Goal: Transaction & Acquisition: Purchase product/service

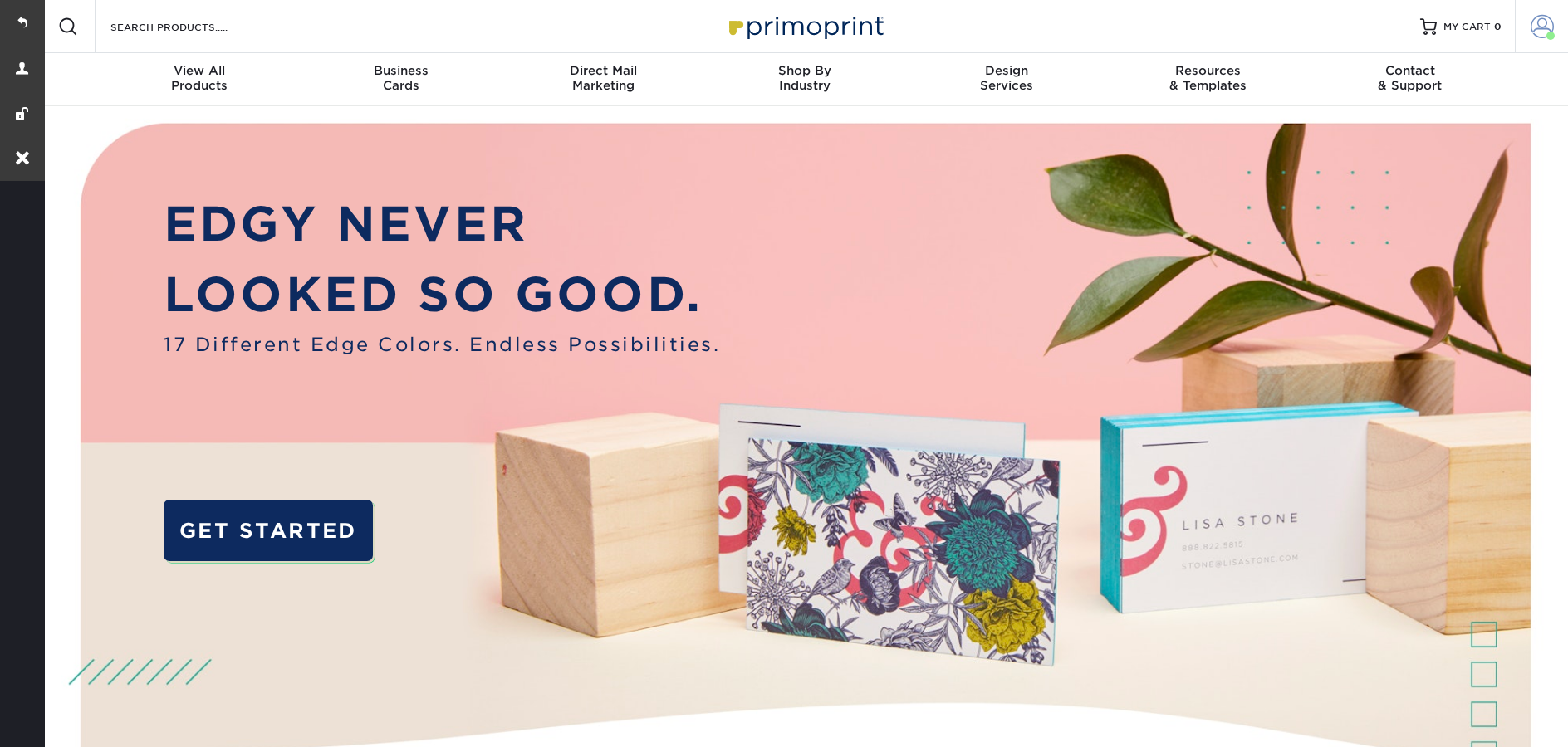
click at [1546, 36] on span at bounding box center [1550, 35] width 8 height 8
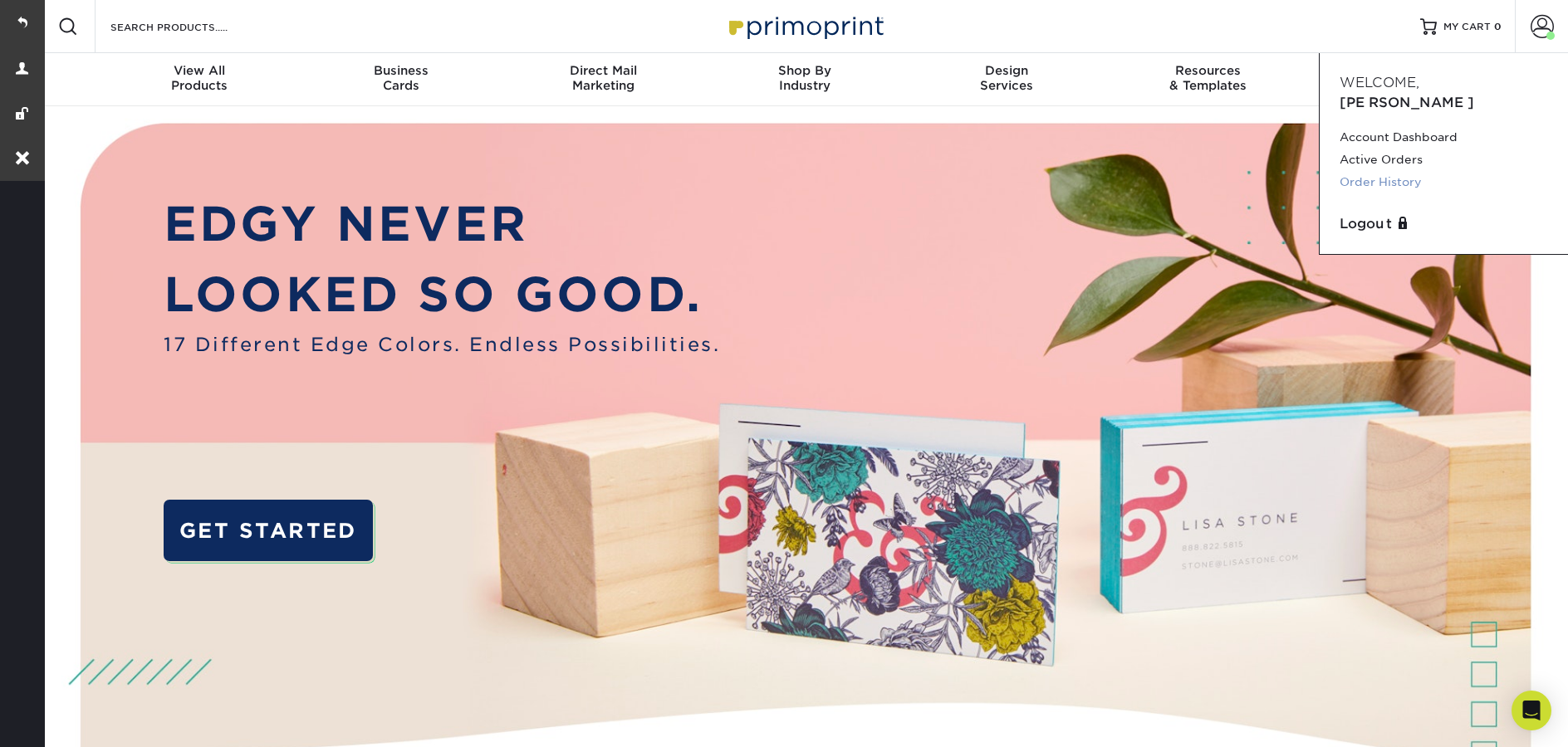
click at [1378, 171] on link "Order History" at bounding box center [1443, 182] width 208 height 23
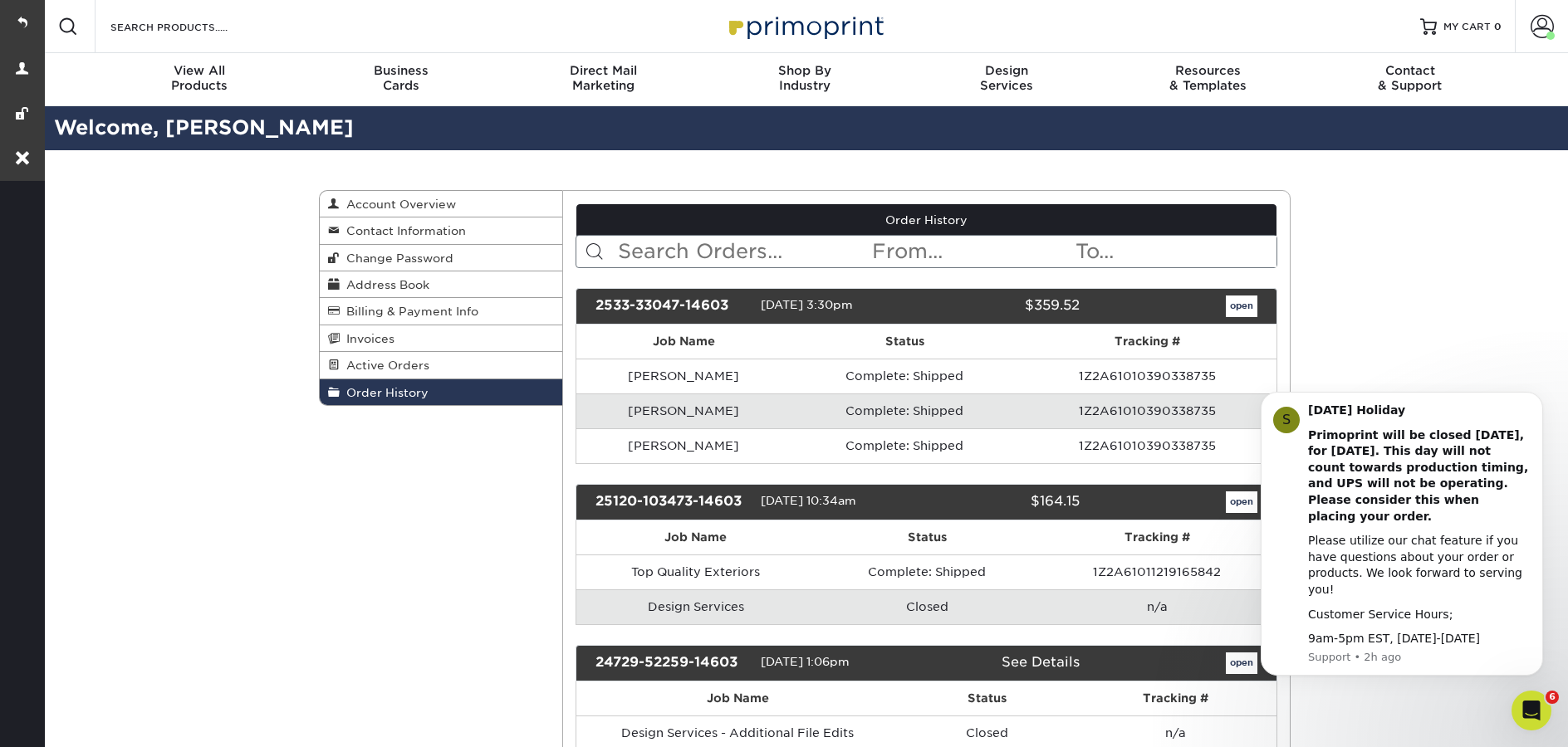
click at [745, 250] on input "text" at bounding box center [744, 251] width 255 height 31
paste input "P2154683"
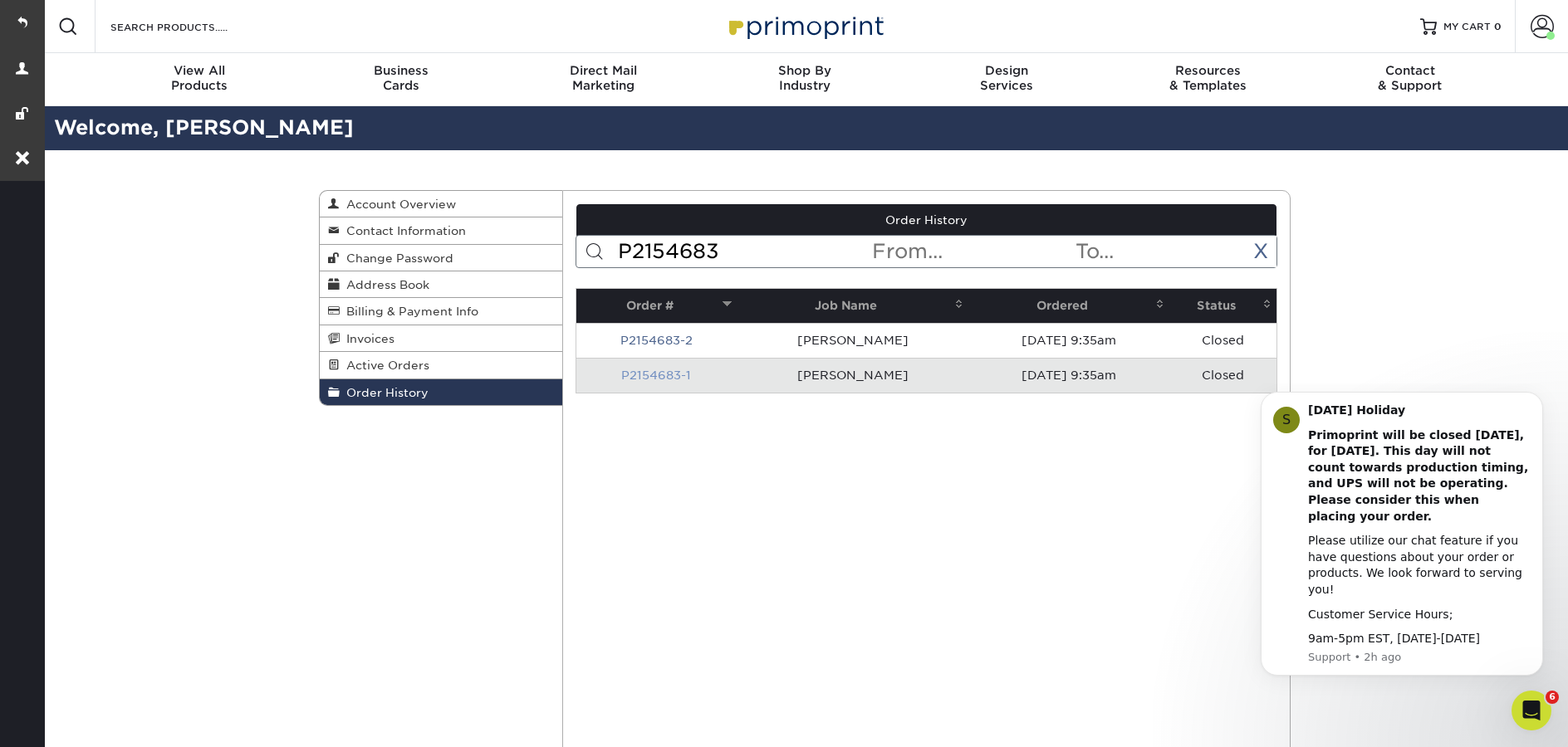
type input "P2154683"
click at [661, 371] on link "P2154683-1" at bounding box center [656, 376] width 70 height 14
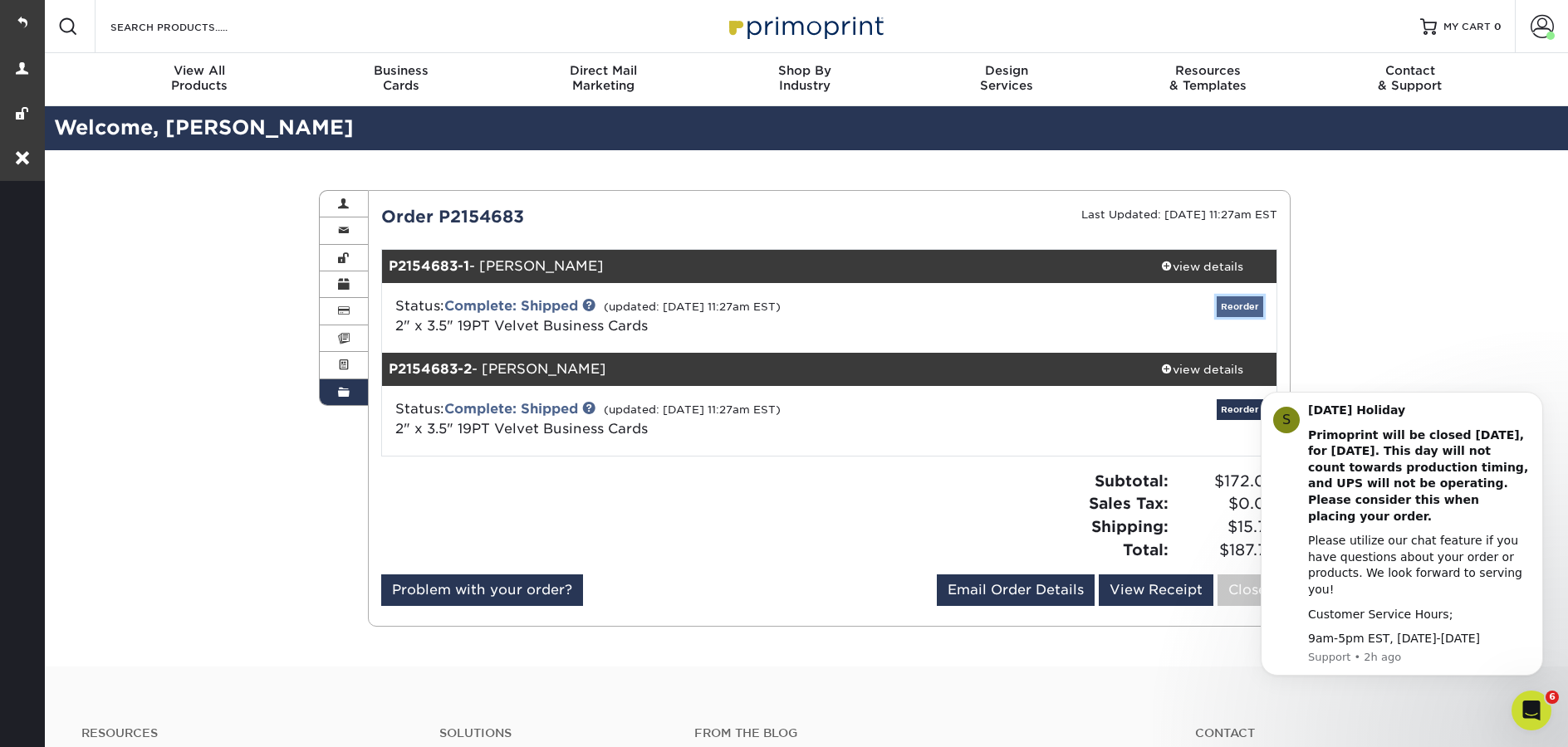
click at [1235, 312] on link "Reorder" at bounding box center [1239, 306] width 46 height 21
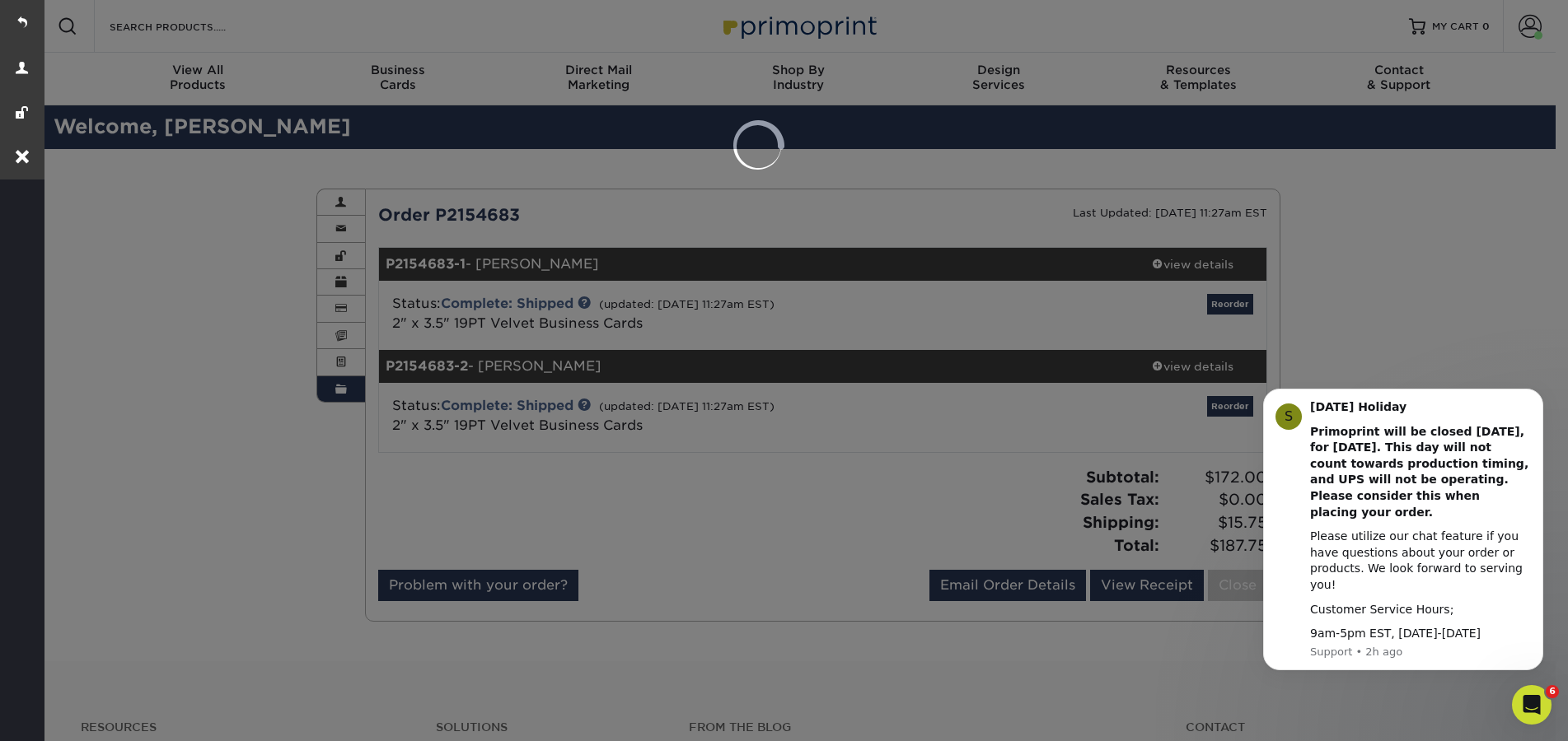
drag, startPoint x: 1534, startPoint y: 414, endPoint x: 1534, endPoint y: 494, distance: 80.0
click at [1534, 403] on button "Dismiss notification" at bounding box center [1539, 394] width 18 height 18
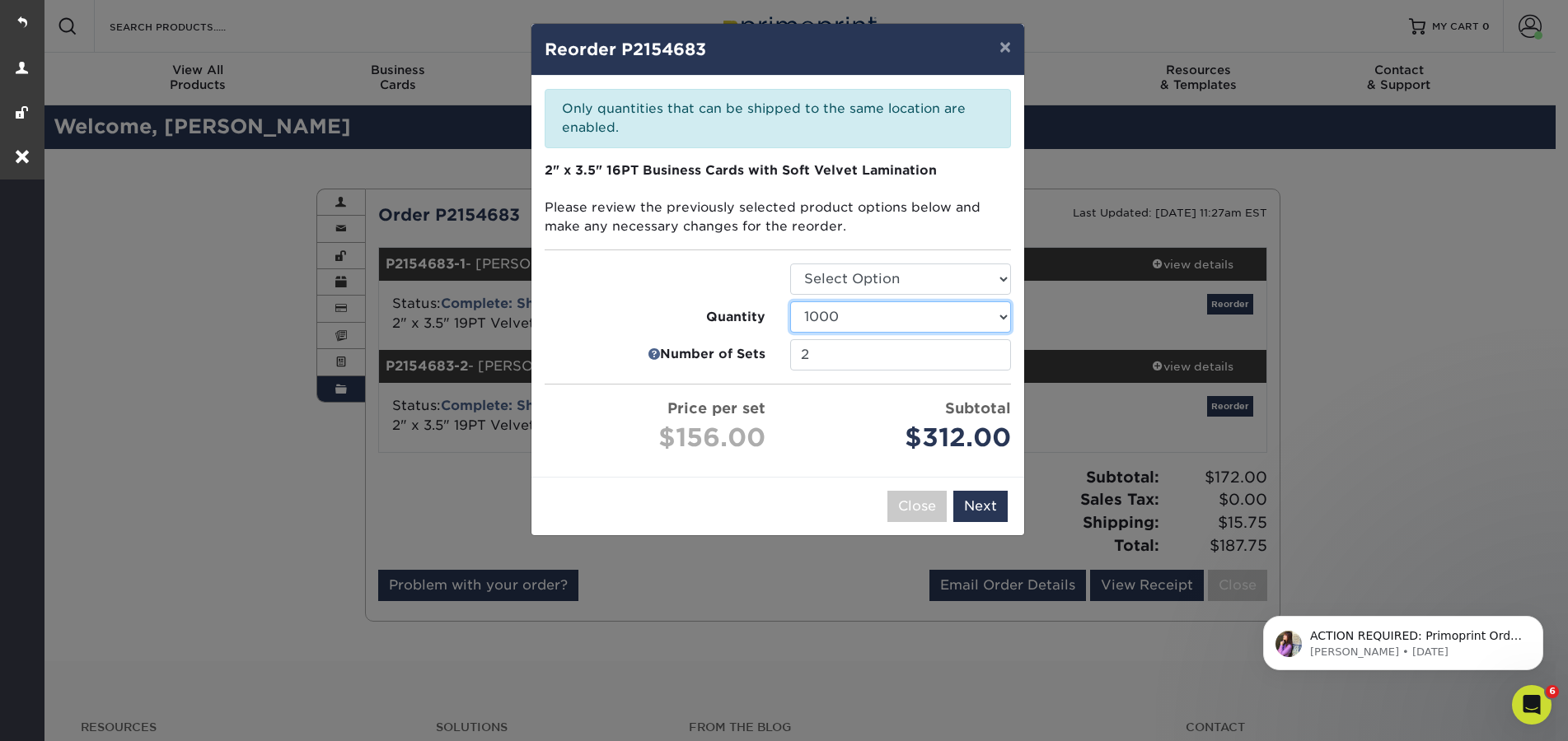
click at [847, 313] on select "100 250 500 1000 2500" at bounding box center [900, 317] width 221 height 31
select select "f593fda3-2d5c-4b9e-9c2c-6197b899ae74"
click at [790, 302] on select "100 250 500 1000 2500" at bounding box center [900, 317] width 221 height 31
type input "1"
click at [996, 361] on input "1" at bounding box center [900, 355] width 221 height 31
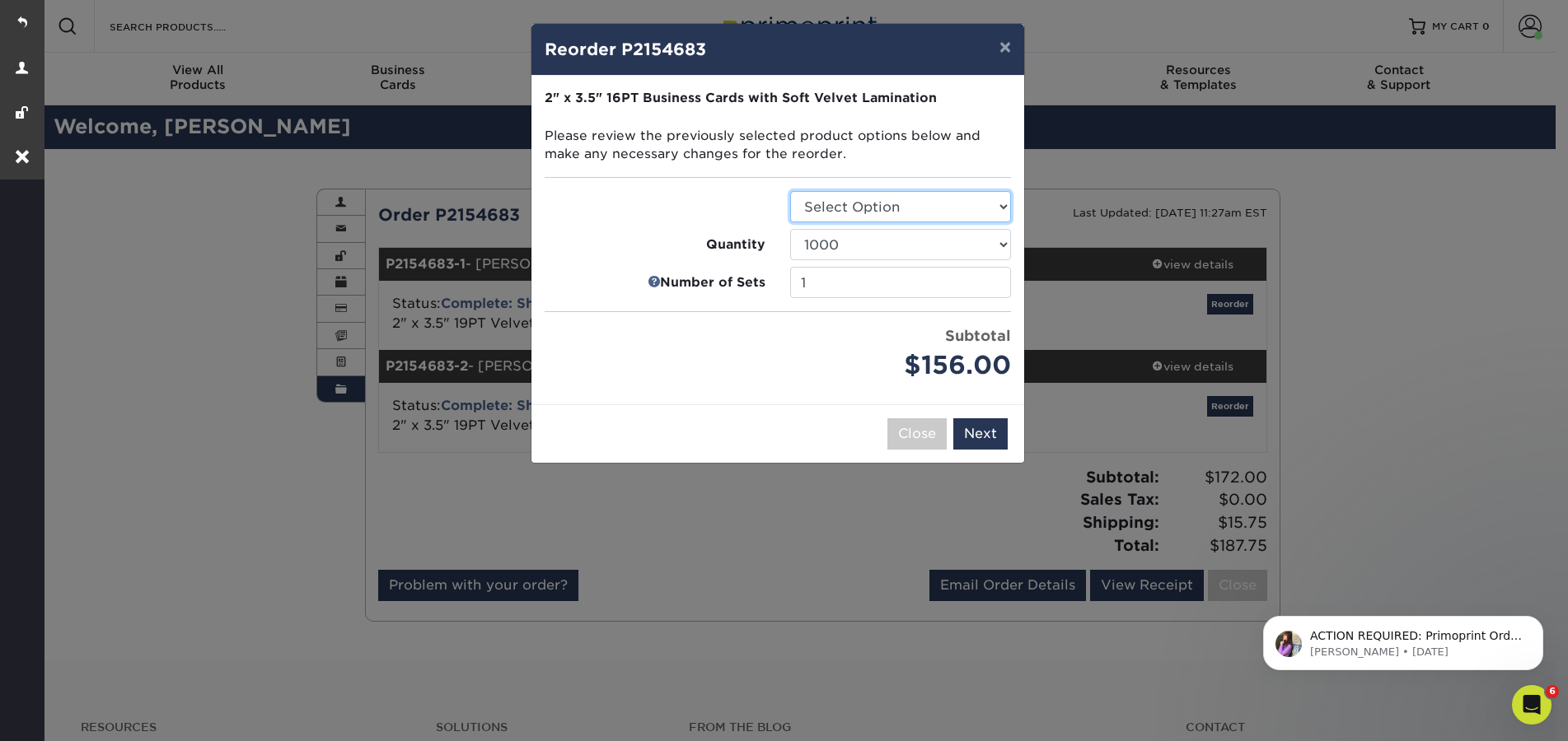
click at [889, 208] on select "Select Option Business Cards" at bounding box center [900, 206] width 221 height 31
select select "3b5148f1-0588-4f88-a218-97bcfdce65c1"
click at [790, 191] on select "Select Option Business Cards" at bounding box center [900, 206] width 221 height 31
click at [863, 255] on select "100 250 500 1000 2500 5000 10000" at bounding box center [900, 244] width 221 height 31
select select "f593fda3-2d5c-4b9e-9c2c-6197b899ae74"
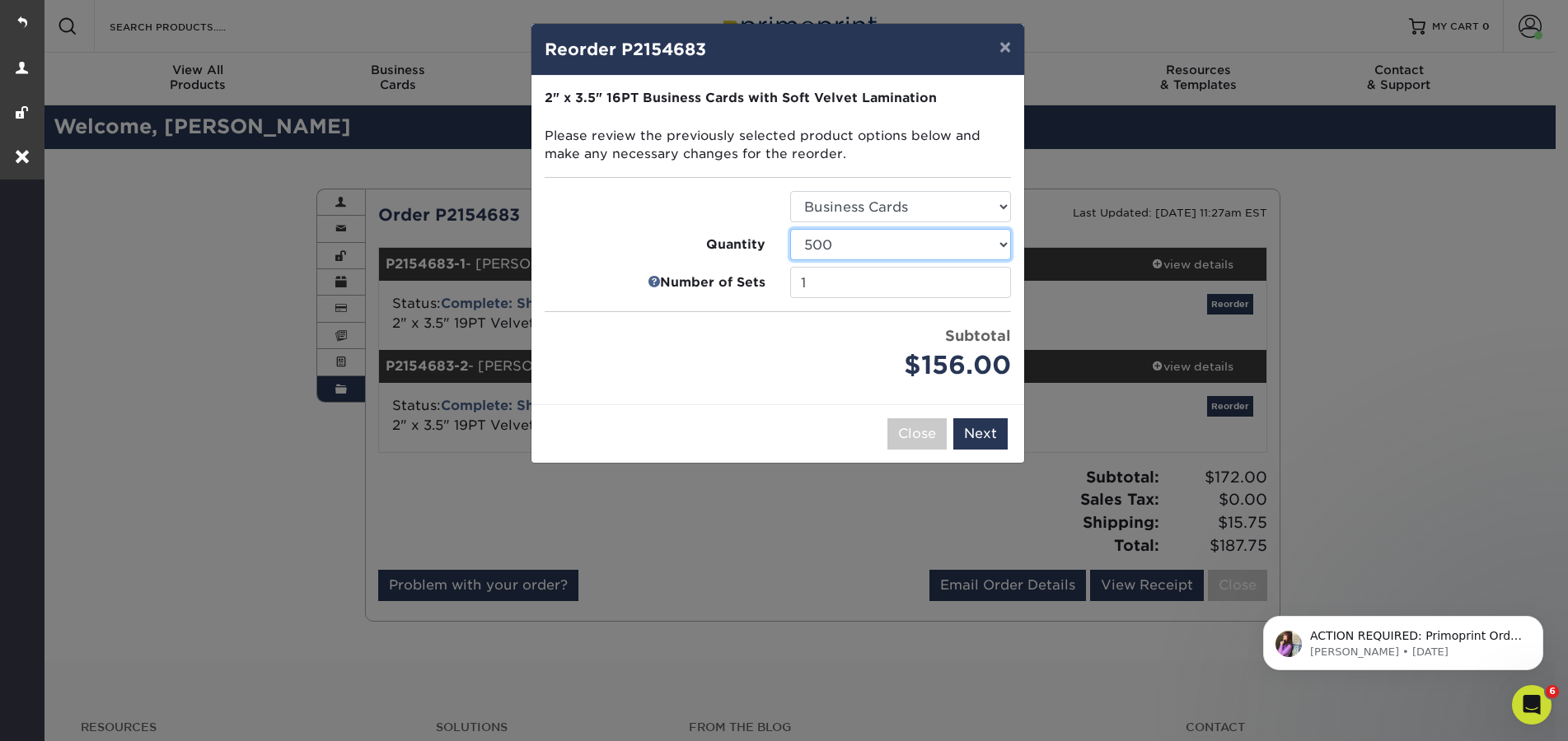
click at [790, 229] on select "100 250 500 1000 2500 5000 10000" at bounding box center [900, 244] width 221 height 31
click at [976, 434] on button "Next" at bounding box center [981, 434] width 55 height 31
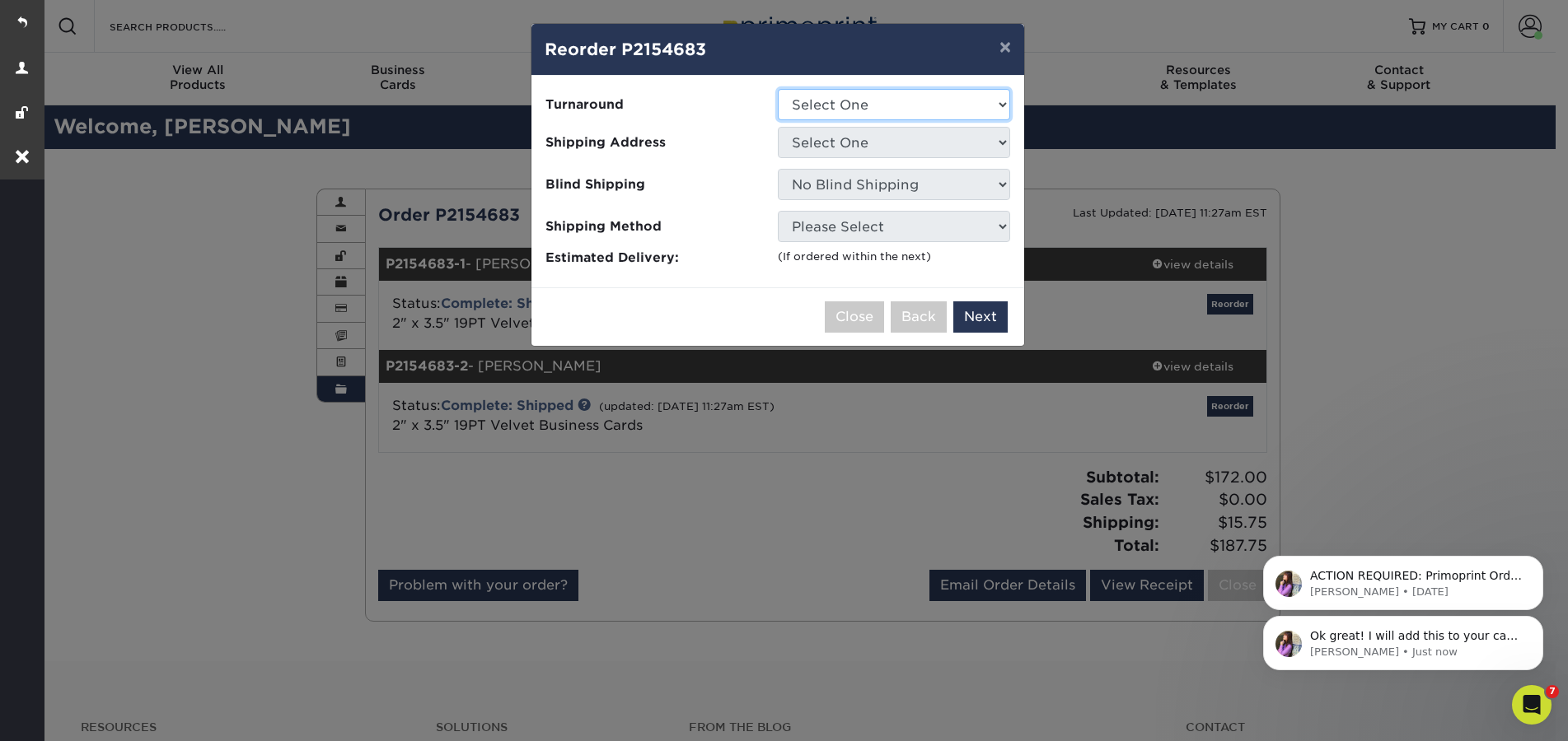
click at [830, 106] on select "Select One 2-4 Business Days 2 Day Next Business Day" at bounding box center [894, 104] width 233 height 31
select select "0269a54f-6afa-4918-998f-593919161a79"
click at [778, 89] on select "Select One 2-4 Business Days 2 Day Next Business Day" at bounding box center [894, 104] width 233 height 31
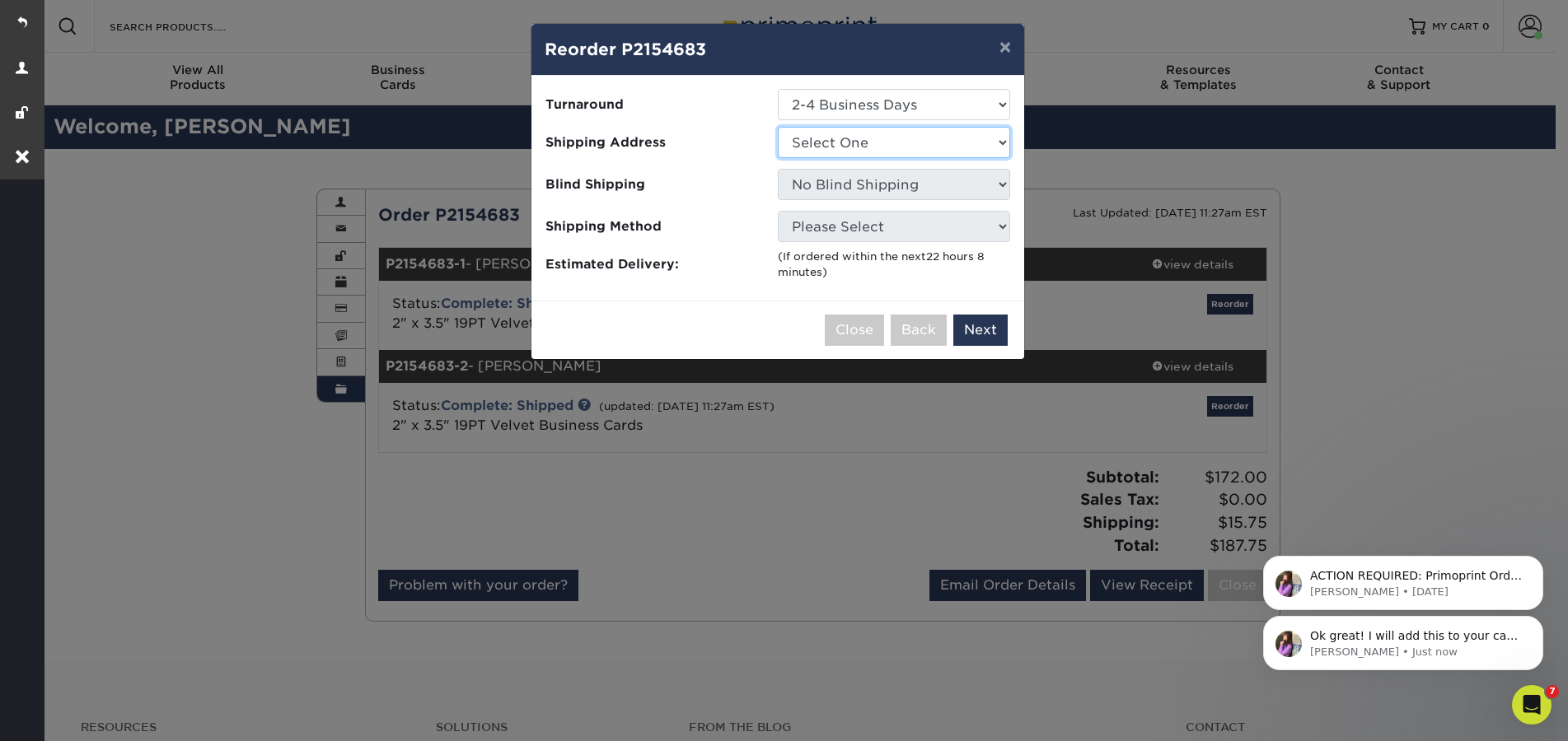
click at [821, 138] on select "Select One CC&A Strategic Media Christina Favata Colton Manning Hailey and Reag…" at bounding box center [894, 142] width 233 height 31
click at [1127, 377] on div "× Reorder P2154683 Please select all options to continue. Only quantities that …" at bounding box center [784, 370] width 1568 height 741
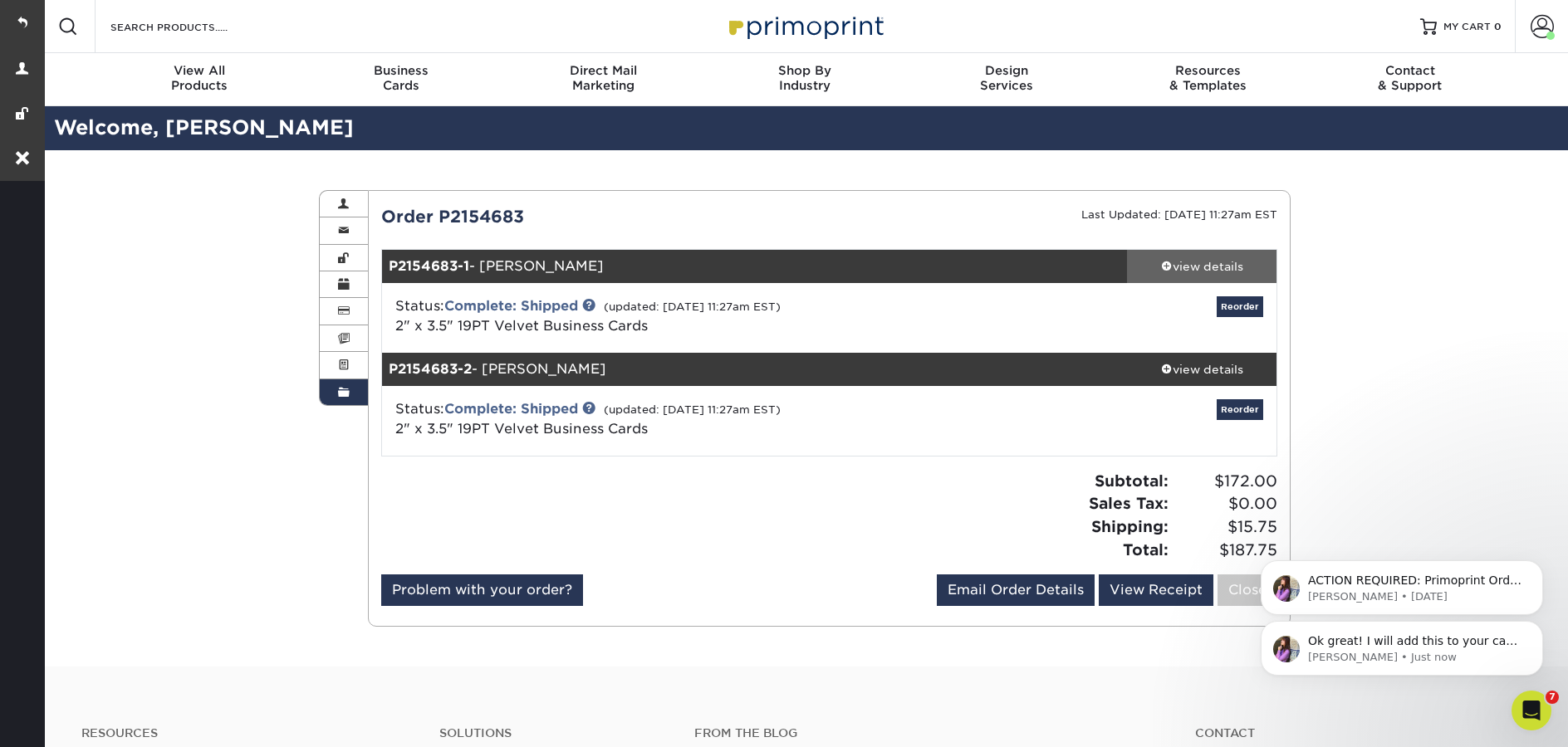
click at [1210, 261] on div "view details" at bounding box center [1202, 266] width 149 height 17
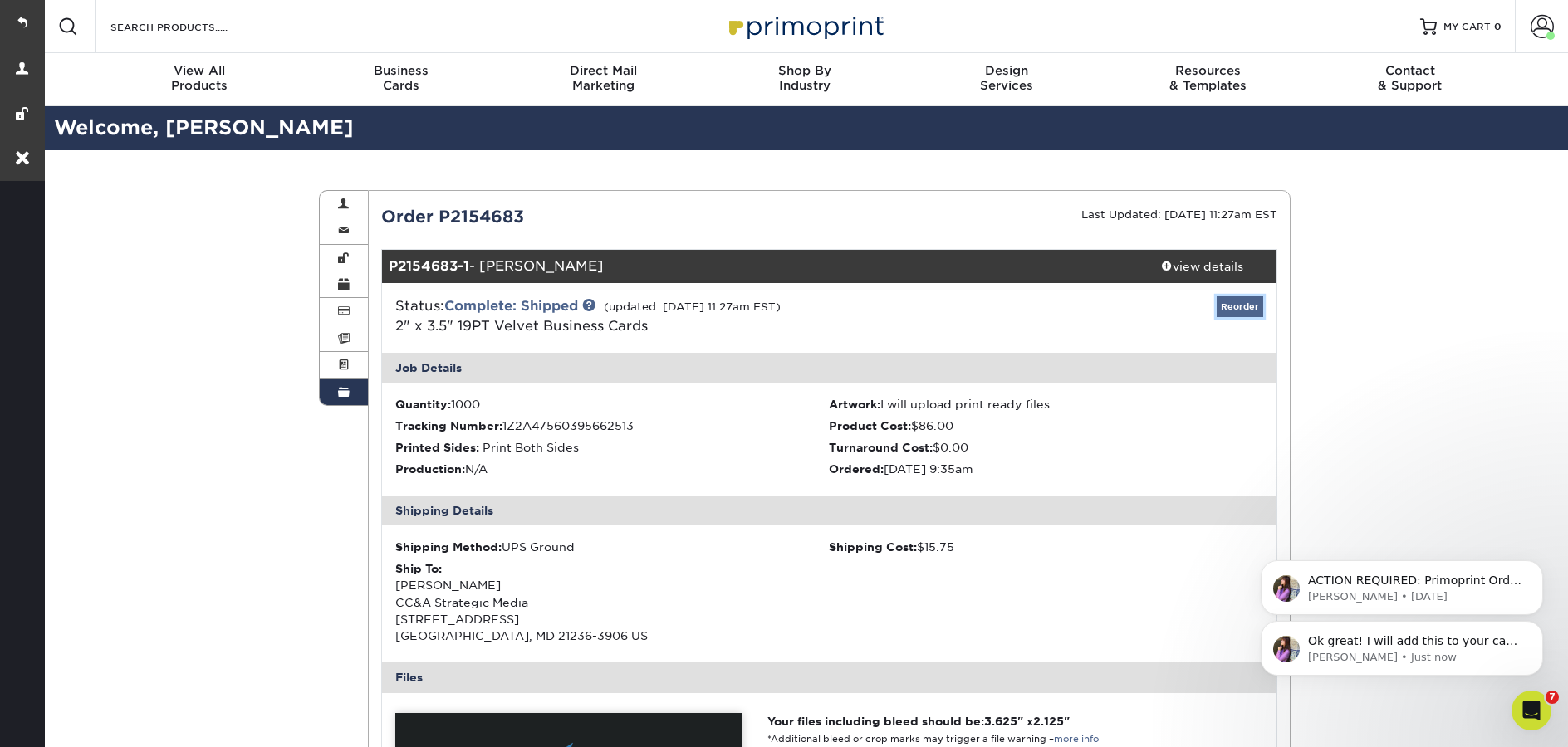
click at [1253, 307] on link "Reorder" at bounding box center [1239, 306] width 46 height 21
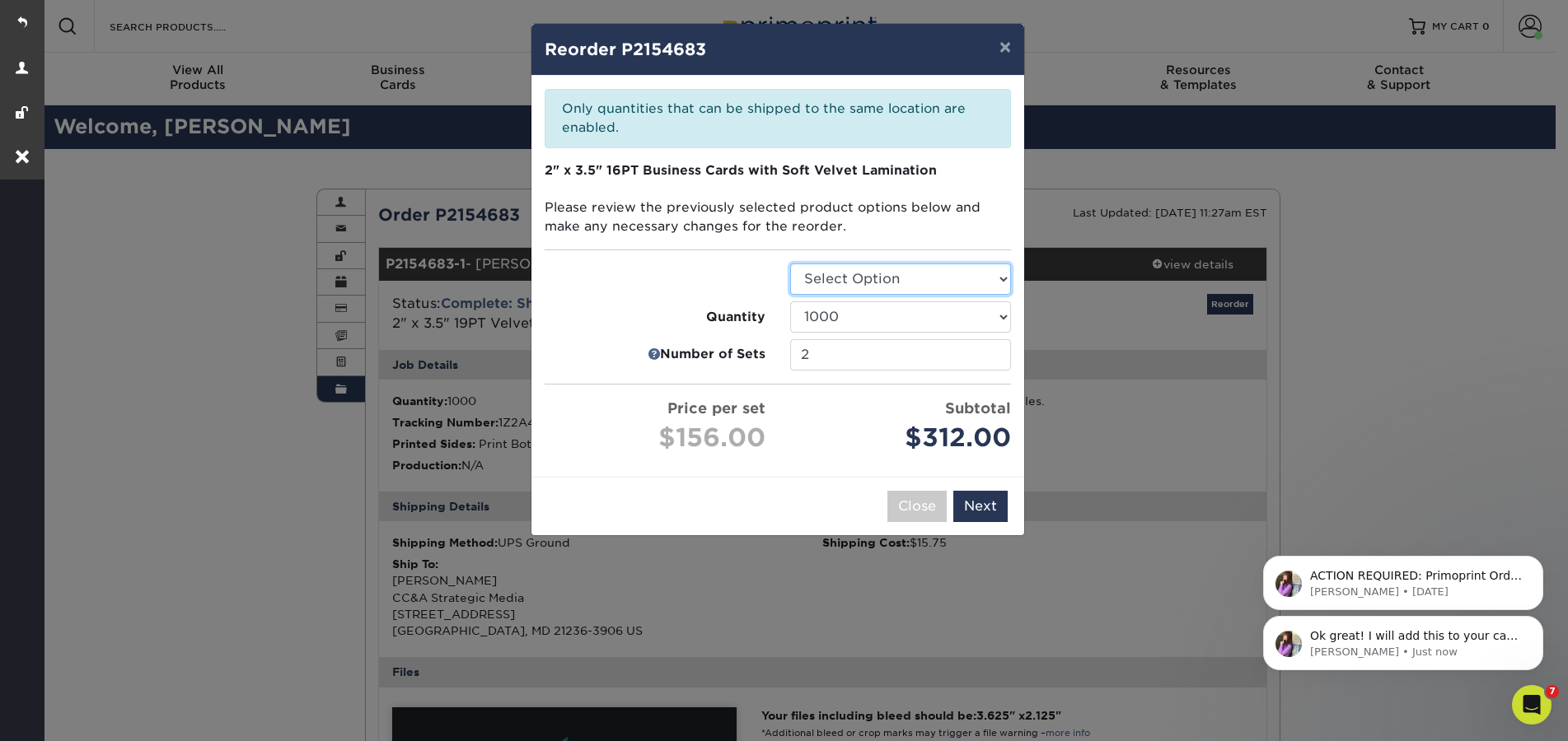
click at [875, 282] on select "Select Option Business Cards" at bounding box center [900, 279] width 221 height 31
select select "3b5148f1-0588-4f88-a218-97bcfdce65c1"
click at [790, 264] on select "Select Option Business Cards" at bounding box center [900, 279] width 221 height 31
click at [872, 313] on select "100 250 500 1000 2500" at bounding box center [900, 317] width 221 height 31
select select "f593fda3-2d5c-4b9e-9c2c-6197b899ae74"
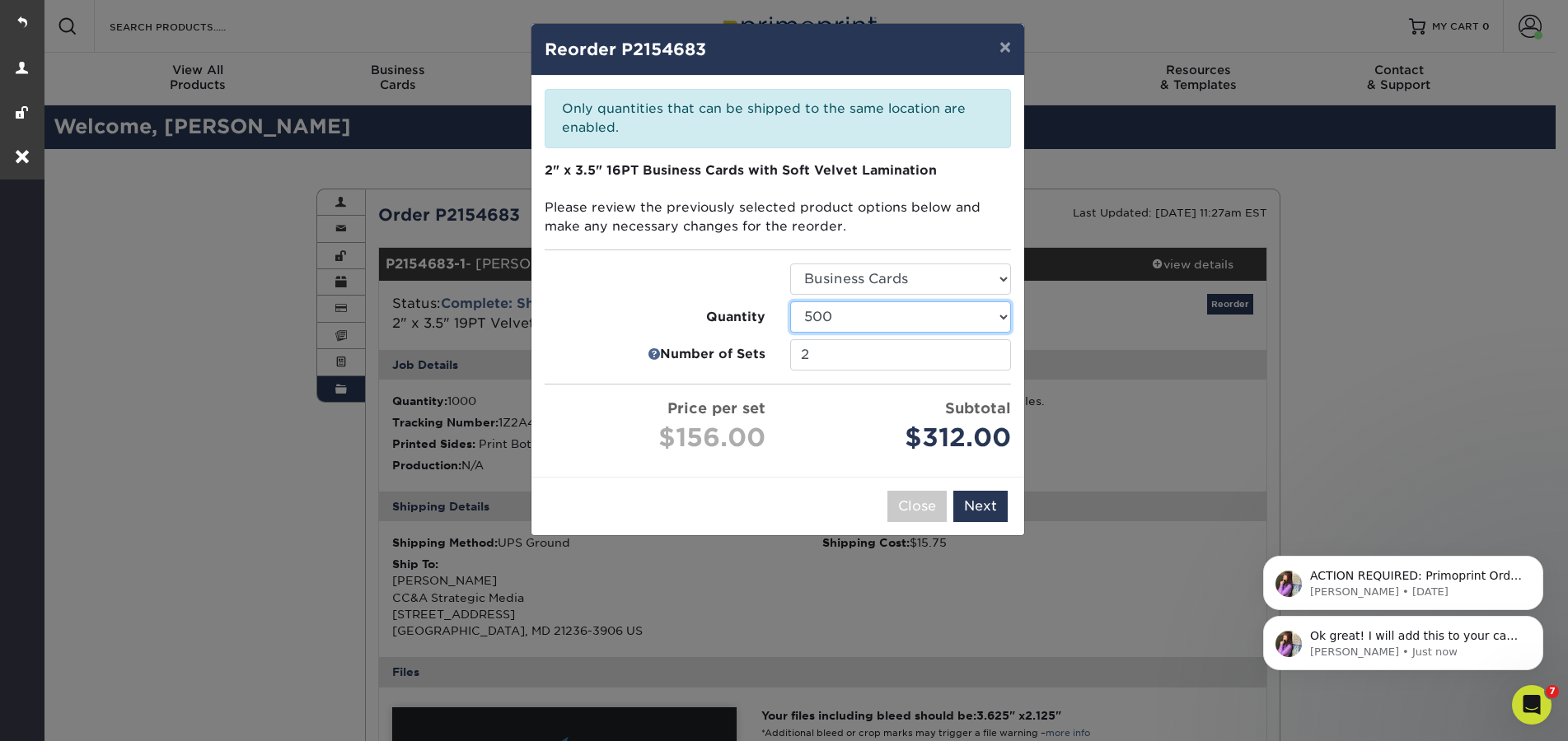
click at [790, 302] on select "100 250 500 1000 2500" at bounding box center [900, 317] width 221 height 31
type input "1"
click at [992, 362] on input "1" at bounding box center [900, 355] width 221 height 31
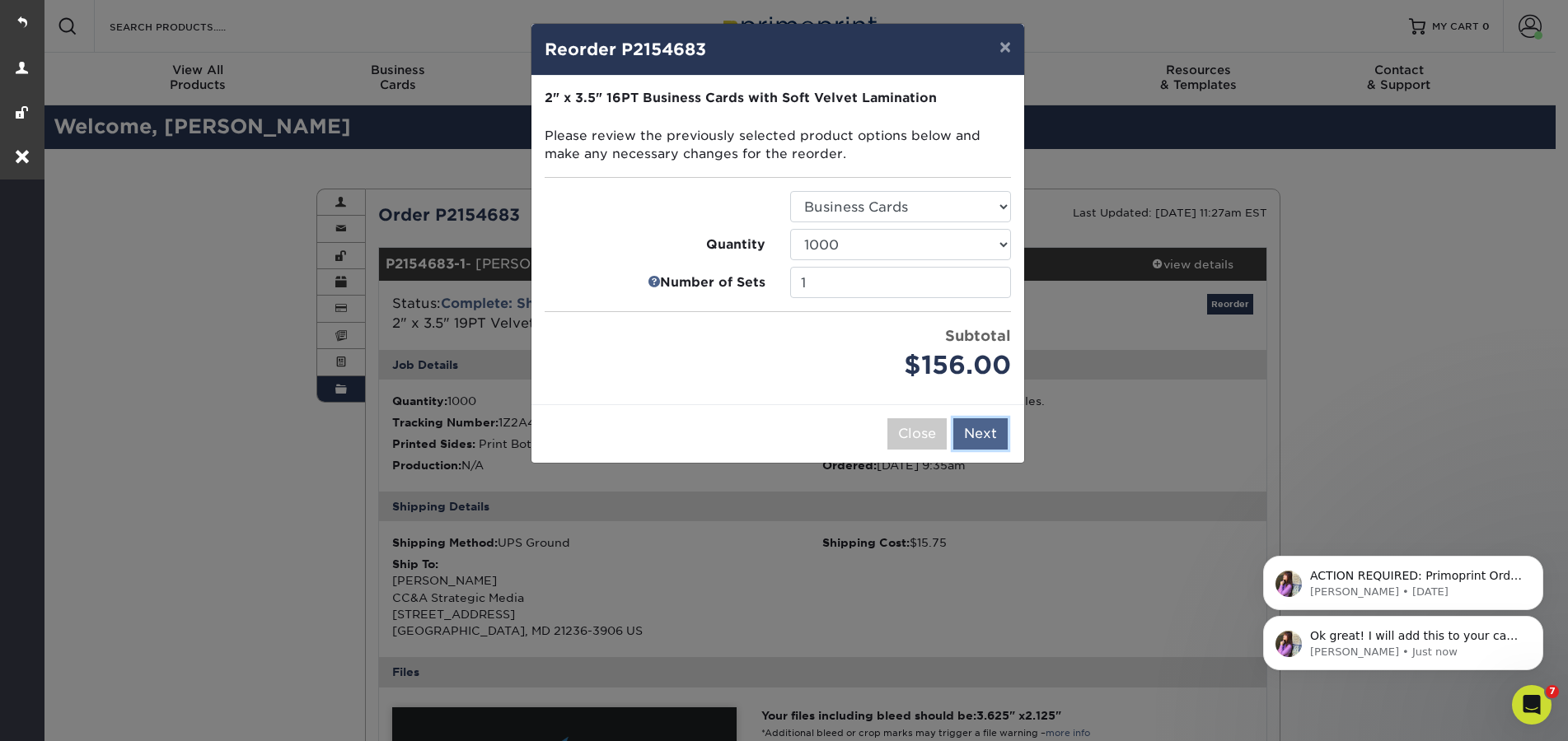
click at [977, 439] on button "Next" at bounding box center [981, 434] width 55 height 31
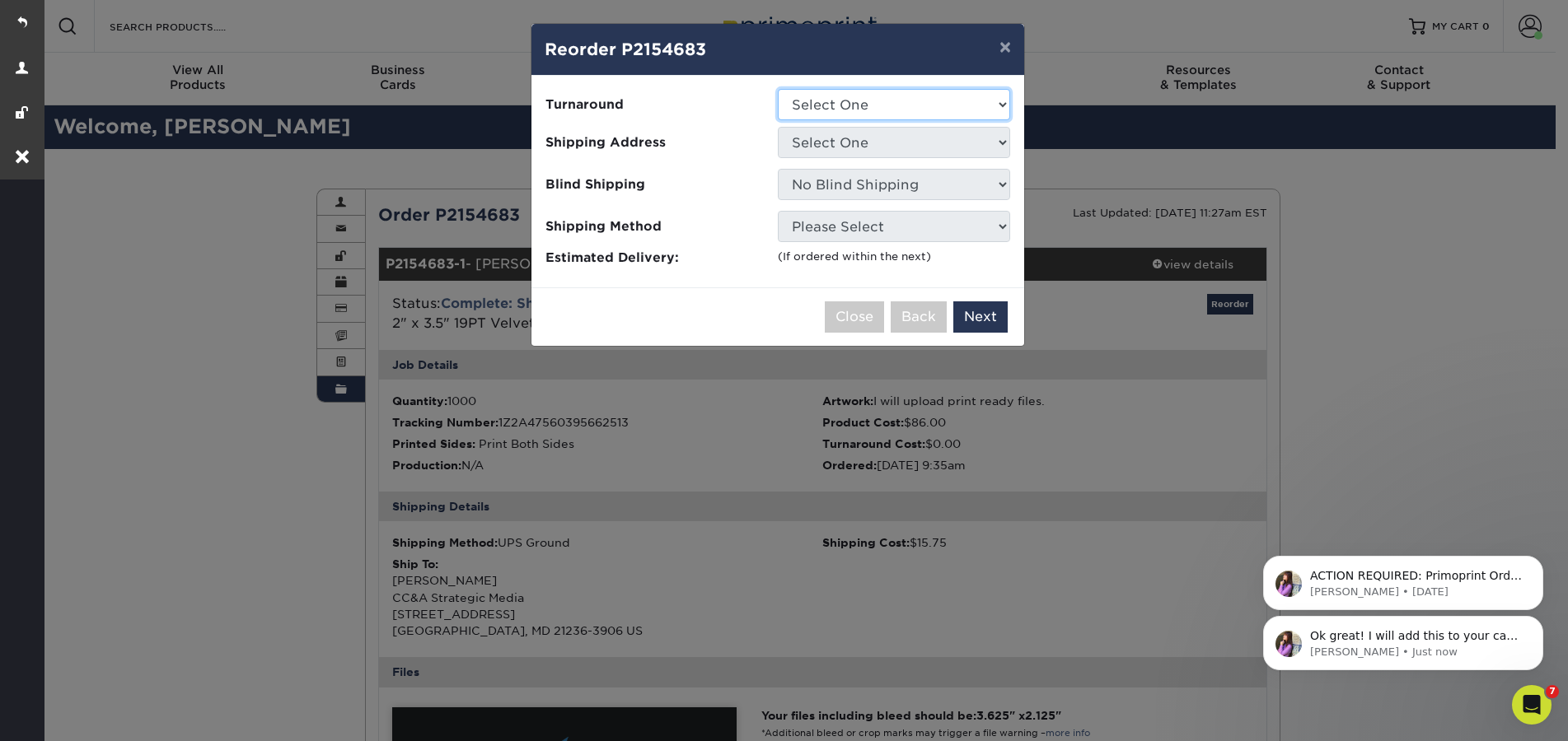
click at [850, 94] on select "Select One 2-4 Business Days" at bounding box center [894, 104] width 233 height 31
select select "fff926d9-f0e8-4ba2-b08d-9f4fa71c5550"
click at [778, 89] on select "Select One 2-4 Business Days" at bounding box center [894, 104] width 233 height 31
click at [848, 152] on select "Select One CC&A Strategic Media Christina Favata Colton Manning Hailey and Reag…" at bounding box center [894, 142] width 233 height 31
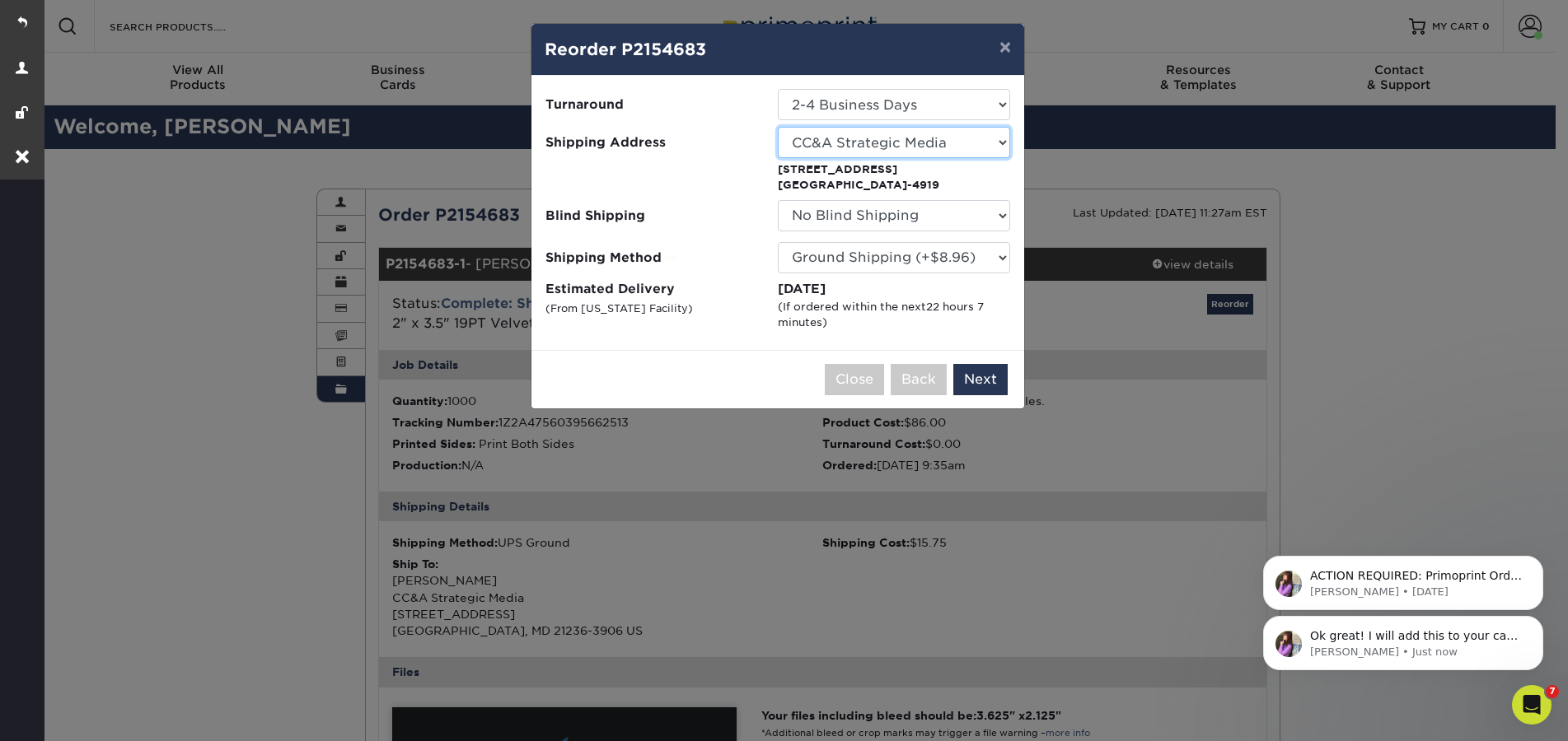
click at [896, 144] on select "Select One CC&A Strategic Media Christina Favata Colton Manning Hailey and Reag…" at bounding box center [894, 142] width 233 height 31
select select "240627"
click at [968, 383] on button "Next" at bounding box center [981, 380] width 55 height 31
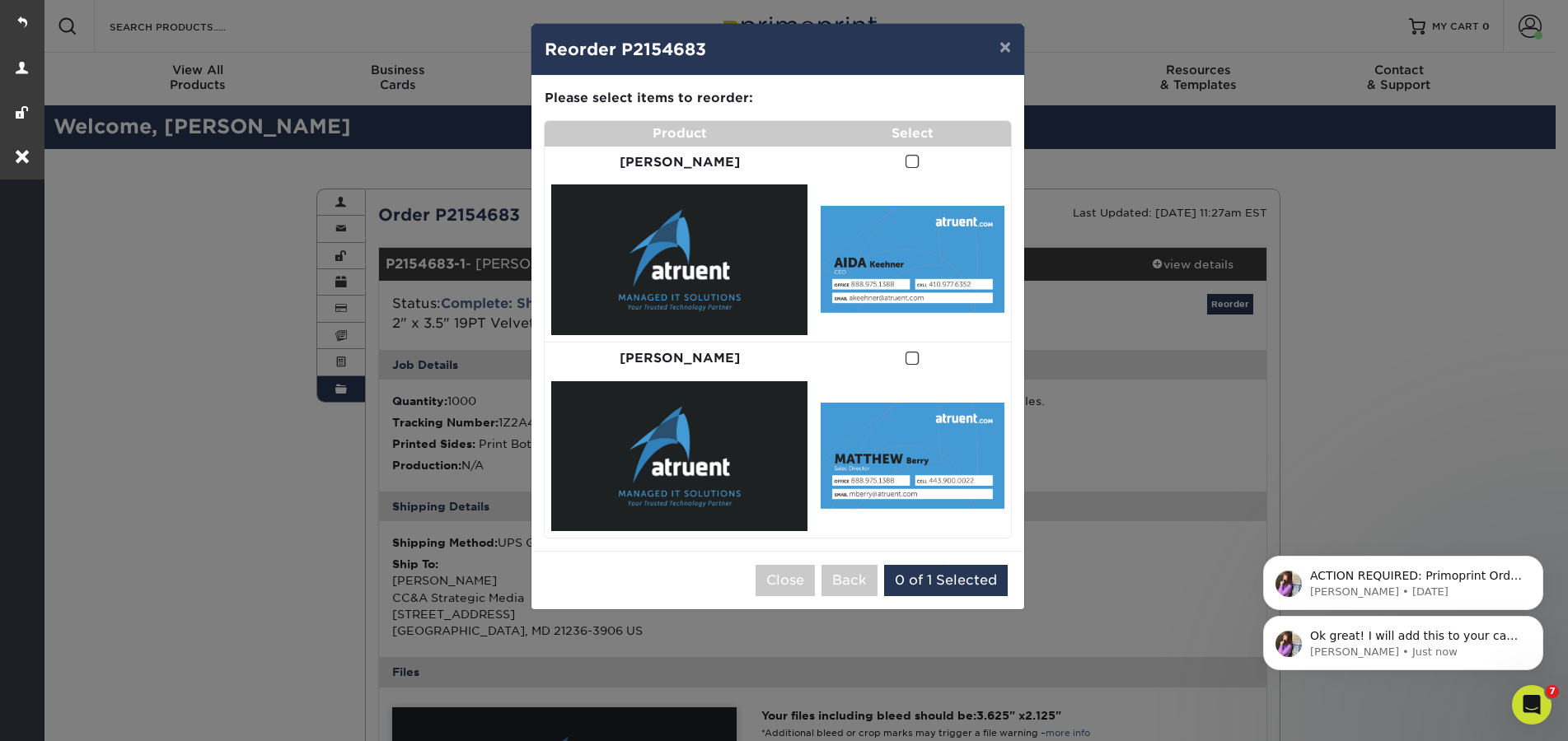
click at [889, 162] on td at bounding box center [913, 163] width 197 height 32
click at [906, 160] on span at bounding box center [913, 162] width 14 height 16
click at [0, 0] on input "checkbox" at bounding box center [0, 0] width 0 height 0
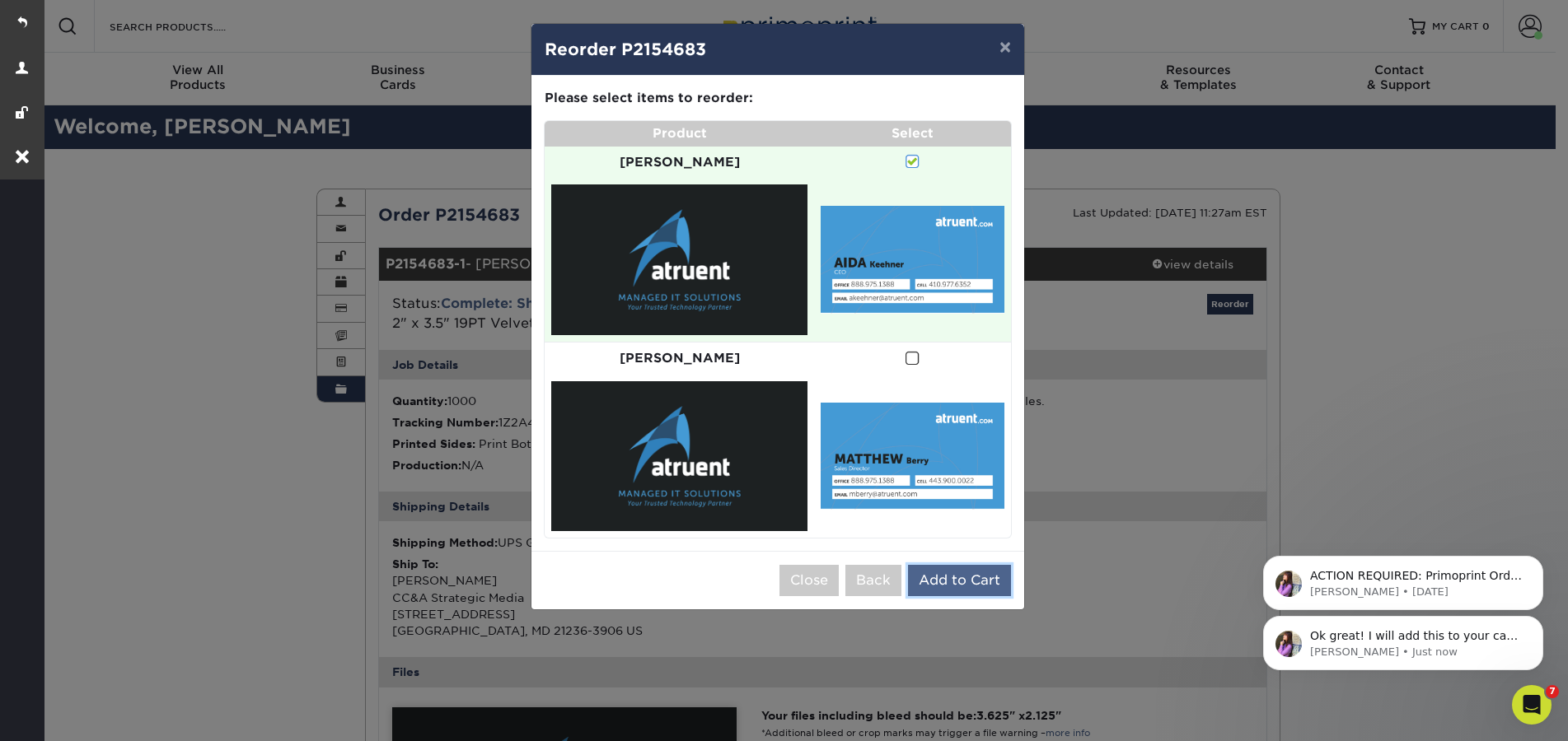
click at [970, 565] on button "Add to Cart" at bounding box center [959, 580] width 103 height 31
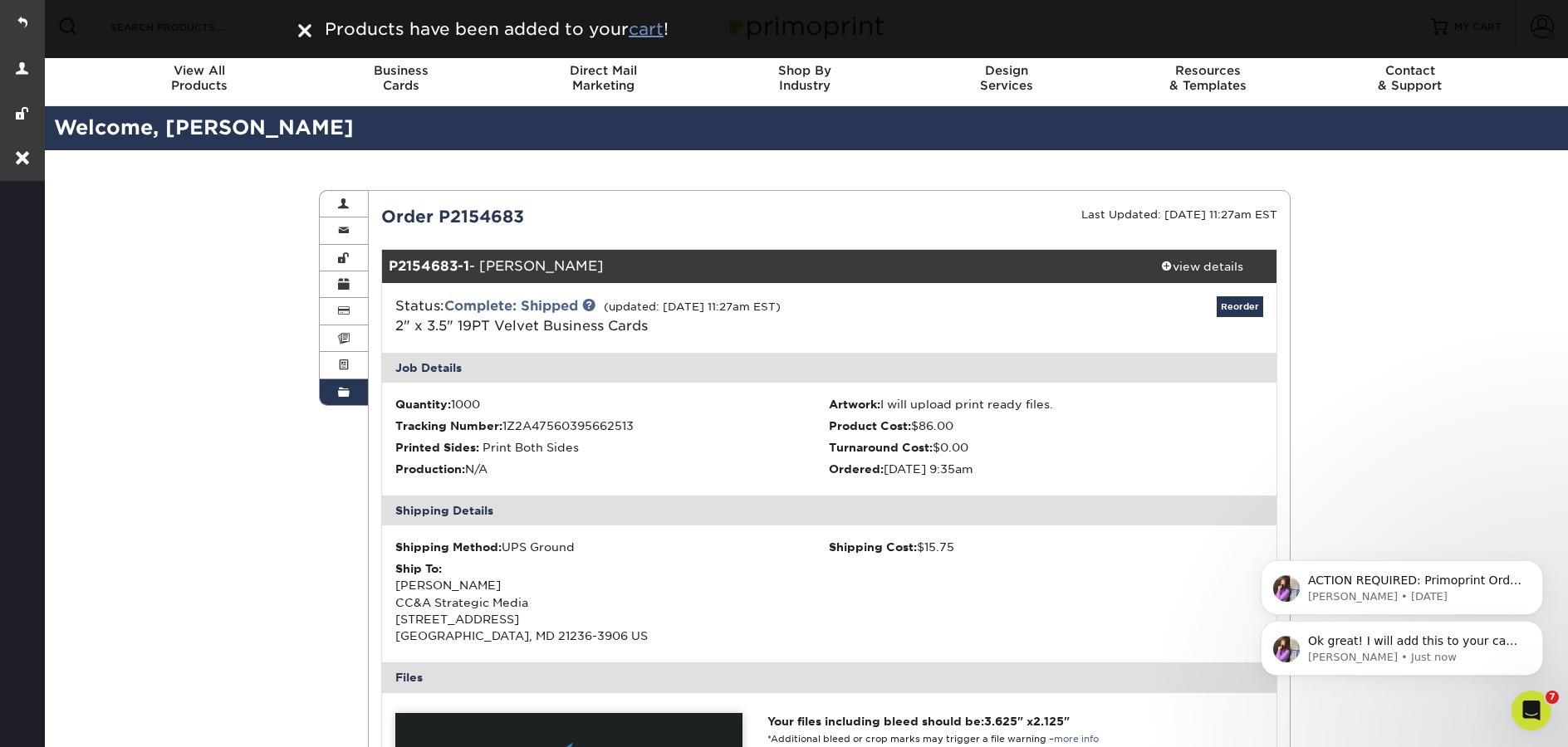
click at [655, 32] on u "cart" at bounding box center [646, 28] width 35 height 20
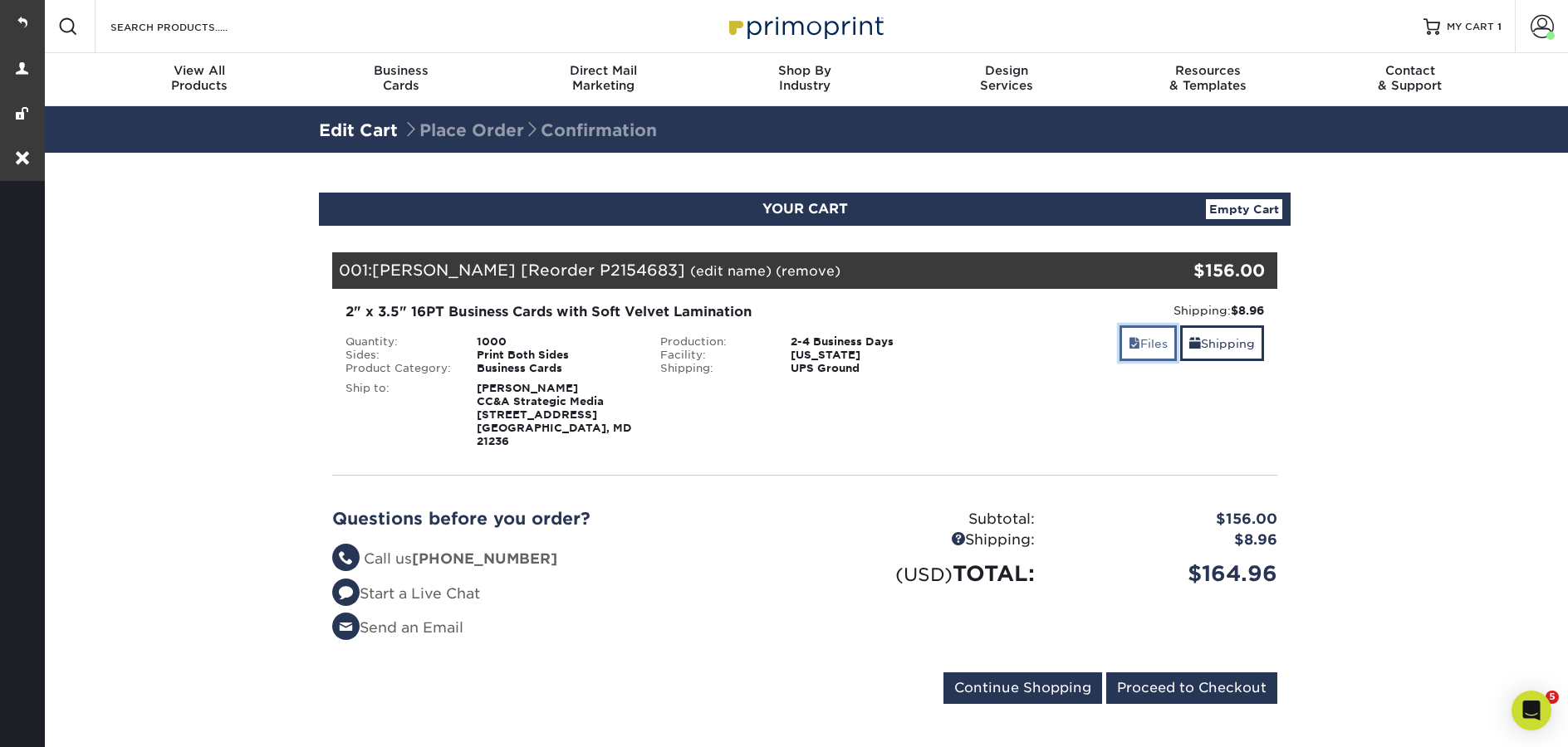
click at [1138, 346] on link "Files" at bounding box center [1148, 344] width 57 height 35
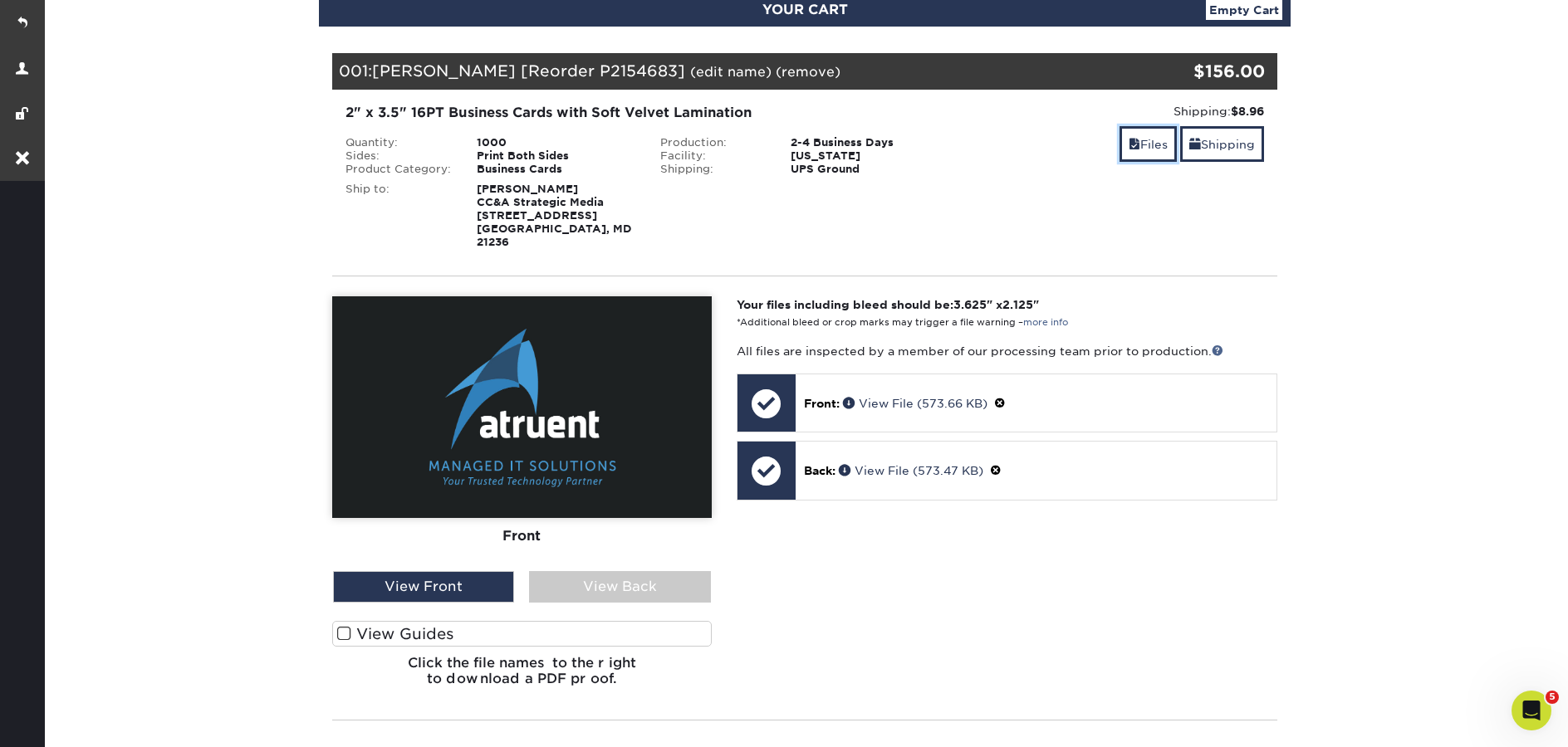
scroll to position [225, 0]
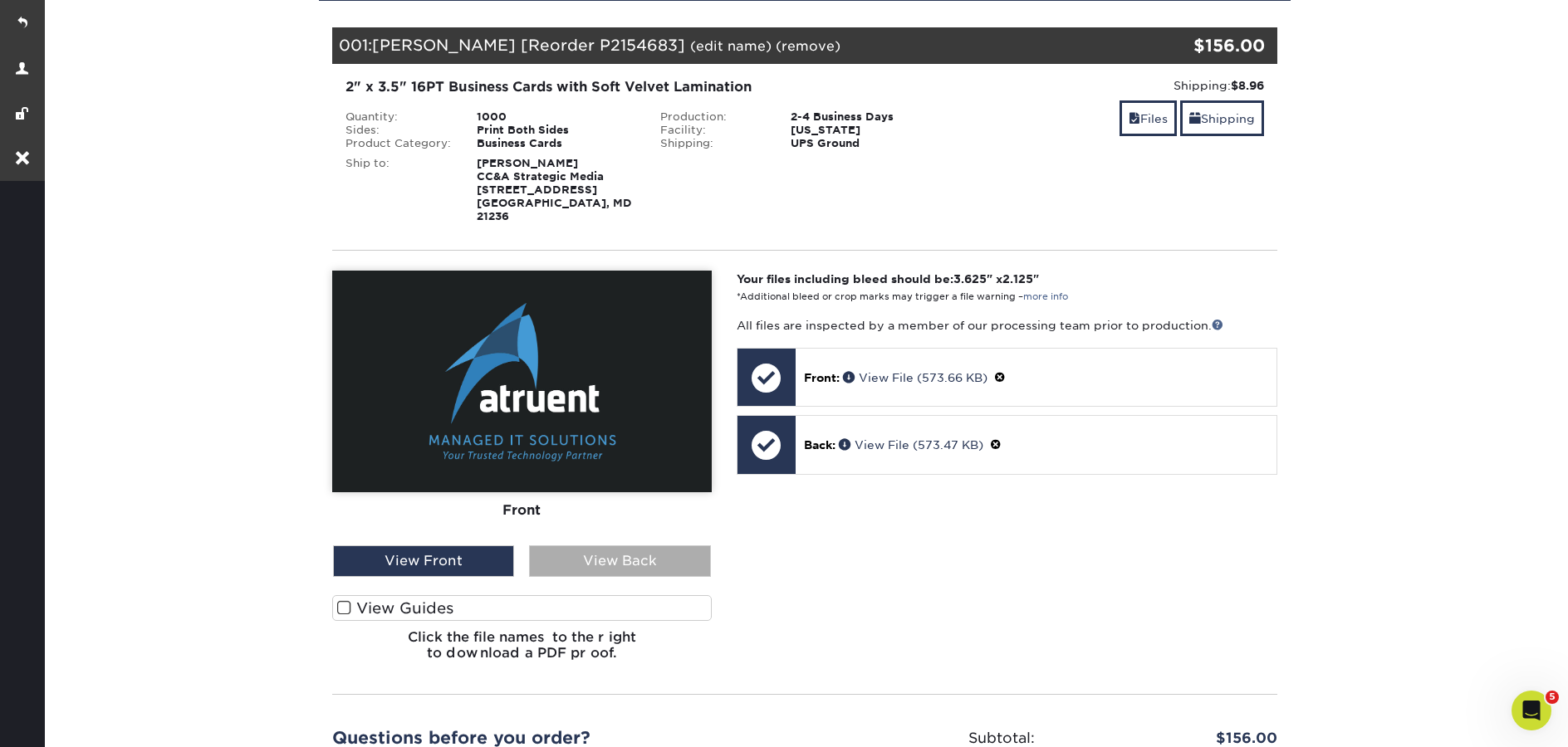
click at [574, 560] on div "View Back" at bounding box center [620, 561] width 181 height 31
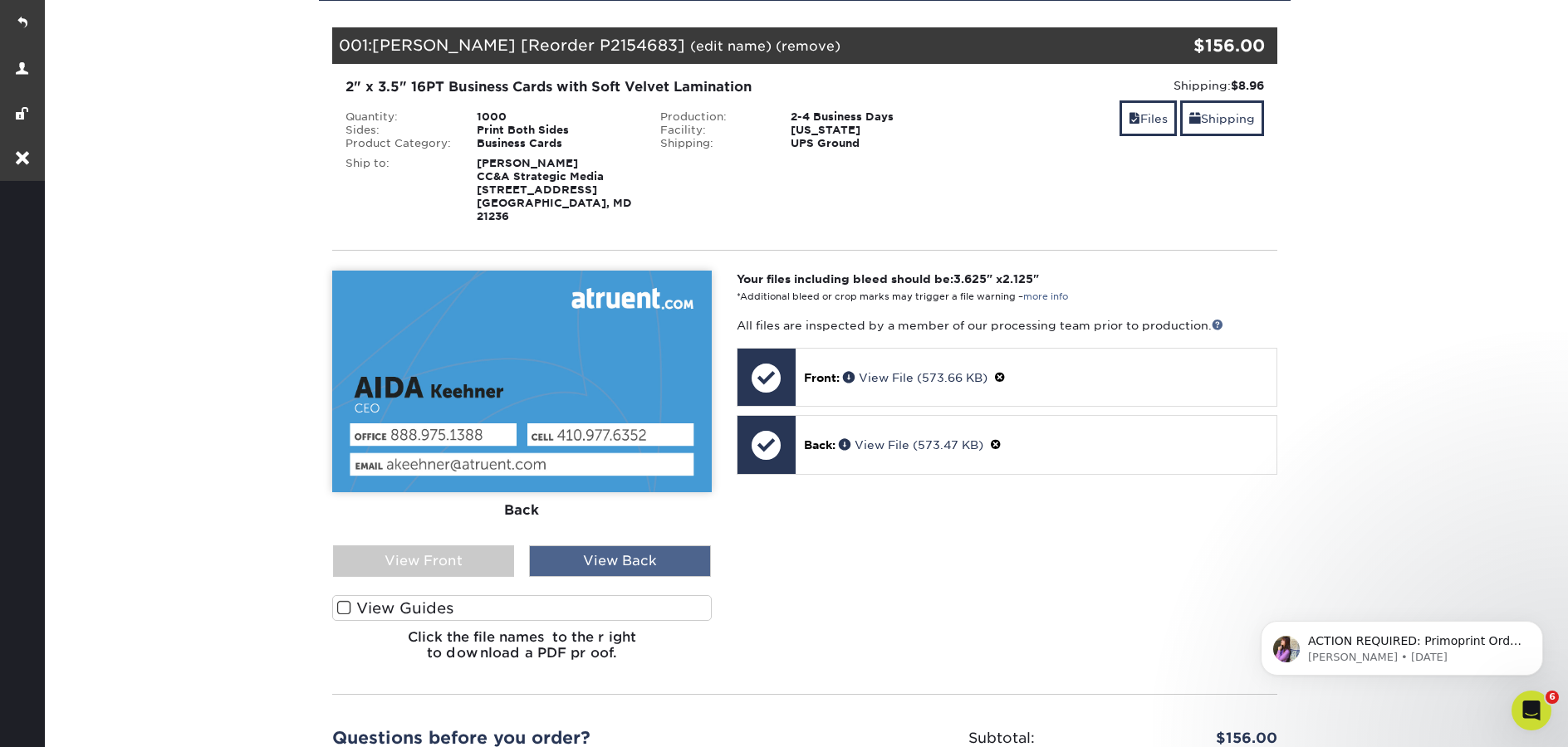
scroll to position [0, 0]
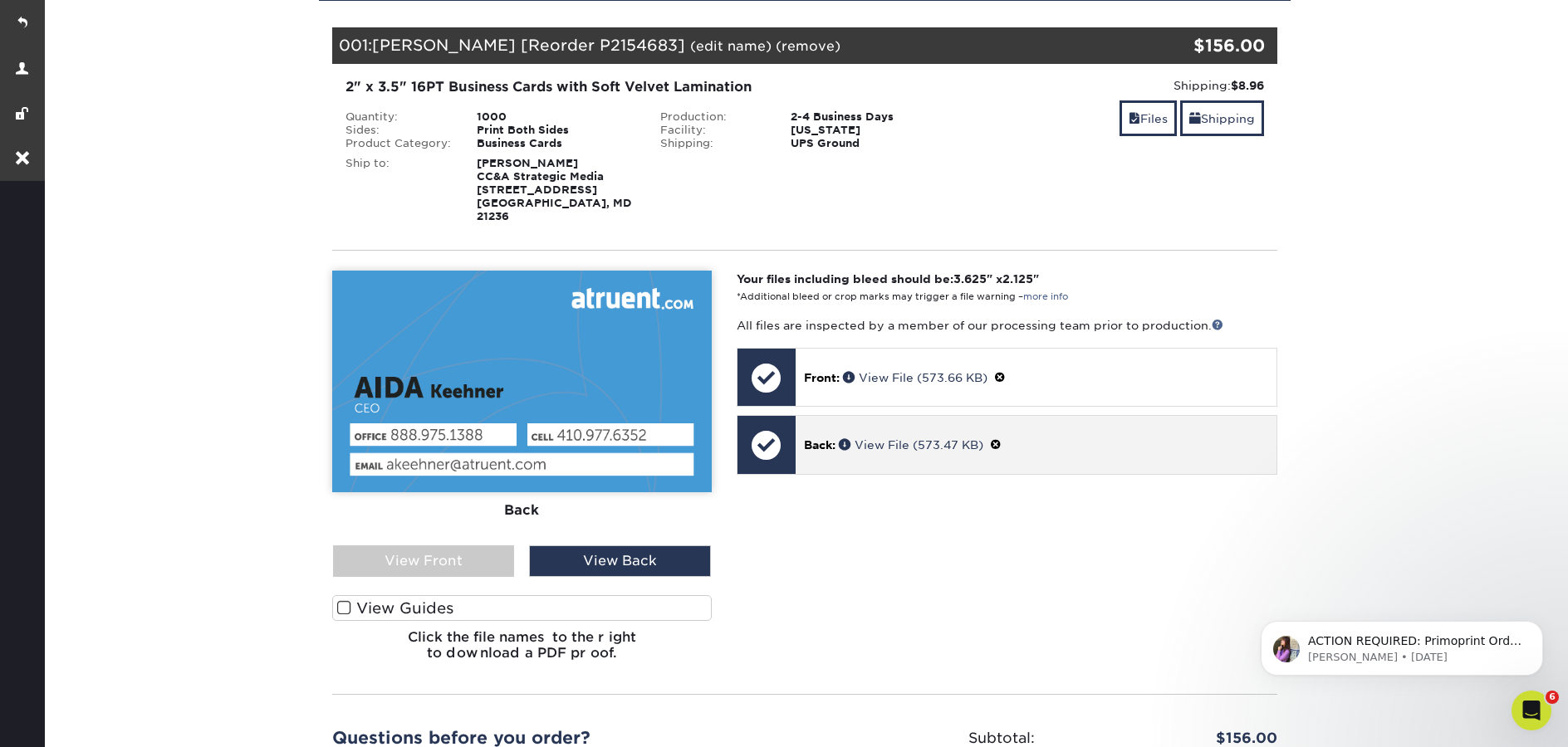
click at [1000, 439] on span at bounding box center [996, 446] width 12 height 14
click at [833, 452] on link "Ok" at bounding box center [822, 464] width 35 height 26
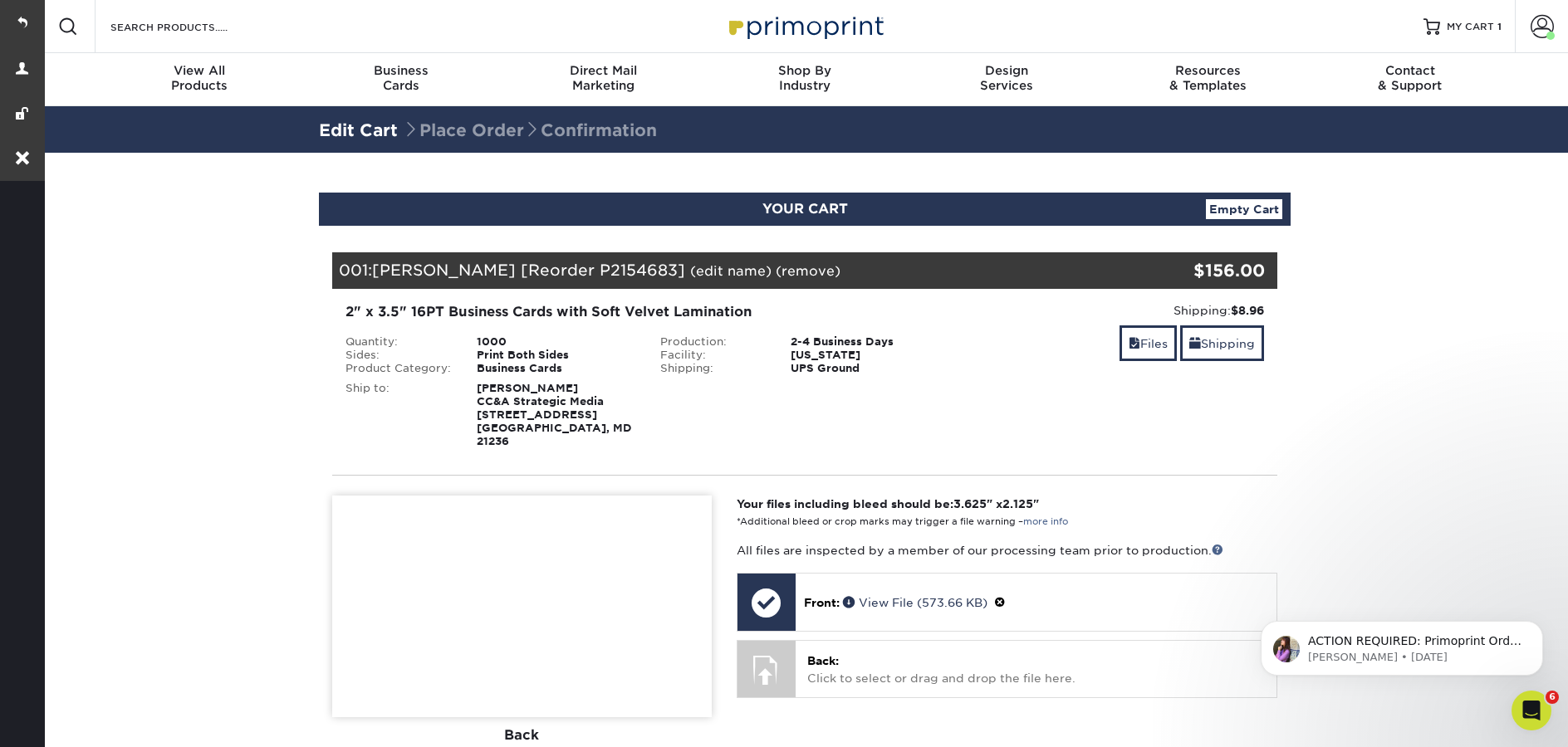
click at [706, 273] on link "(edit name)" at bounding box center [730, 271] width 81 height 16
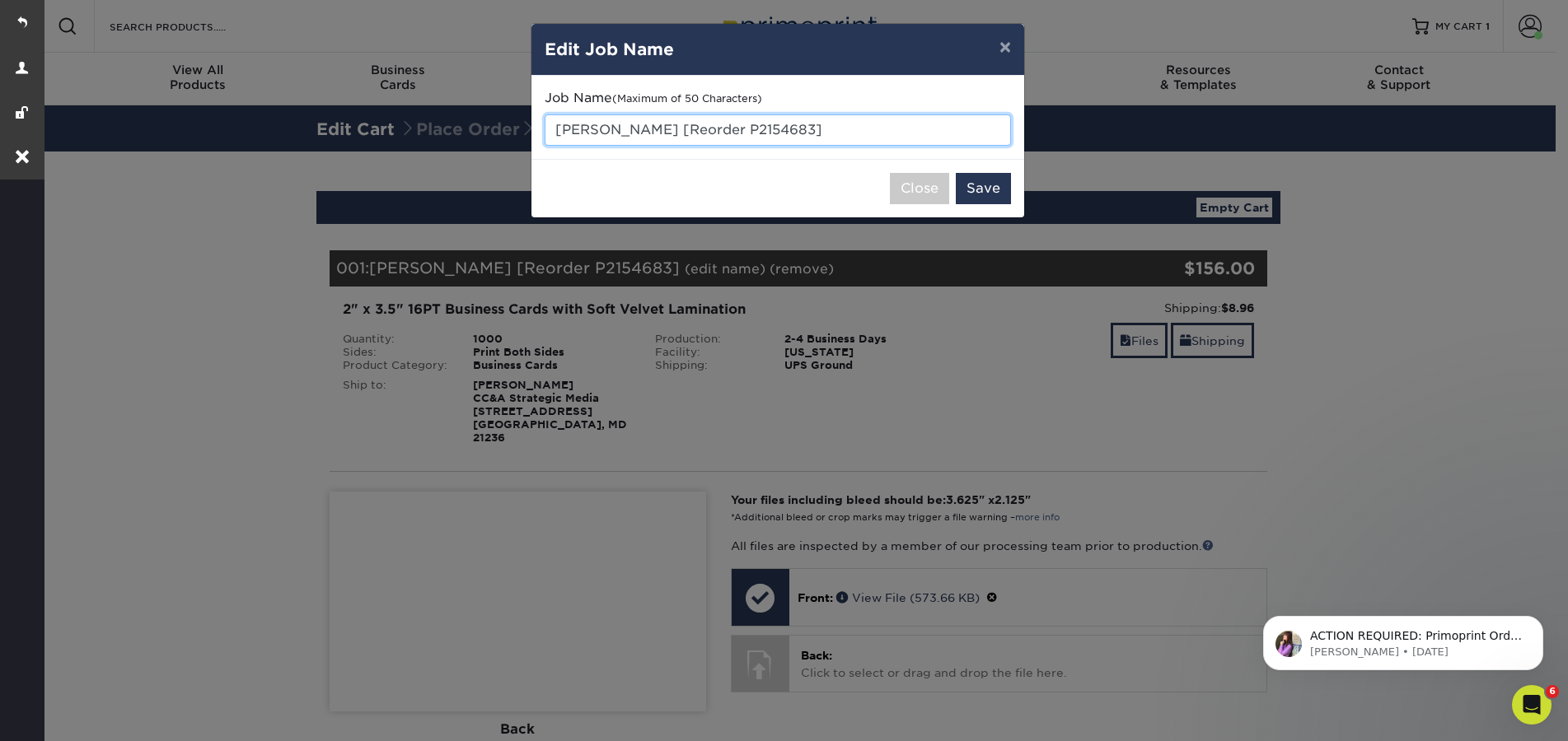
drag, startPoint x: 808, startPoint y: 126, endPoint x: 653, endPoint y: 126, distance: 155.0
click at [650, 127] on input "Aida Keehner [Reorder P2154683]" at bounding box center [777, 130] width 467 height 31
type input "[PERSON_NAME] - typesetting"
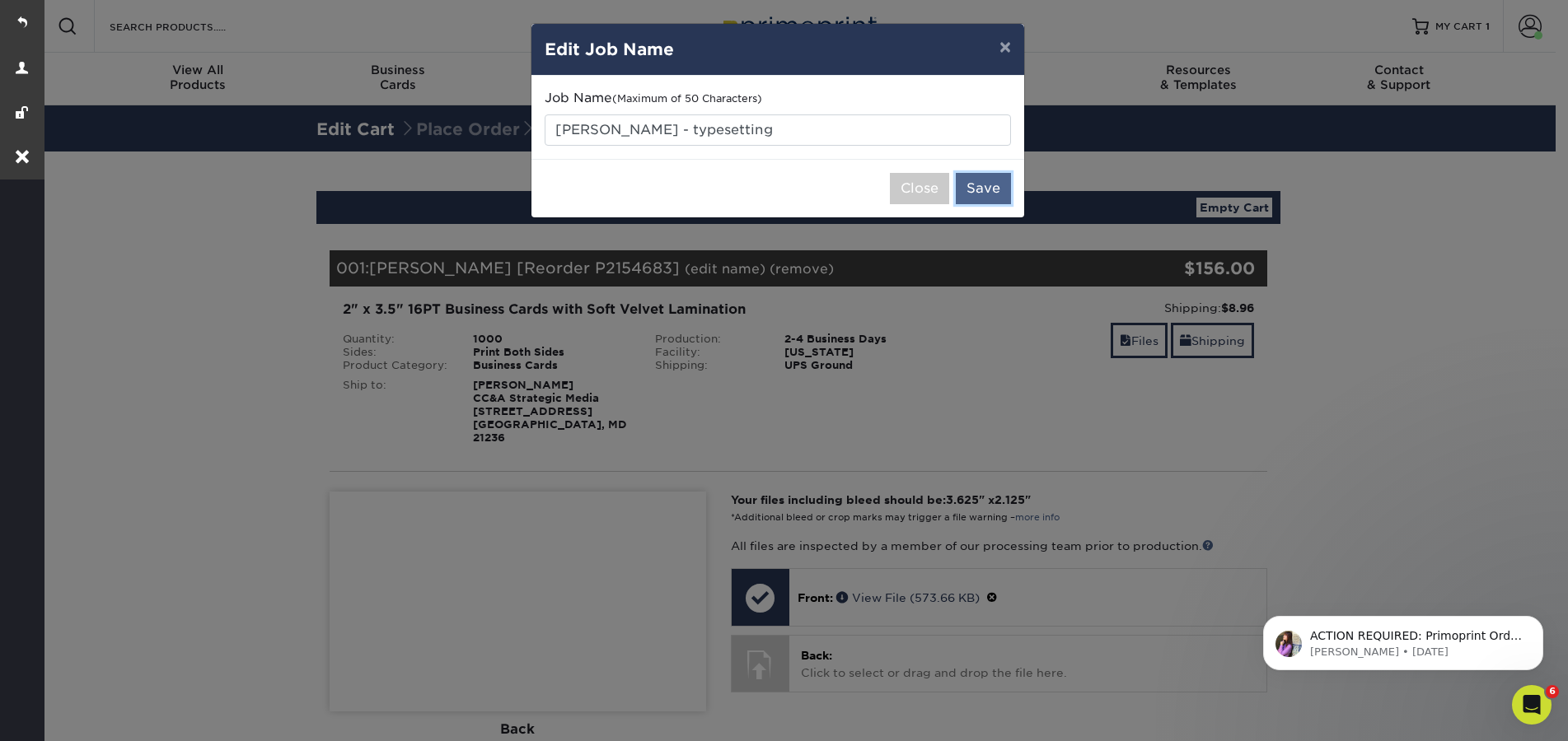
click at [998, 194] on button "Save" at bounding box center [983, 189] width 56 height 31
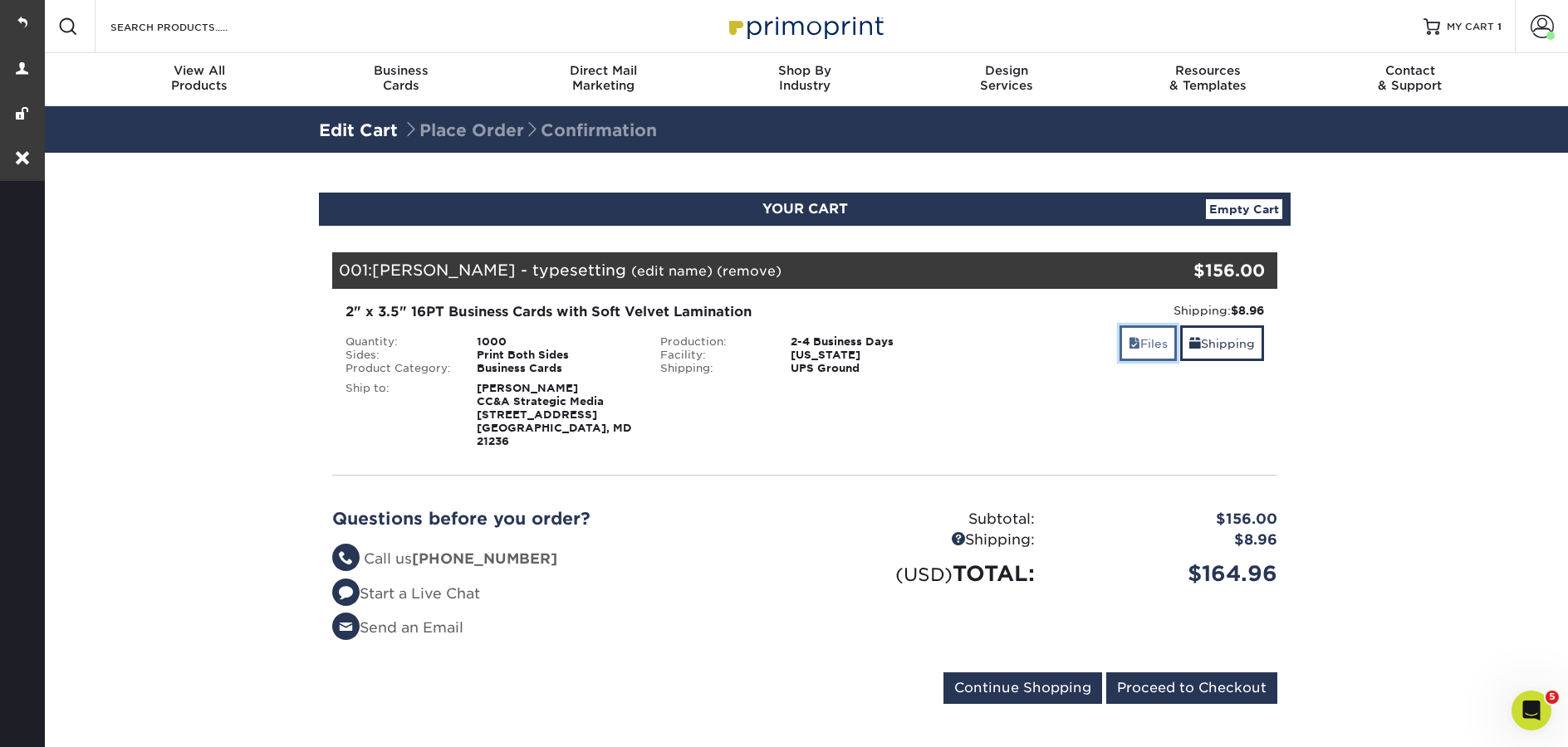
click at [1135, 352] on link "Files" at bounding box center [1148, 344] width 57 height 35
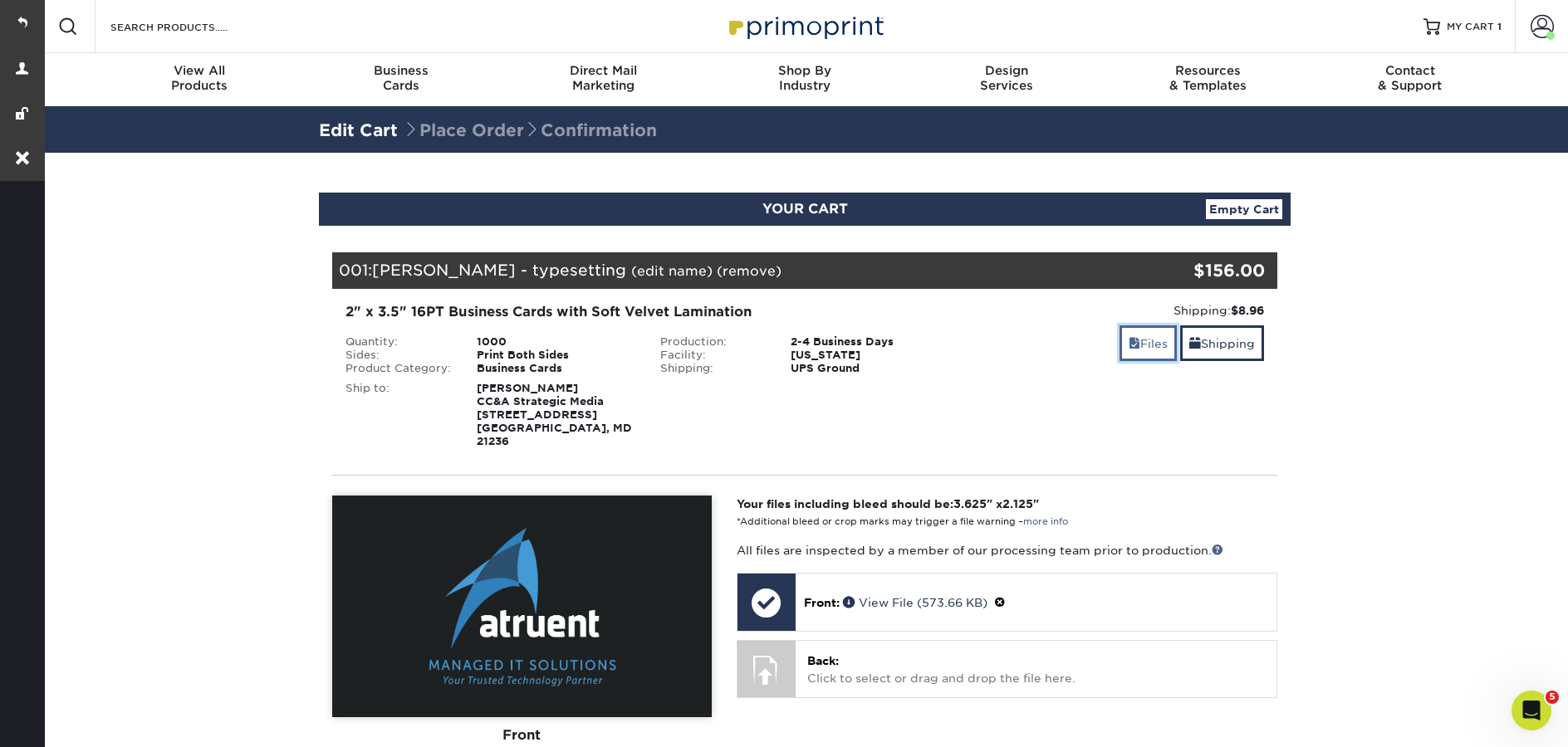
click at [1135, 352] on link "Files" at bounding box center [1148, 344] width 57 height 35
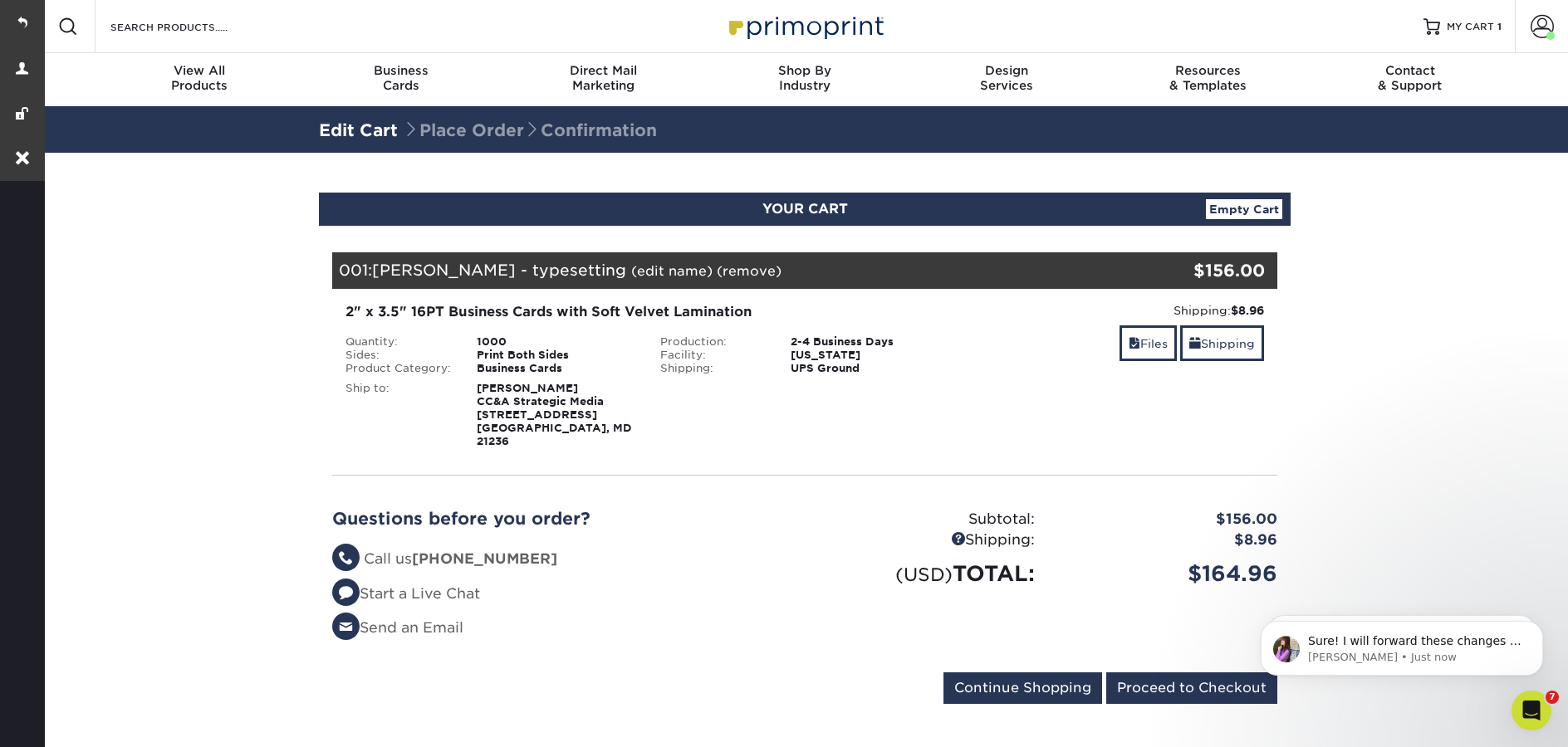
click at [831, 46] on link at bounding box center [804, 26] width 166 height 133
click at [722, 275] on link "(remove)" at bounding box center [749, 271] width 65 height 16
click at [1045, 275] on link "Yes" at bounding box center [1056, 271] width 24 height 16
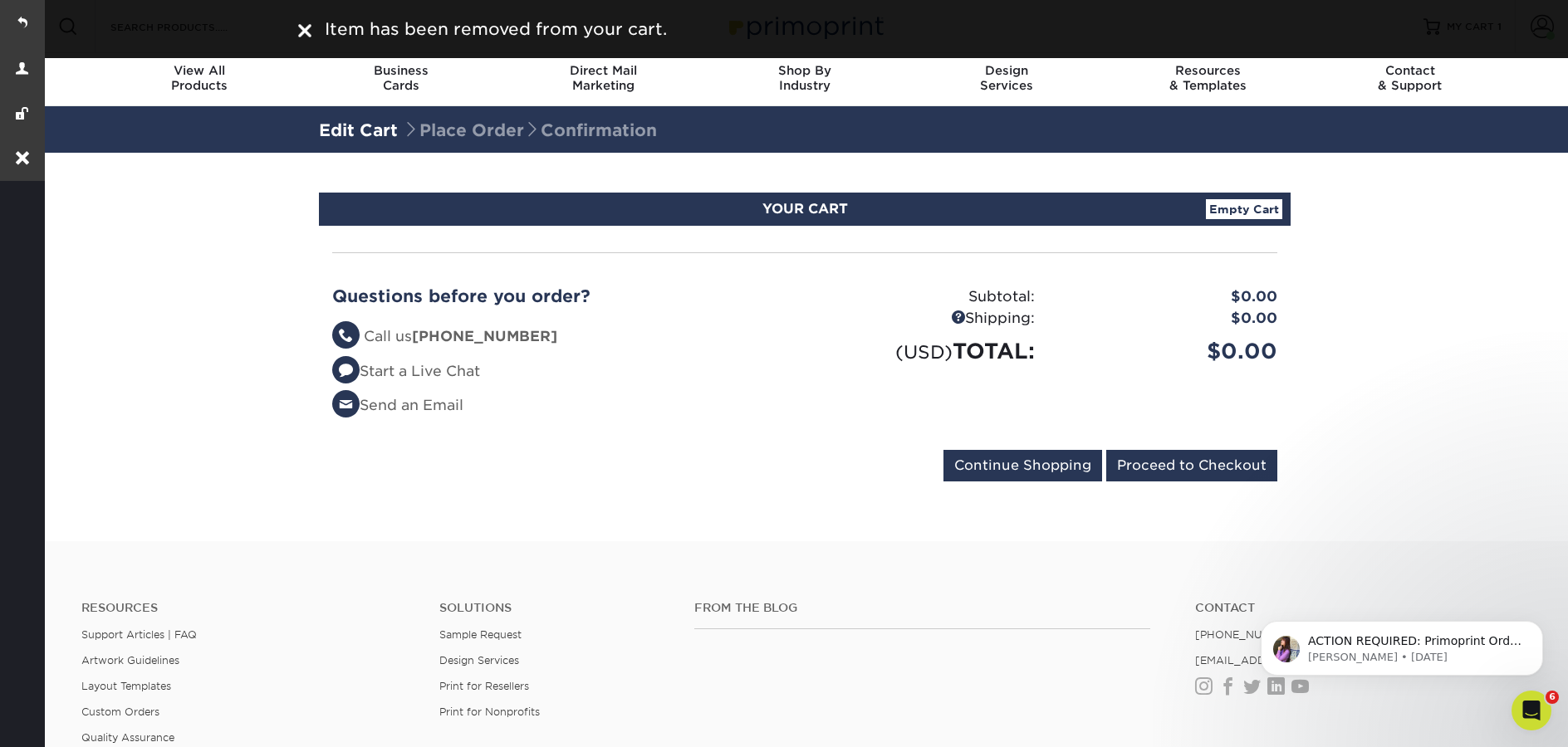
click at [314, 33] on div "Item has been removed from your cart." at bounding box center [784, 28] width 972 height 25
click at [310, 33] on img at bounding box center [305, 31] width 14 height 14
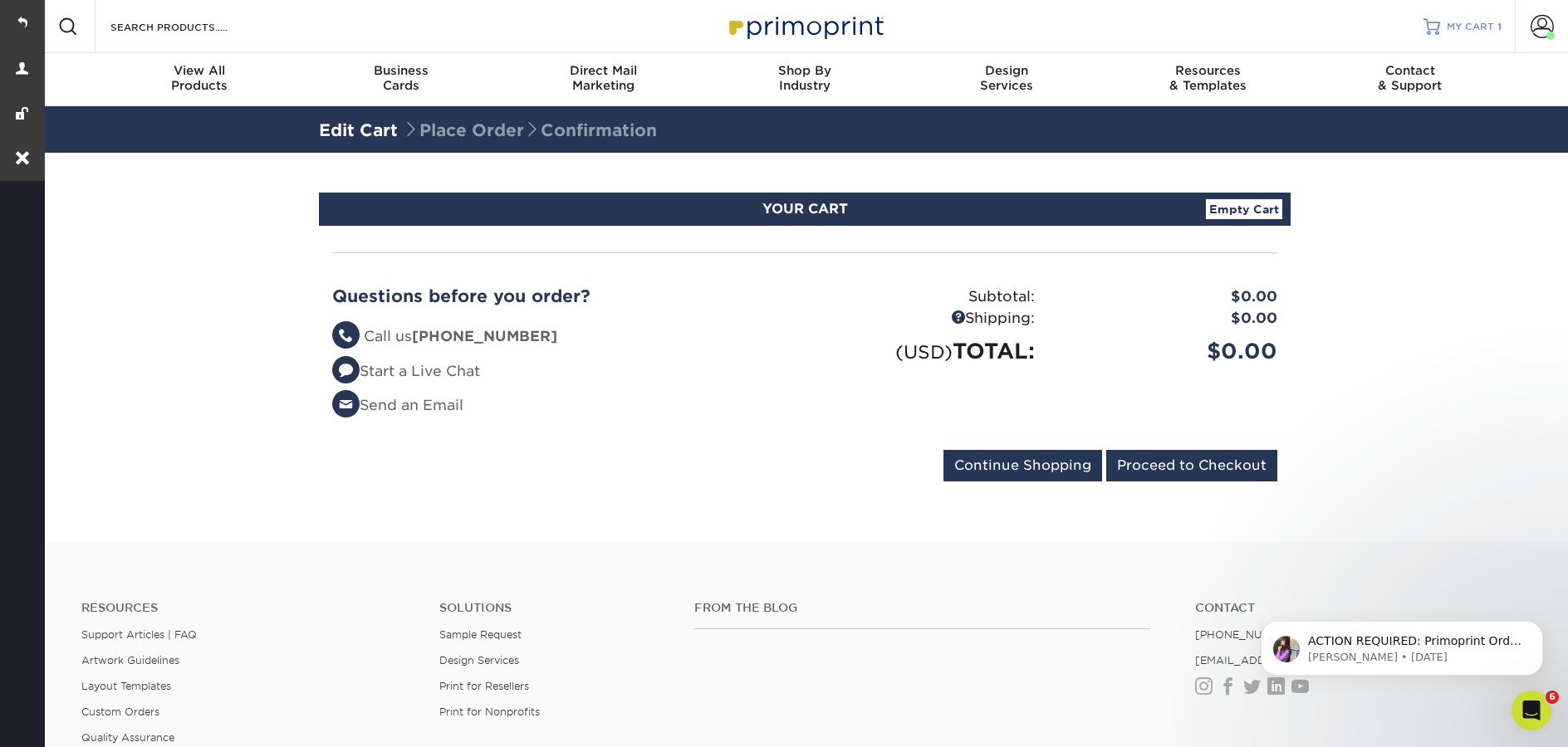
click at [1473, 27] on span "MY CART" at bounding box center [1471, 27] width 47 height 14
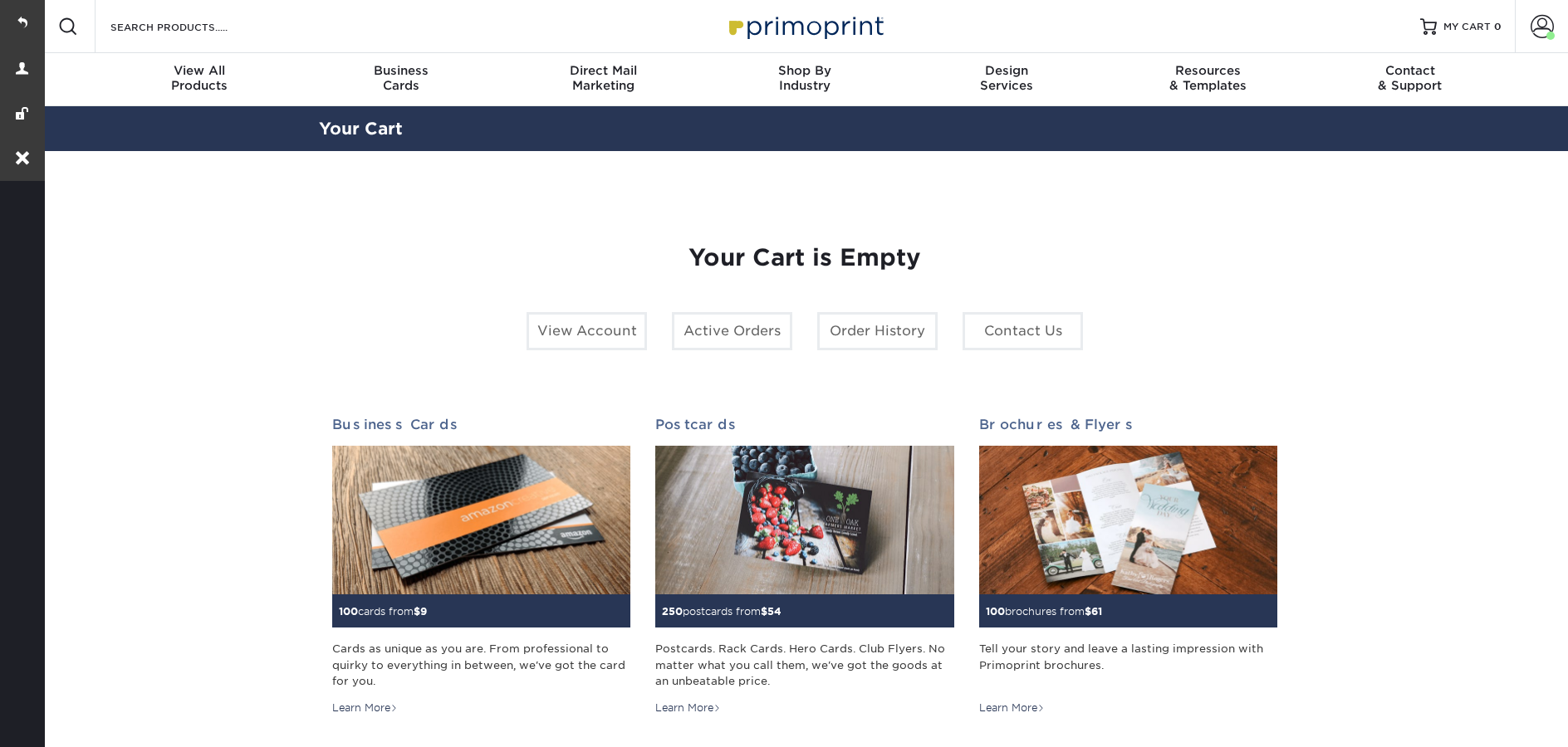
click at [1543, 28] on span at bounding box center [1542, 27] width 24 height 24
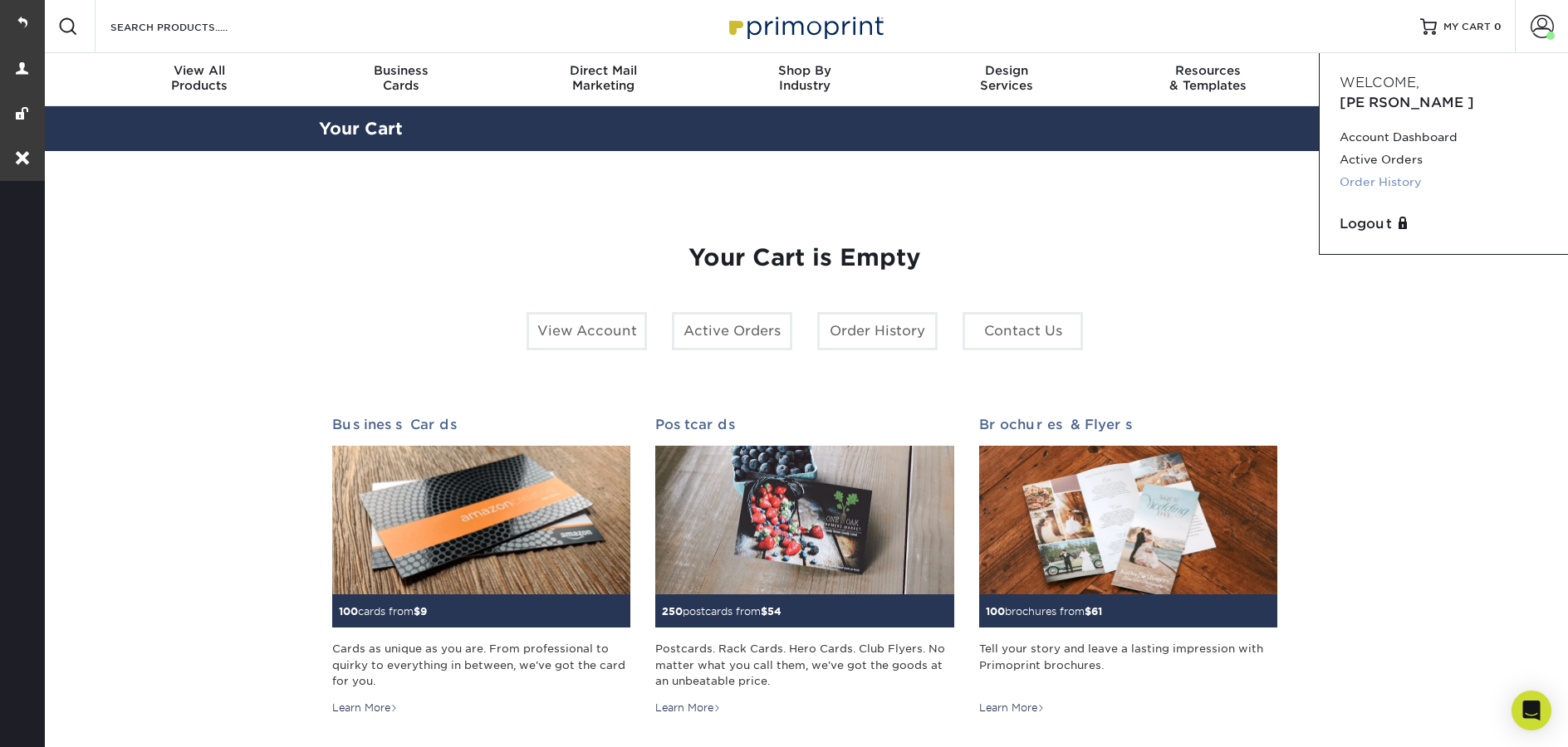
click at [1388, 171] on link "Order History" at bounding box center [1443, 182] width 208 height 23
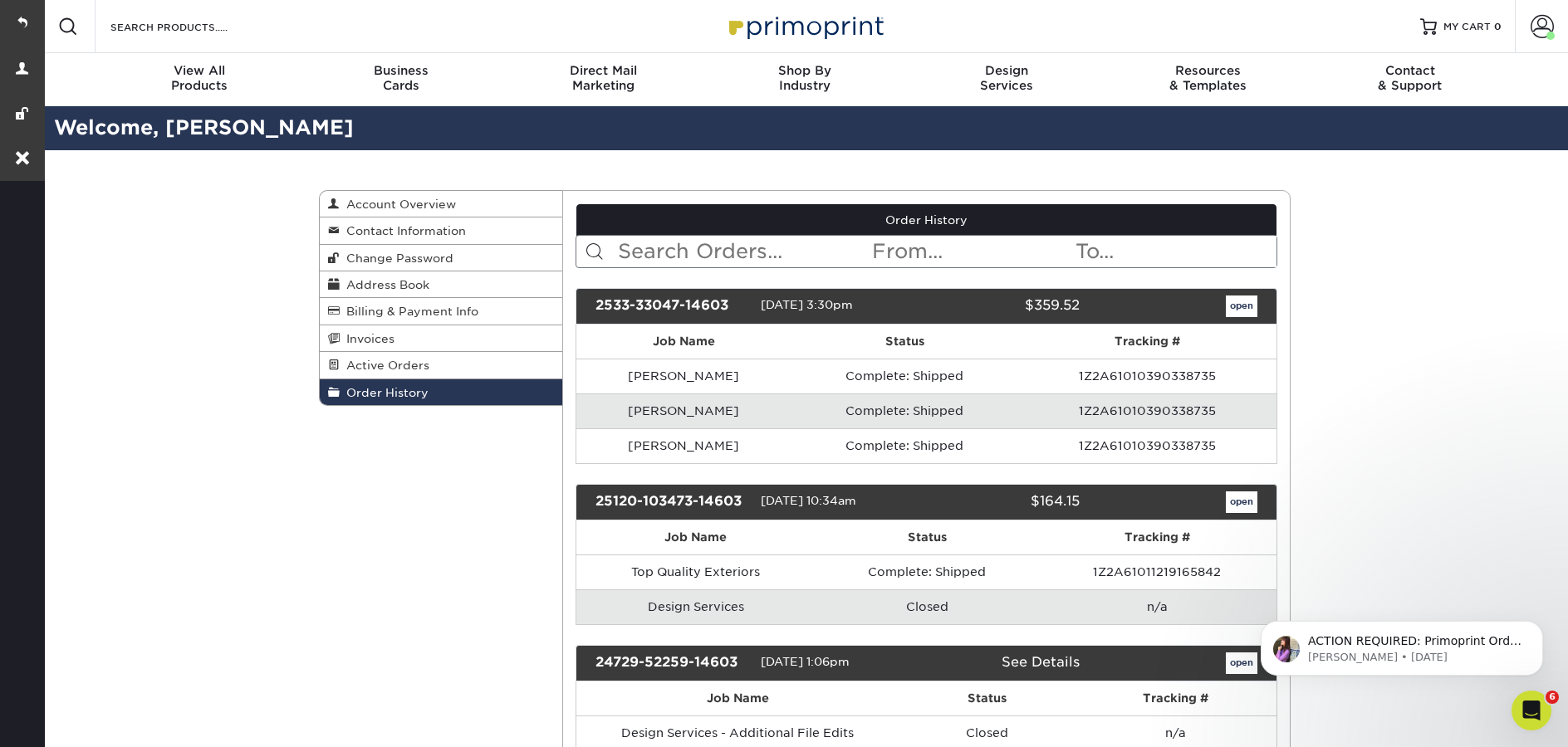
click at [714, 255] on input "text" at bounding box center [744, 251] width 255 height 31
paste input "P2154683"
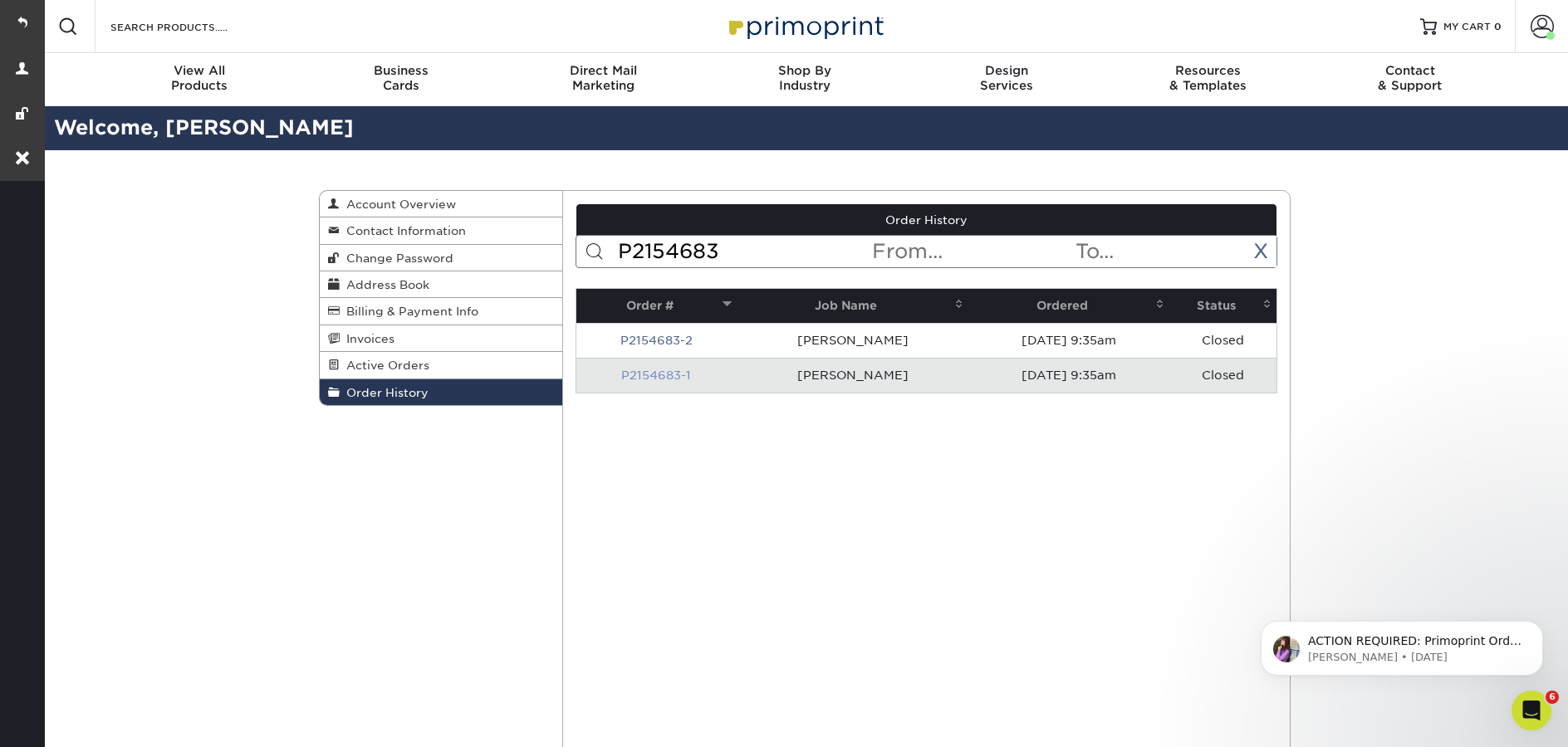
type input "P2154683"
click at [661, 374] on link "P2154683-1" at bounding box center [656, 376] width 70 height 14
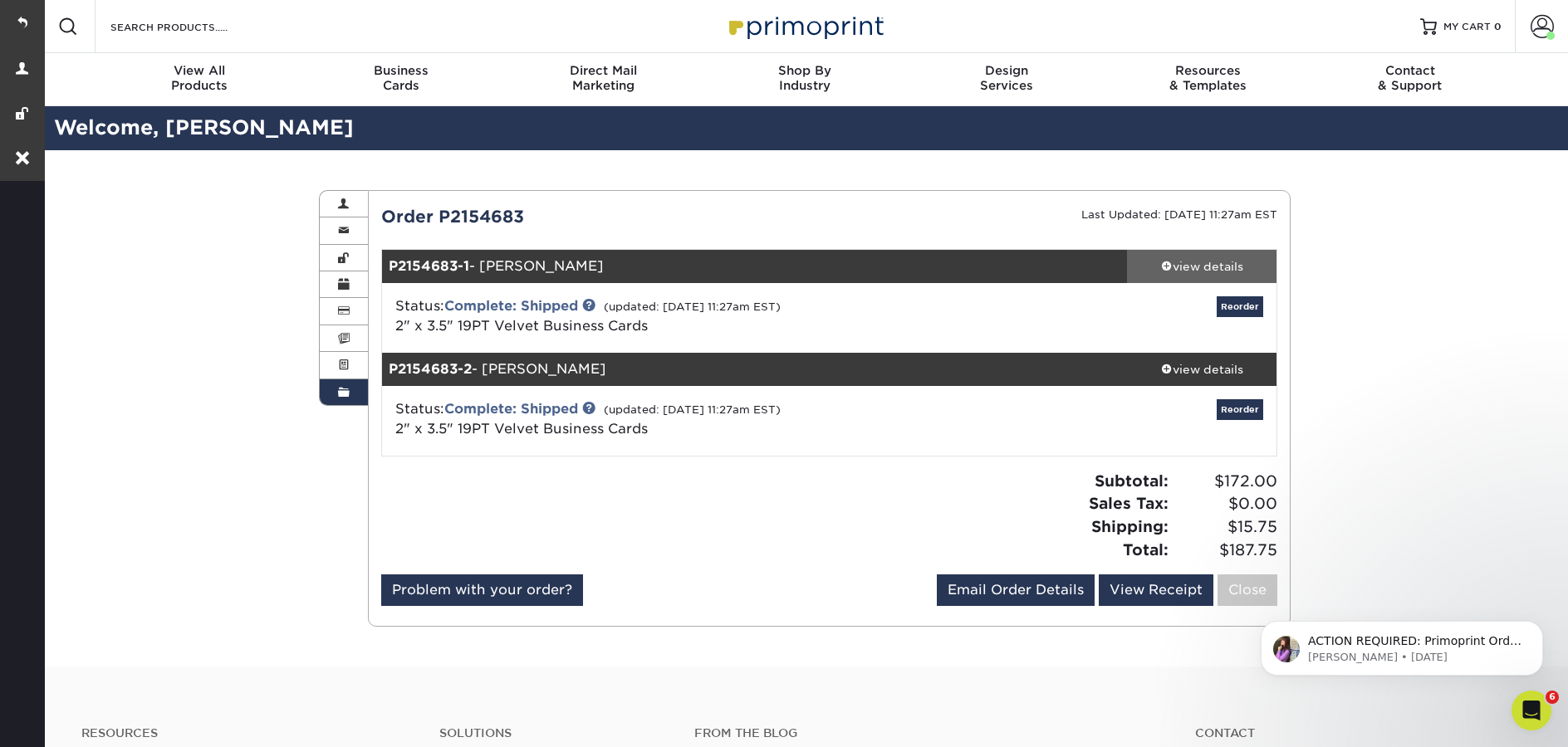
click at [1188, 267] on div "view details" at bounding box center [1202, 266] width 149 height 17
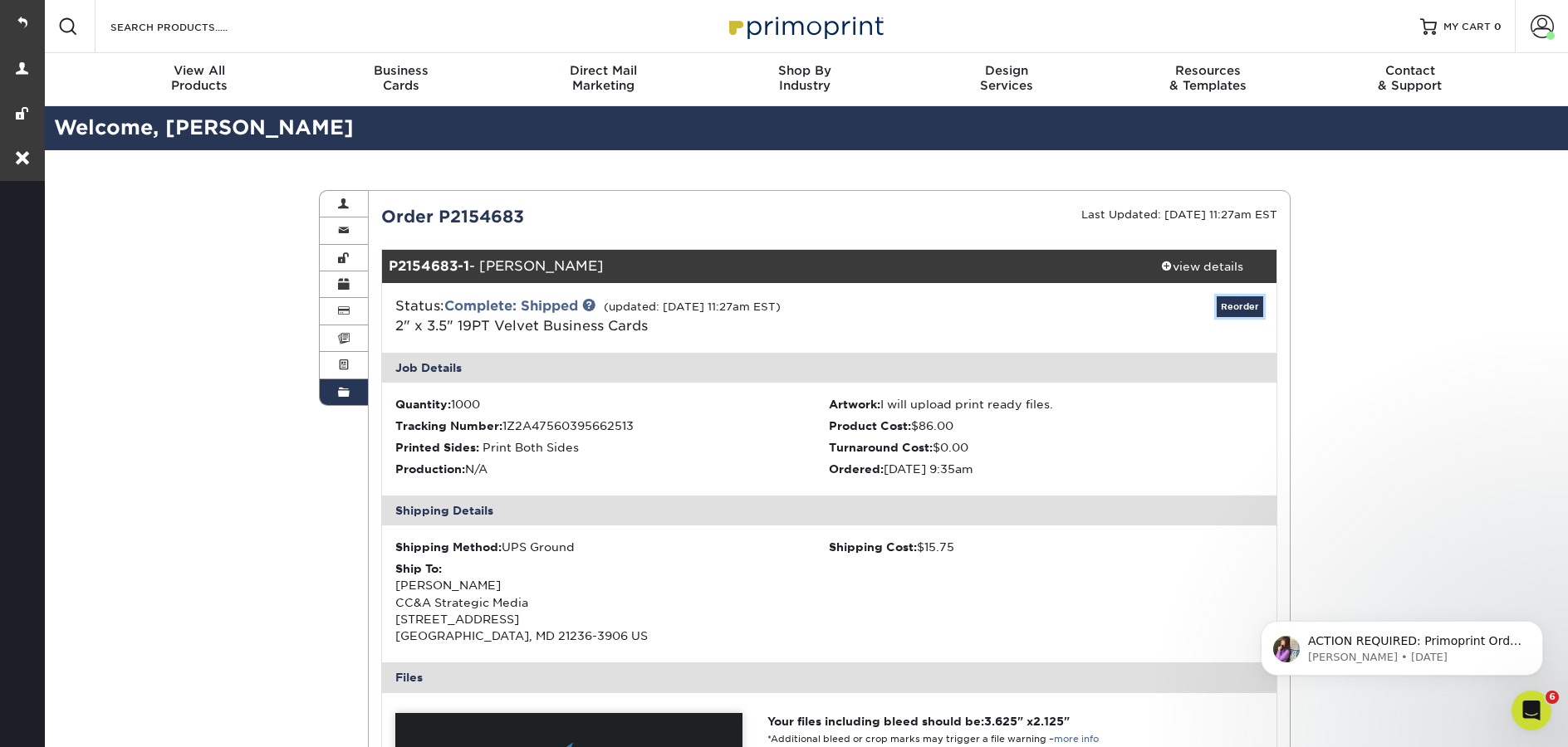
click at [1245, 314] on link "Reorder" at bounding box center [1239, 306] width 46 height 21
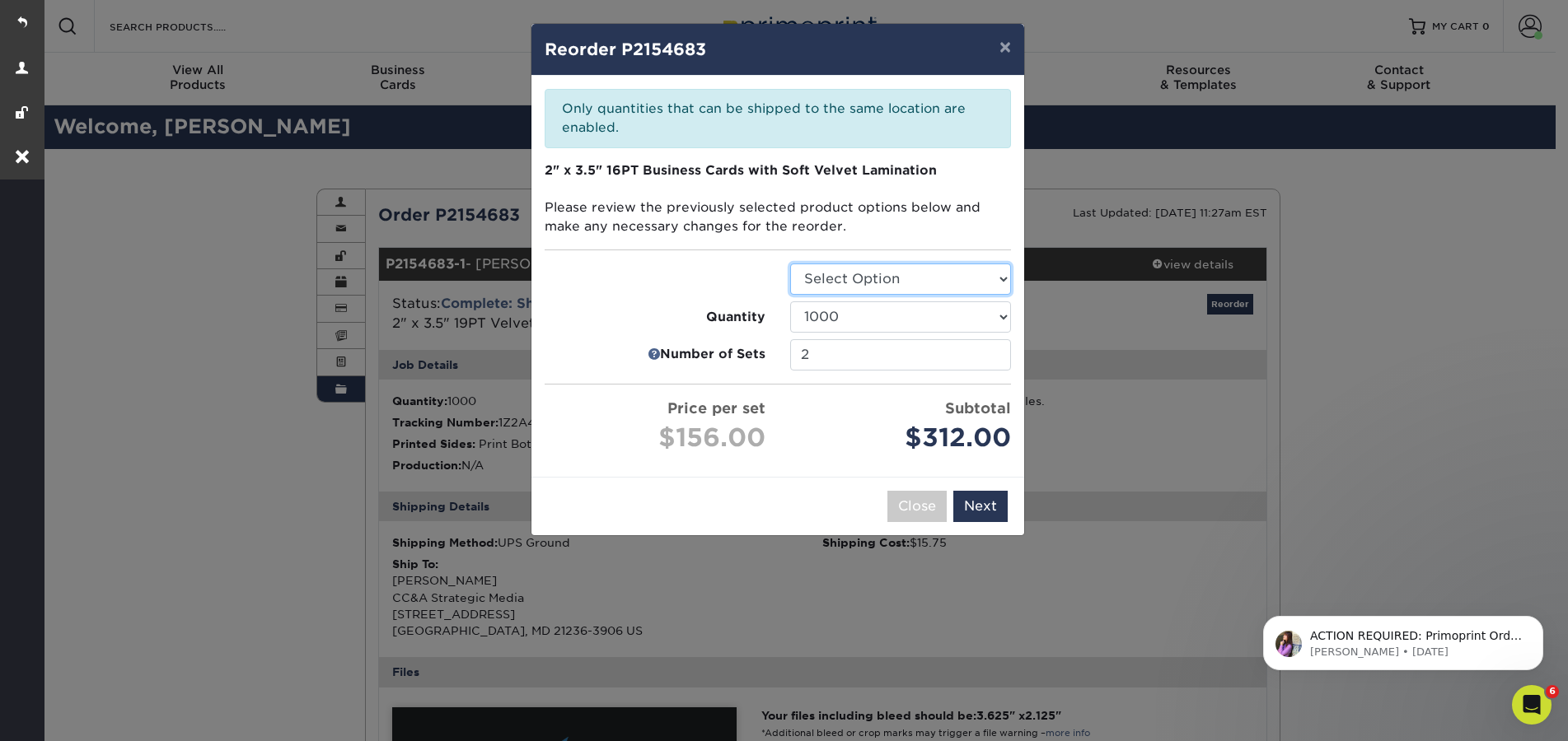
click at [891, 278] on select "Select Option Business Cards" at bounding box center [900, 279] width 221 height 31
select select "3b5148f1-0588-4f88-a218-97bcfdce65c1"
click at [790, 264] on select "Select Option Business Cards" at bounding box center [900, 279] width 221 height 31
click at [879, 318] on select "100 250 500 1000 2500" at bounding box center [900, 317] width 221 height 31
select select "f593fda3-2d5c-4b9e-9c2c-6197b899ae74"
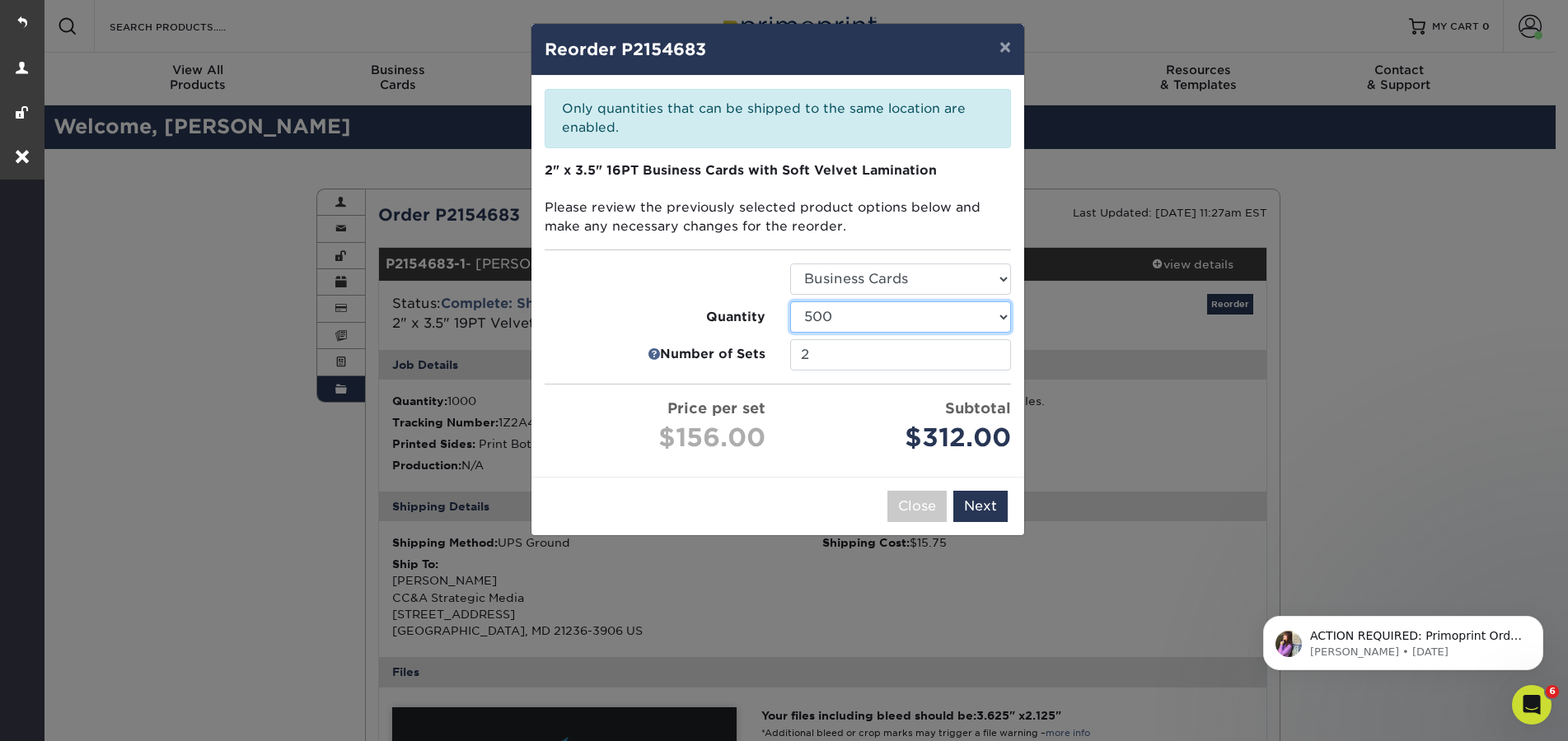
click at [790, 302] on select "100 250 500 1000 2500" at bounding box center [900, 317] width 221 height 31
type input "1"
click at [994, 361] on input "1" at bounding box center [900, 355] width 221 height 31
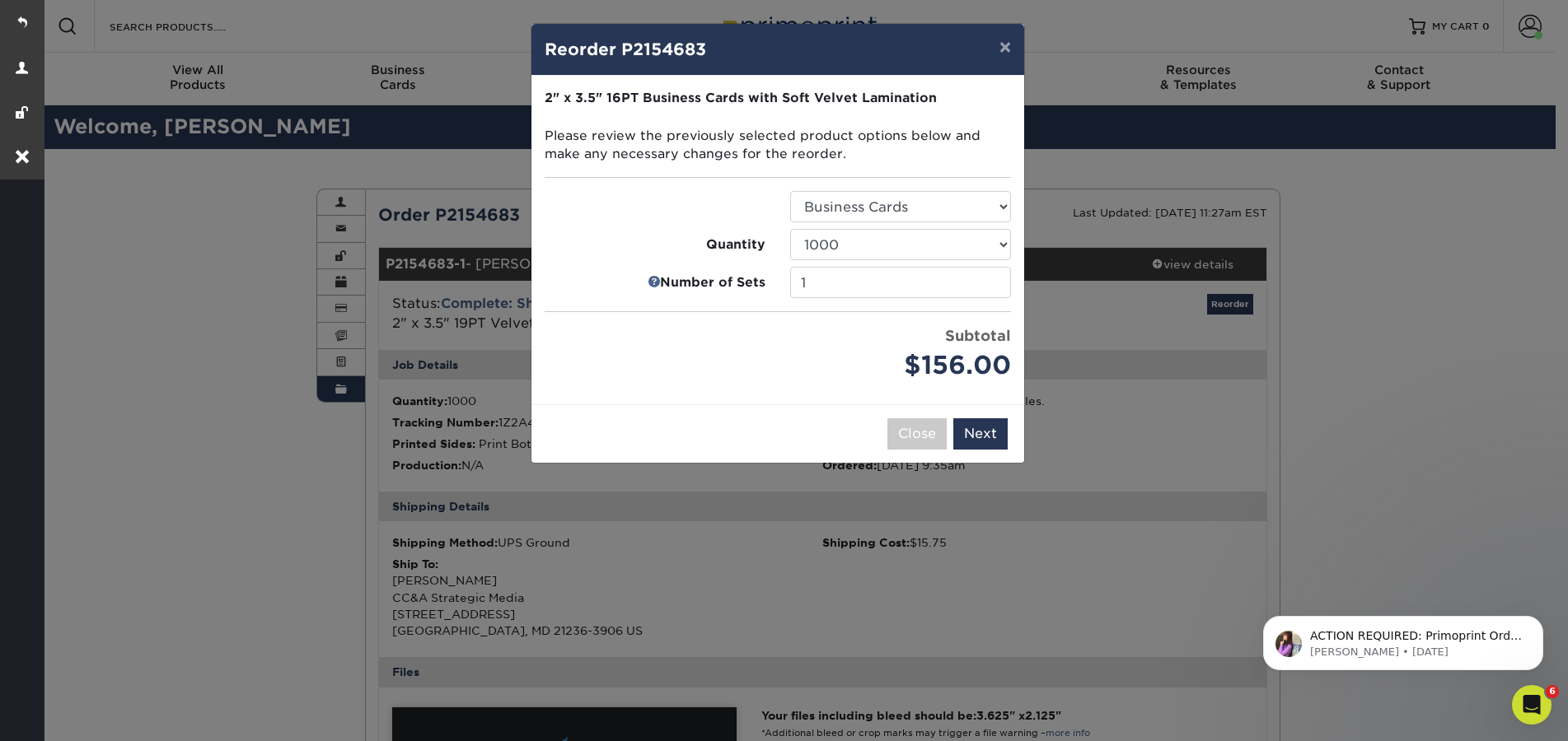
click at [842, 351] on div "$156.00" at bounding box center [900, 365] width 221 height 38
click at [945, 252] on select "100 250 500 1000 2500 5000 10000" at bounding box center [900, 244] width 221 height 31
select select "f593fda3-2d5c-4b9e-9c2c-6197b899ae74"
click at [790, 229] on select "100 250 500 1000 2500 5000 10000" at bounding box center [900, 244] width 221 height 31
click at [831, 345] on div "Subtotal $120.00" at bounding box center [900, 354] width 221 height 59
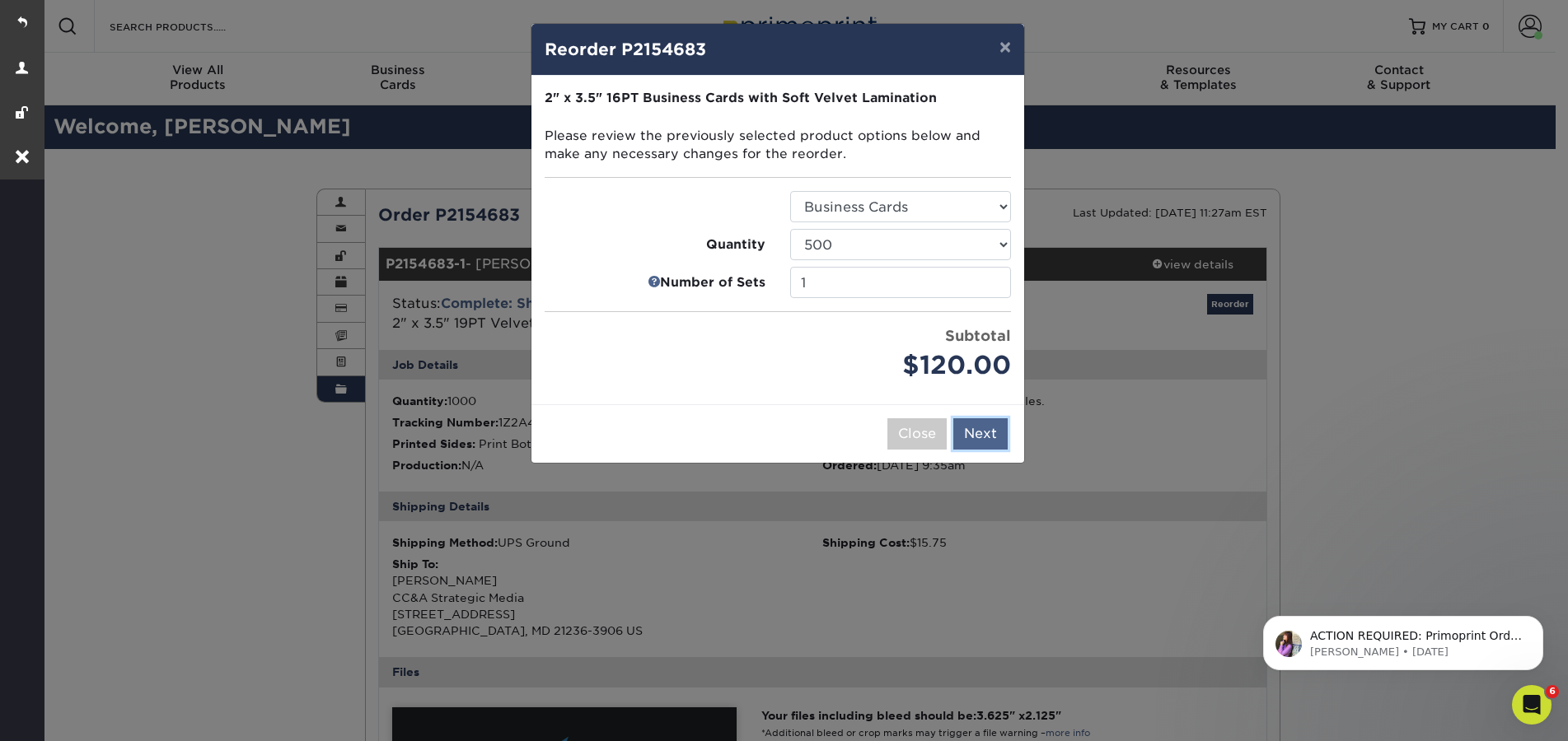
click at [975, 438] on button "Next" at bounding box center [981, 434] width 55 height 31
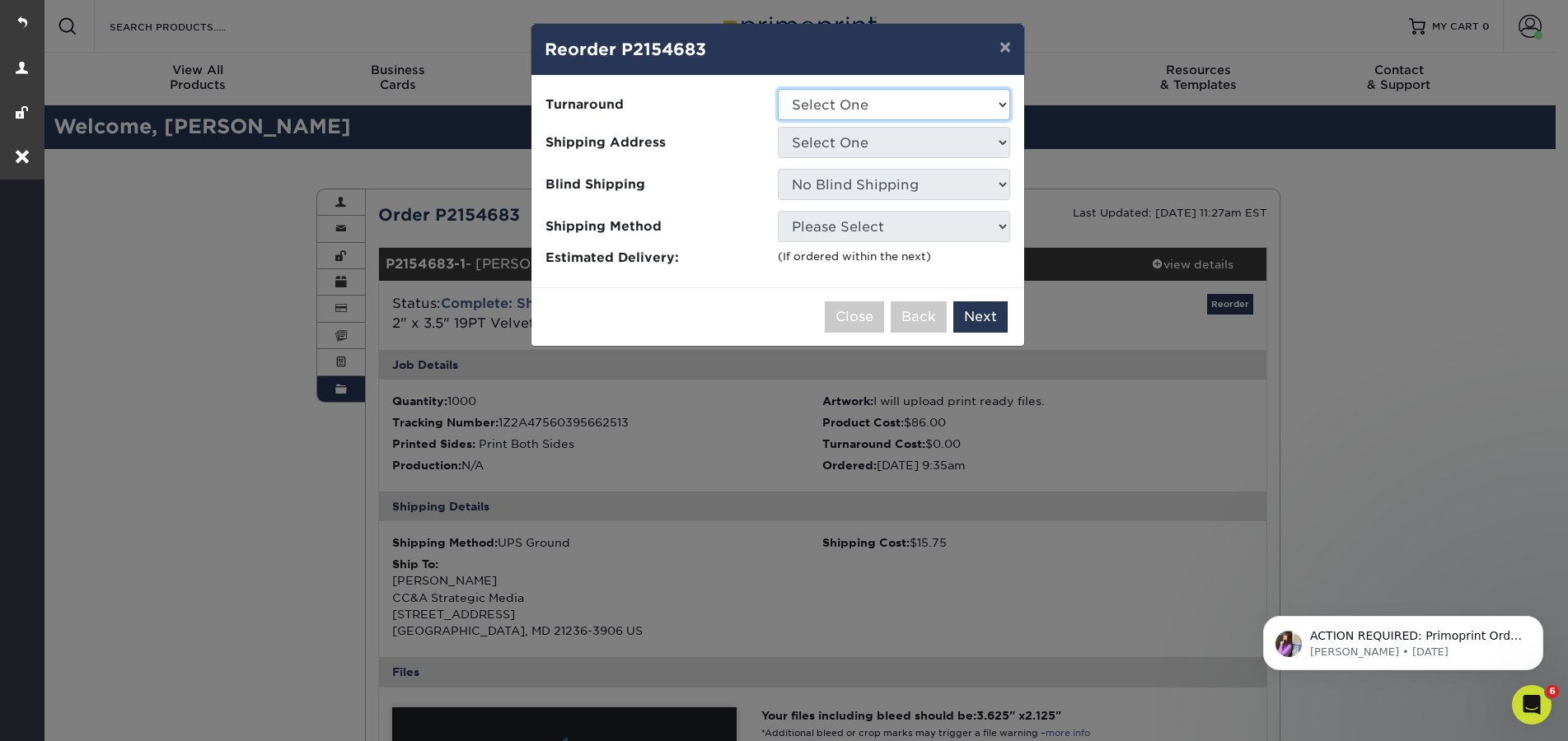
click at [847, 110] on select "Select One 2-4 Business Days 2 Day Next Business Day" at bounding box center [894, 104] width 233 height 31
select select "0269a54f-6afa-4918-998f-593919161a79"
click at [778, 89] on select "Select One 2-4 Business Days 2 Day Next Business Day" at bounding box center [894, 104] width 233 height 31
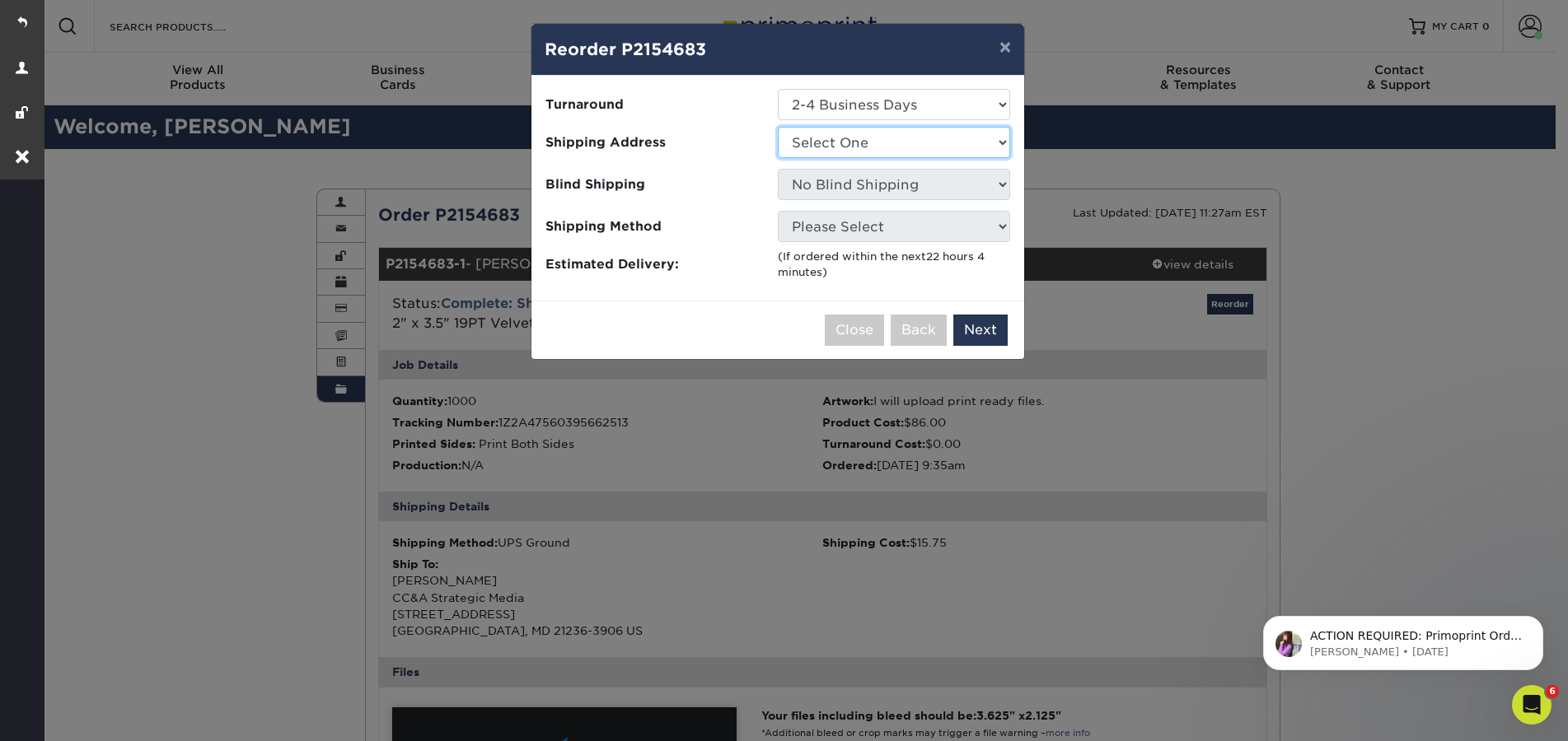
click at [841, 141] on select "Select One CC&A Strategic Media Christina Favata Colton Manning Hailey and Reag…" at bounding box center [894, 142] width 233 height 31
select select "240627"
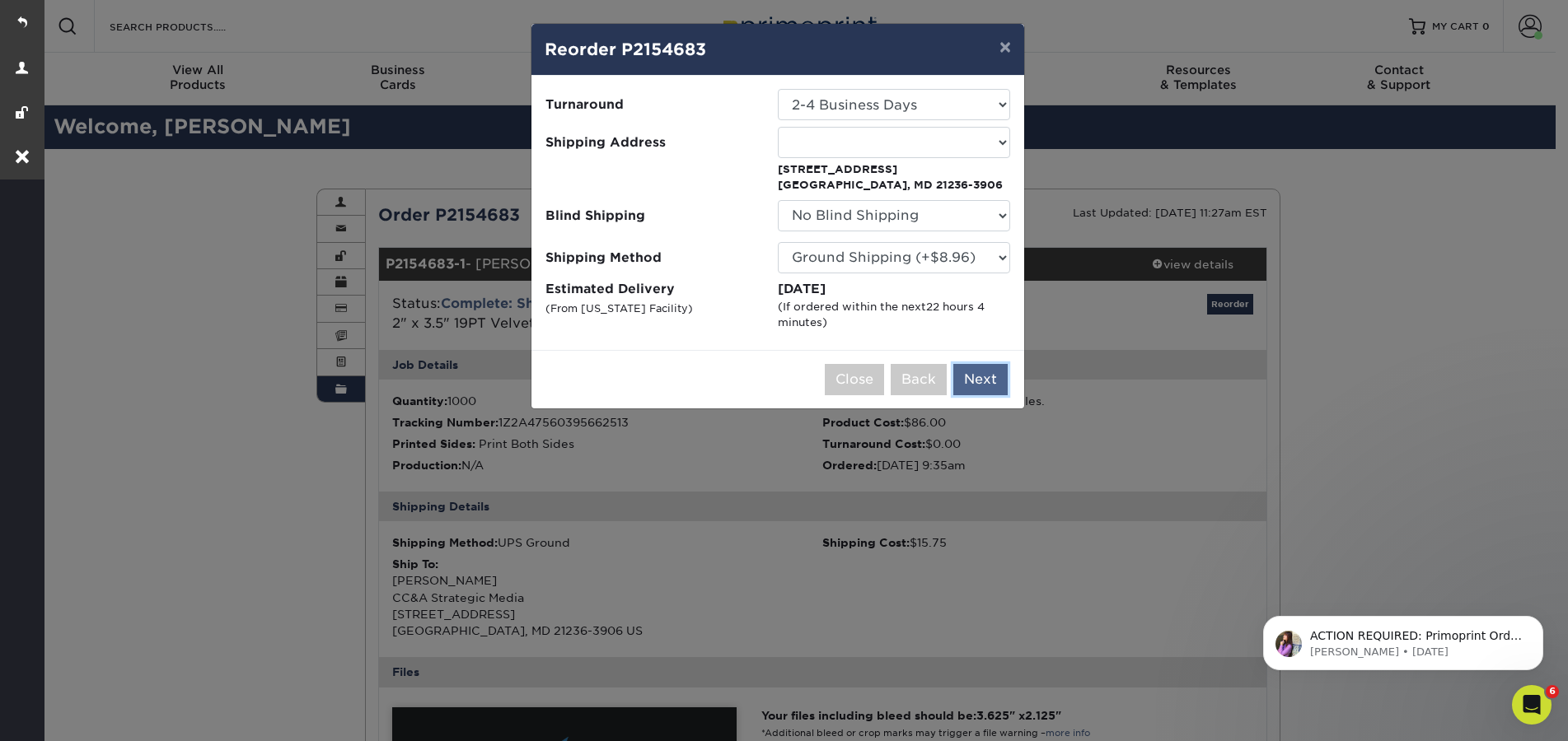
click at [976, 376] on button "Next" at bounding box center [981, 380] width 55 height 31
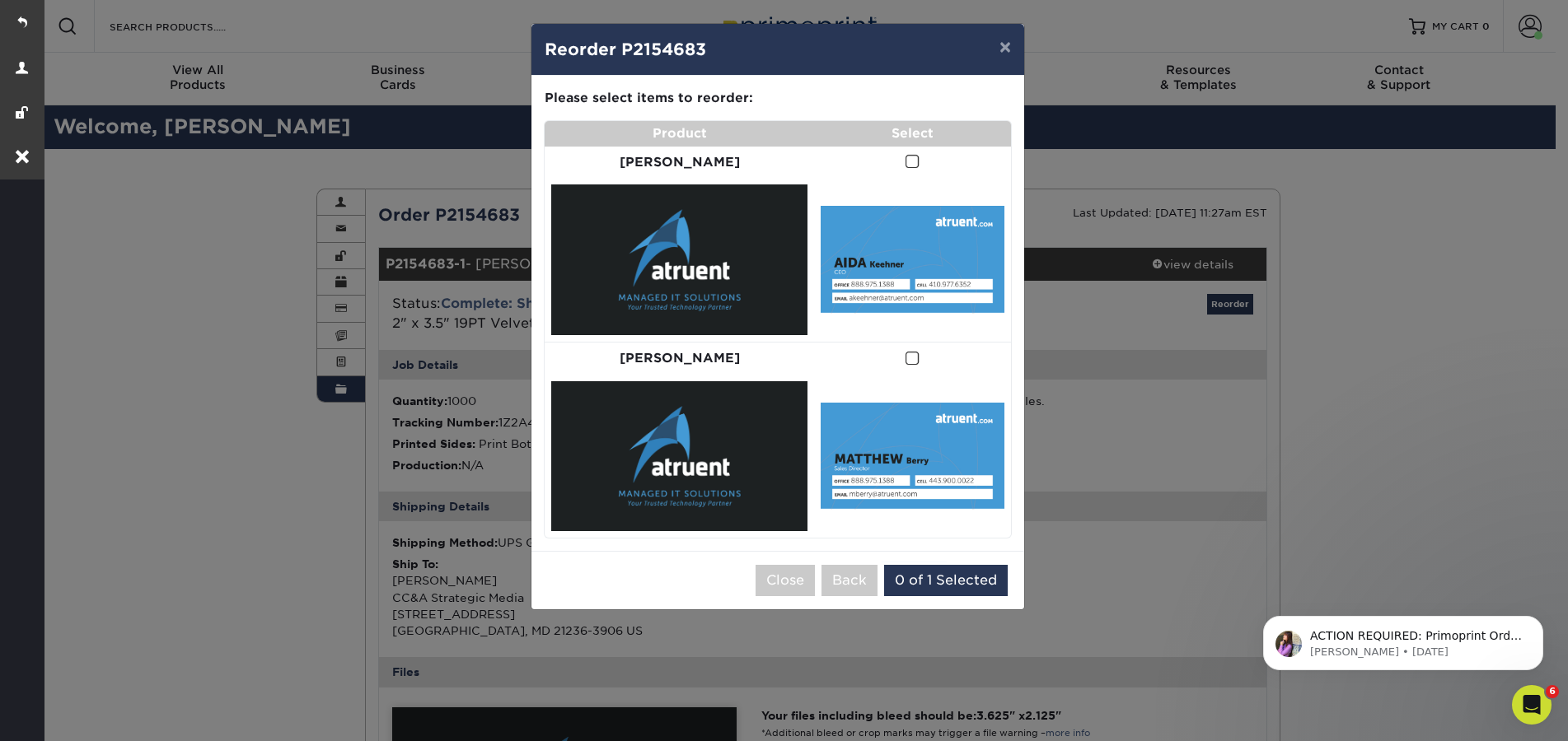
click at [906, 160] on span at bounding box center [913, 162] width 14 height 16
click at [0, 0] on input "checkbox" at bounding box center [0, 0] width 0 height 0
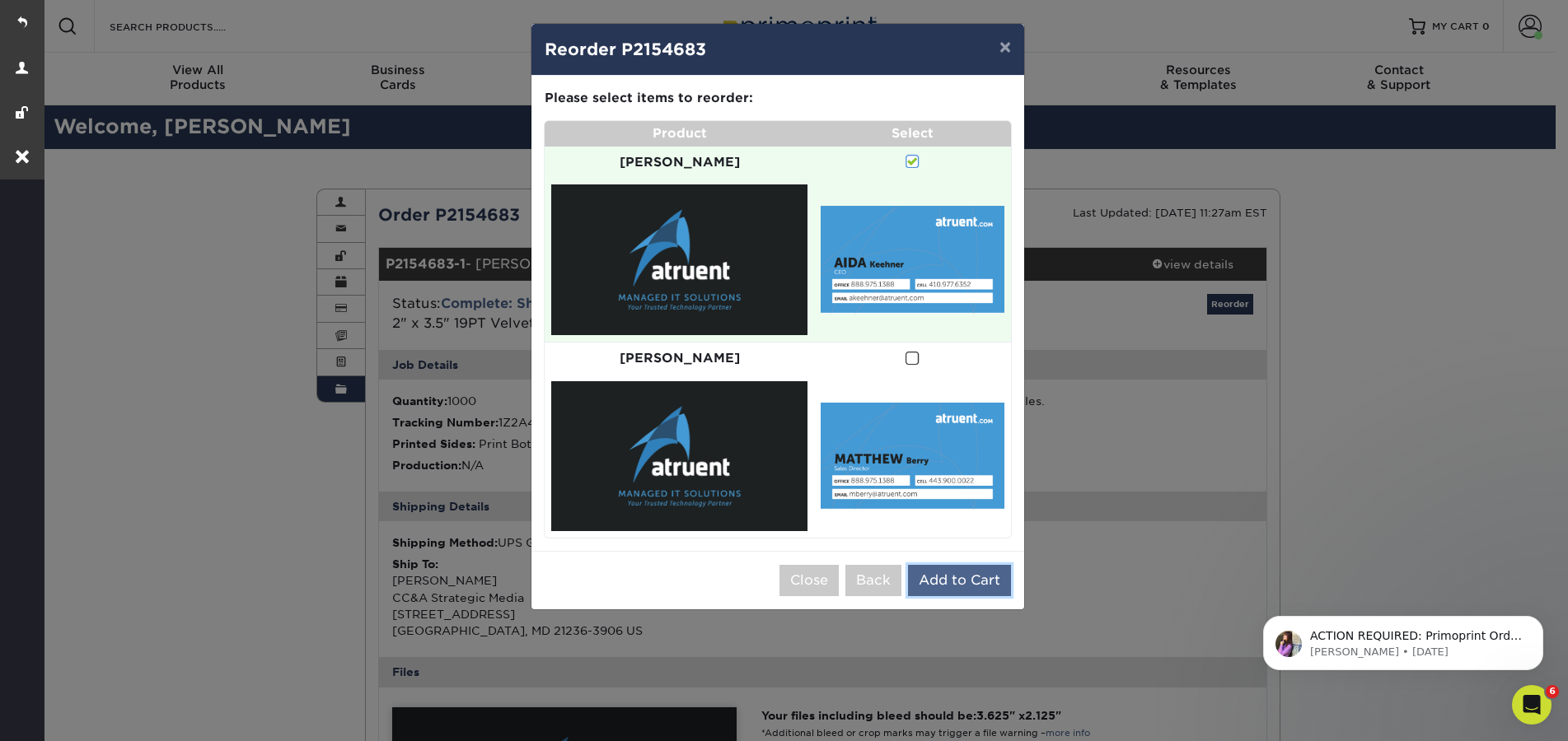
click at [979, 565] on button "Add to Cart" at bounding box center [959, 580] width 103 height 31
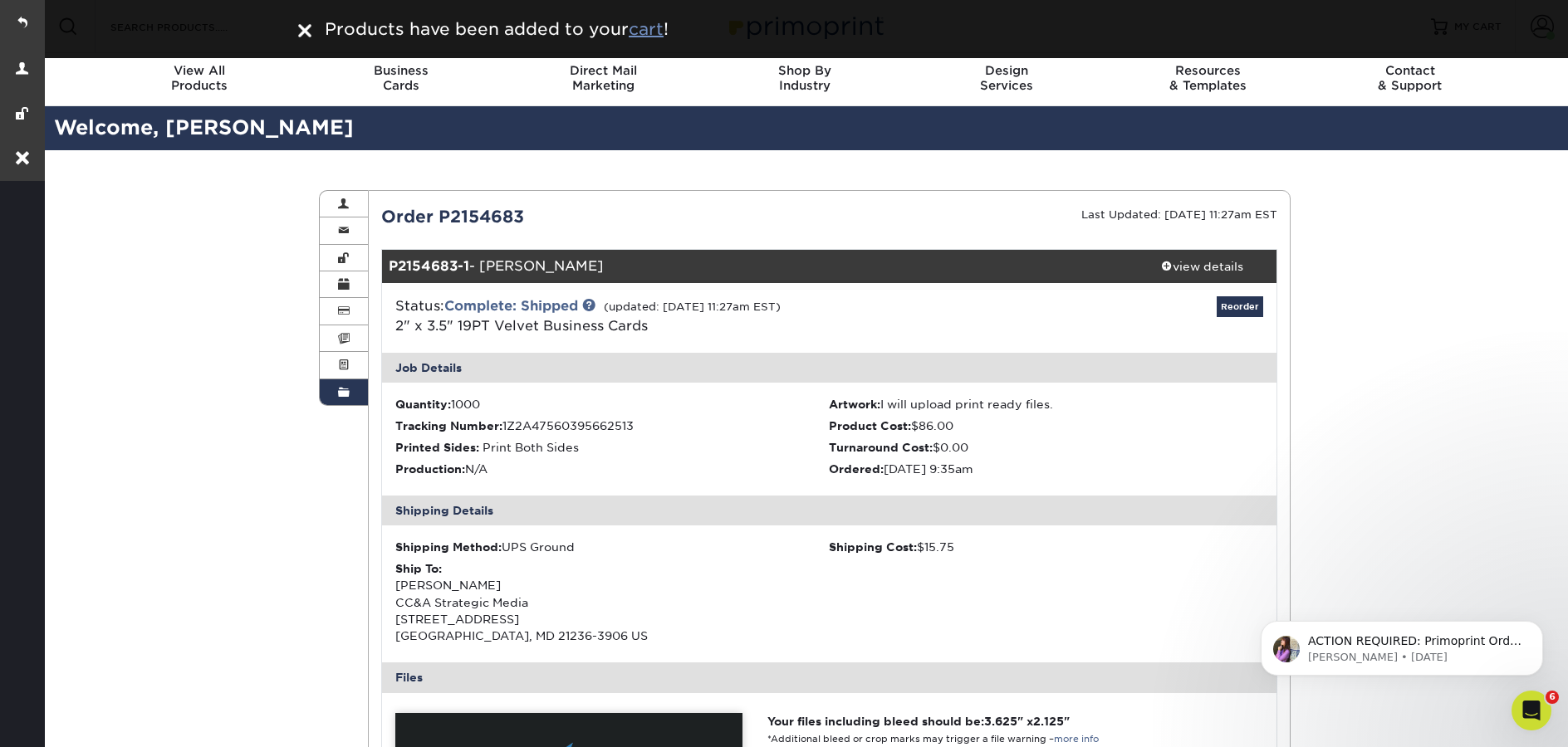
click at [652, 35] on u "cart" at bounding box center [646, 28] width 35 height 20
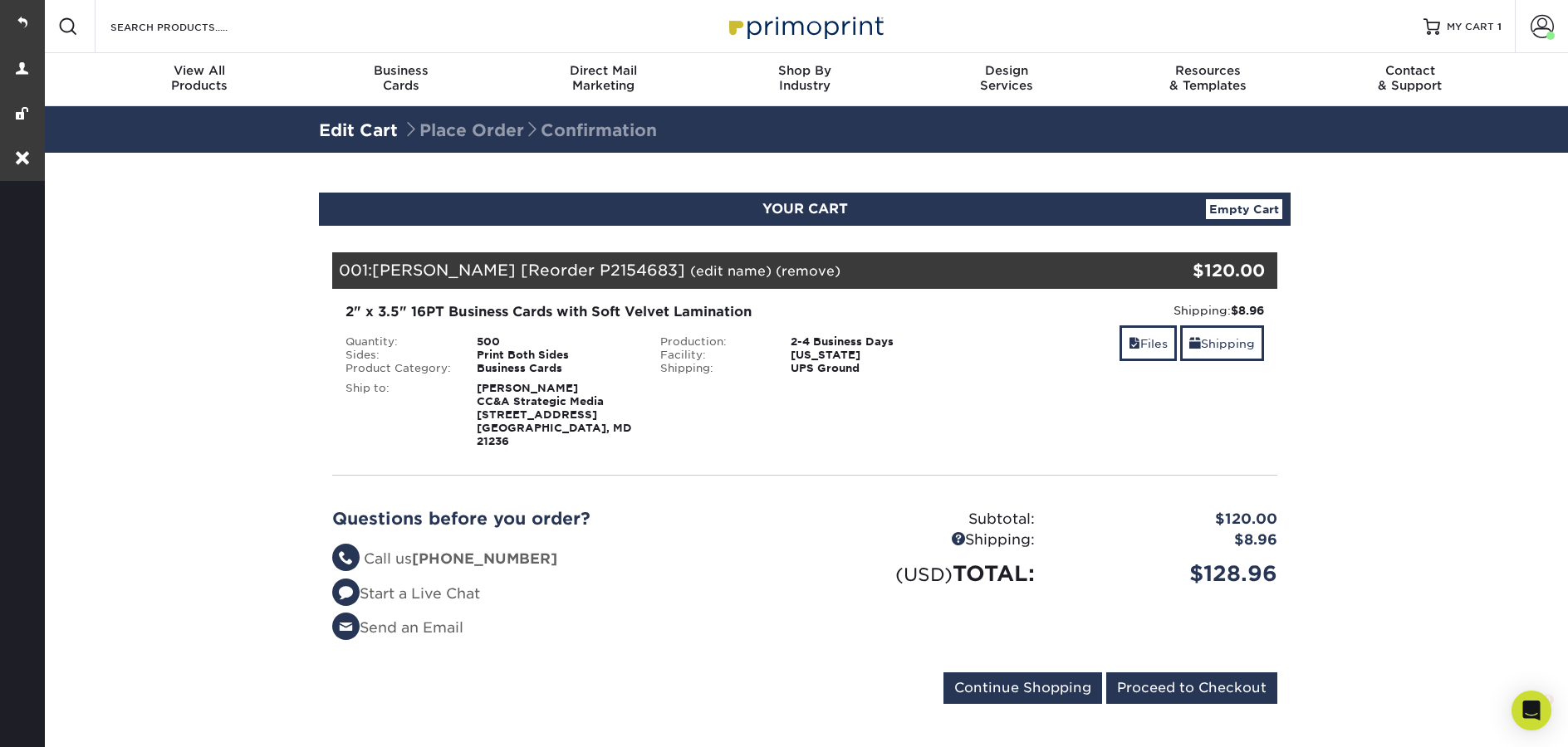
click at [690, 267] on link "(edit name)" at bounding box center [730, 271] width 81 height 16
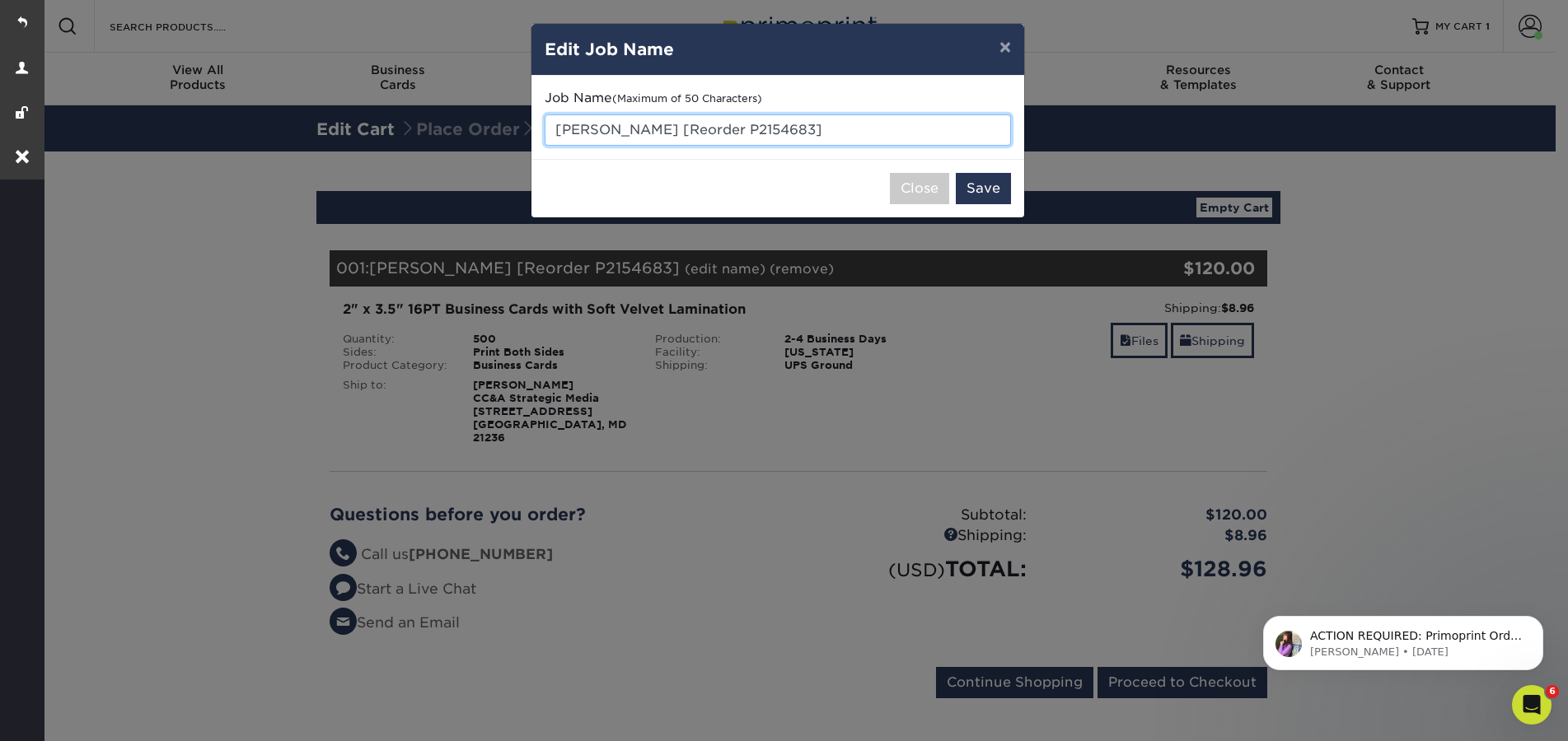
drag, startPoint x: 807, startPoint y: 130, endPoint x: 658, endPoint y: 123, distance: 149.2
click at [655, 124] on input "[PERSON_NAME] [Reorder P2154683]" at bounding box center [777, 130] width 467 height 31
type input "[PERSON_NAME] - typesetting"
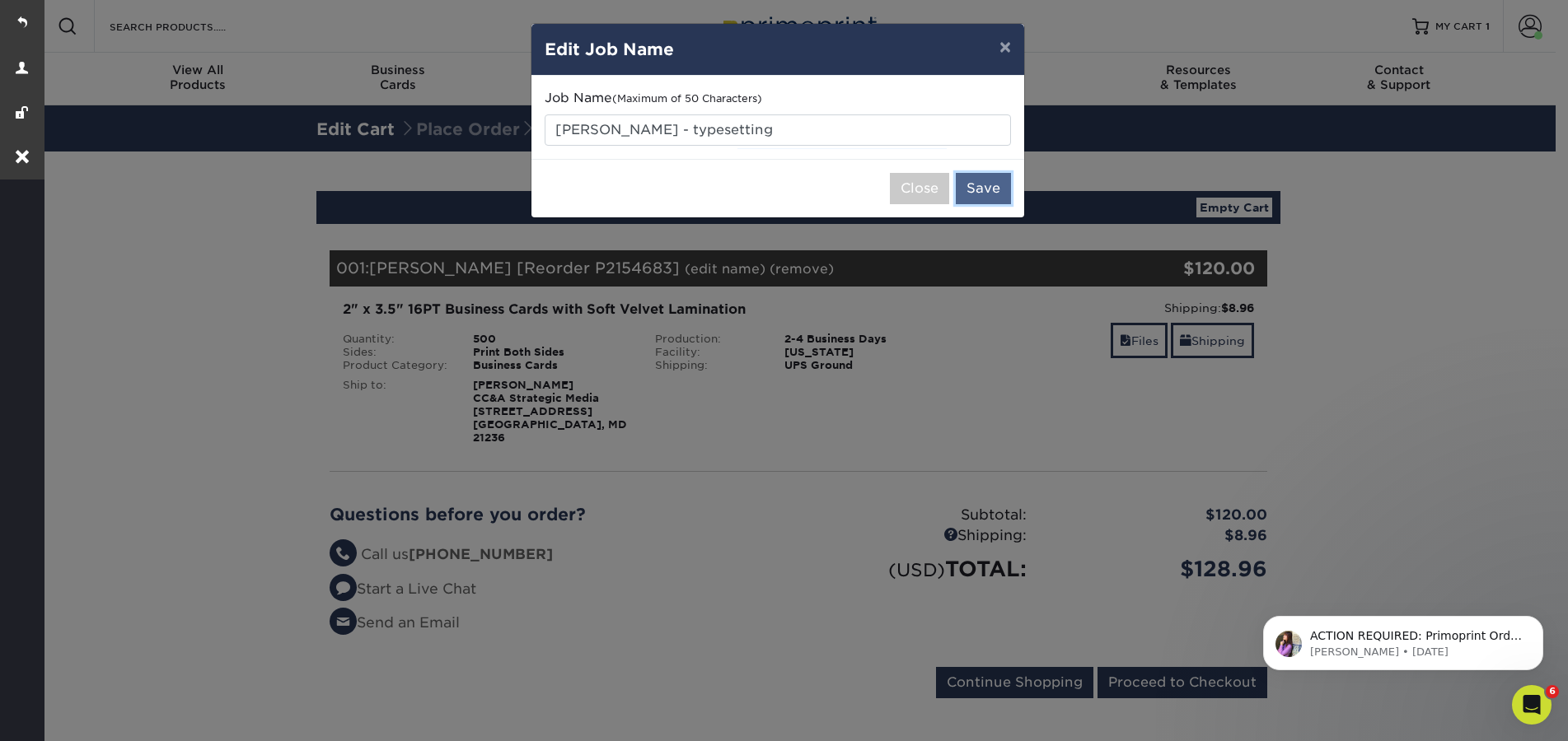
click at [990, 191] on button "Save" at bounding box center [983, 189] width 56 height 31
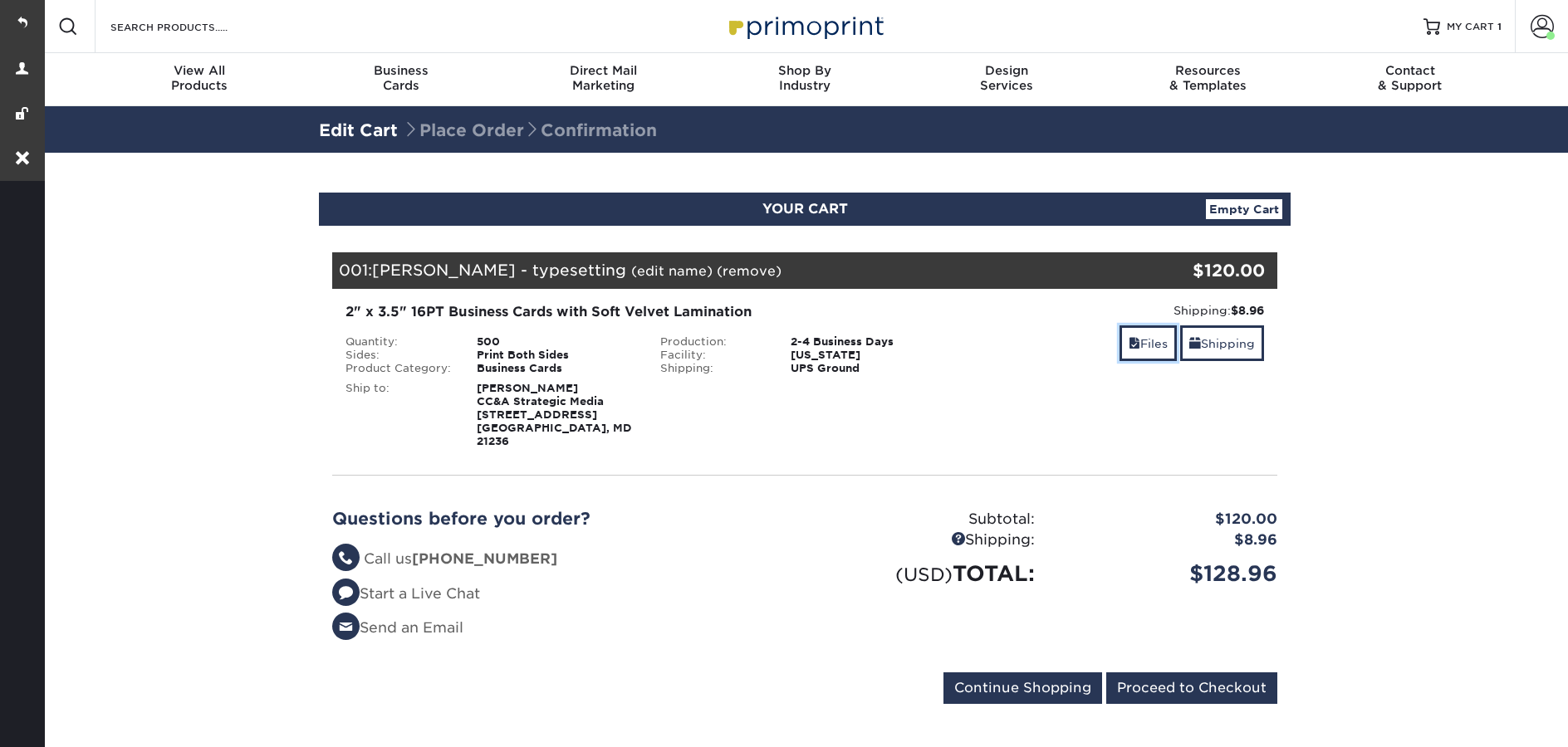
click at [1144, 353] on link "Files" at bounding box center [1148, 344] width 57 height 35
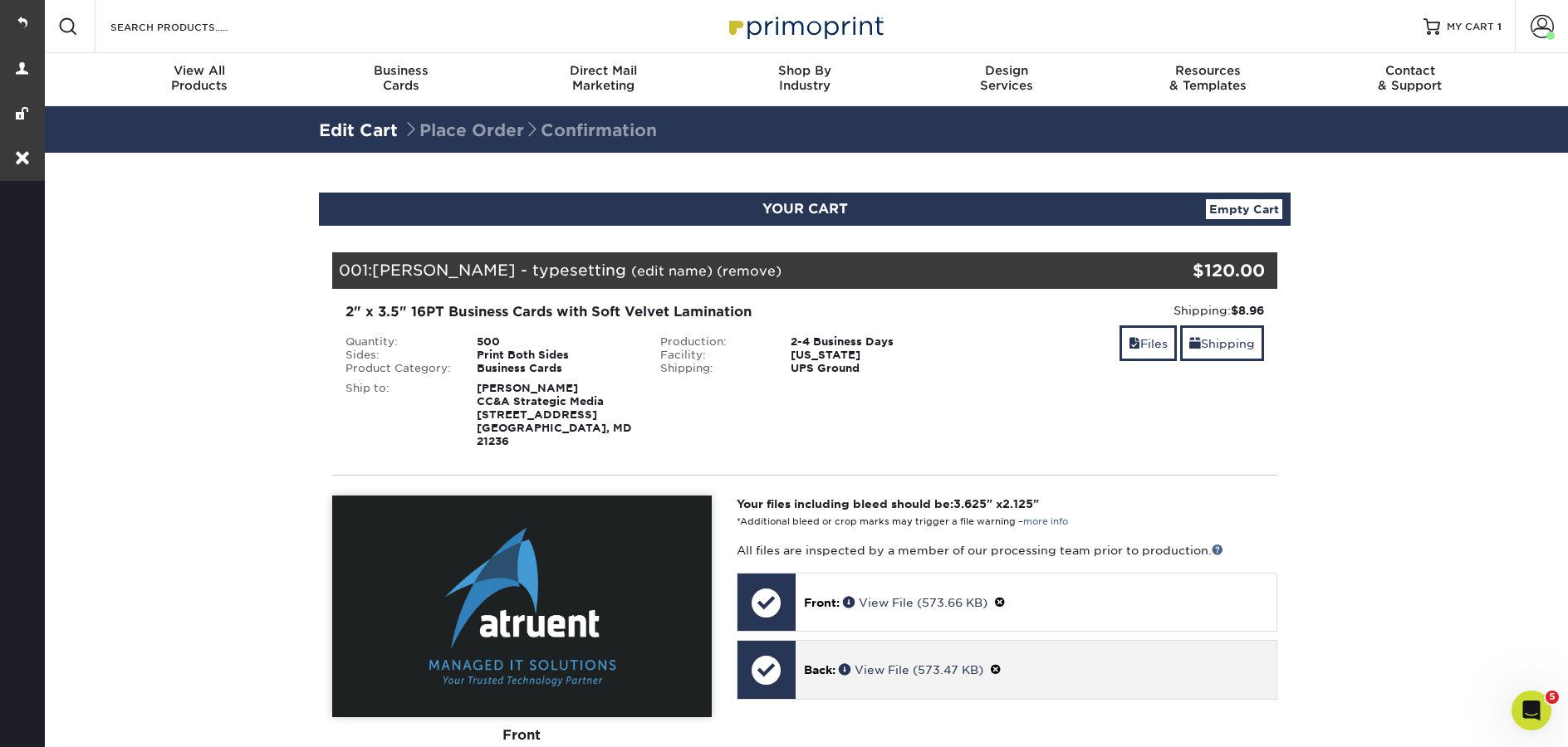
click at [1001, 664] on span at bounding box center [996, 670] width 12 height 14
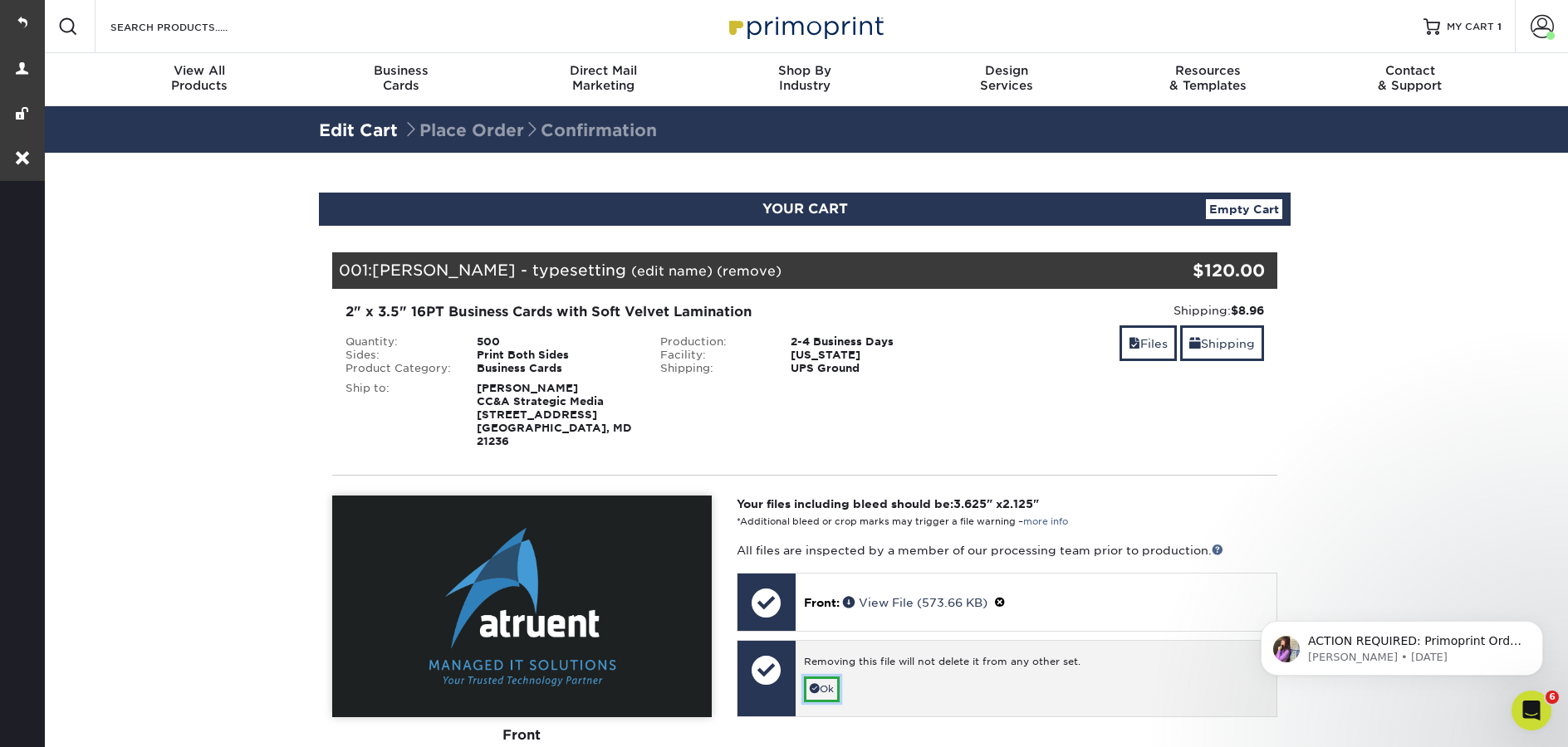
click at [837, 676] on link "Ok" at bounding box center [822, 689] width 35 height 26
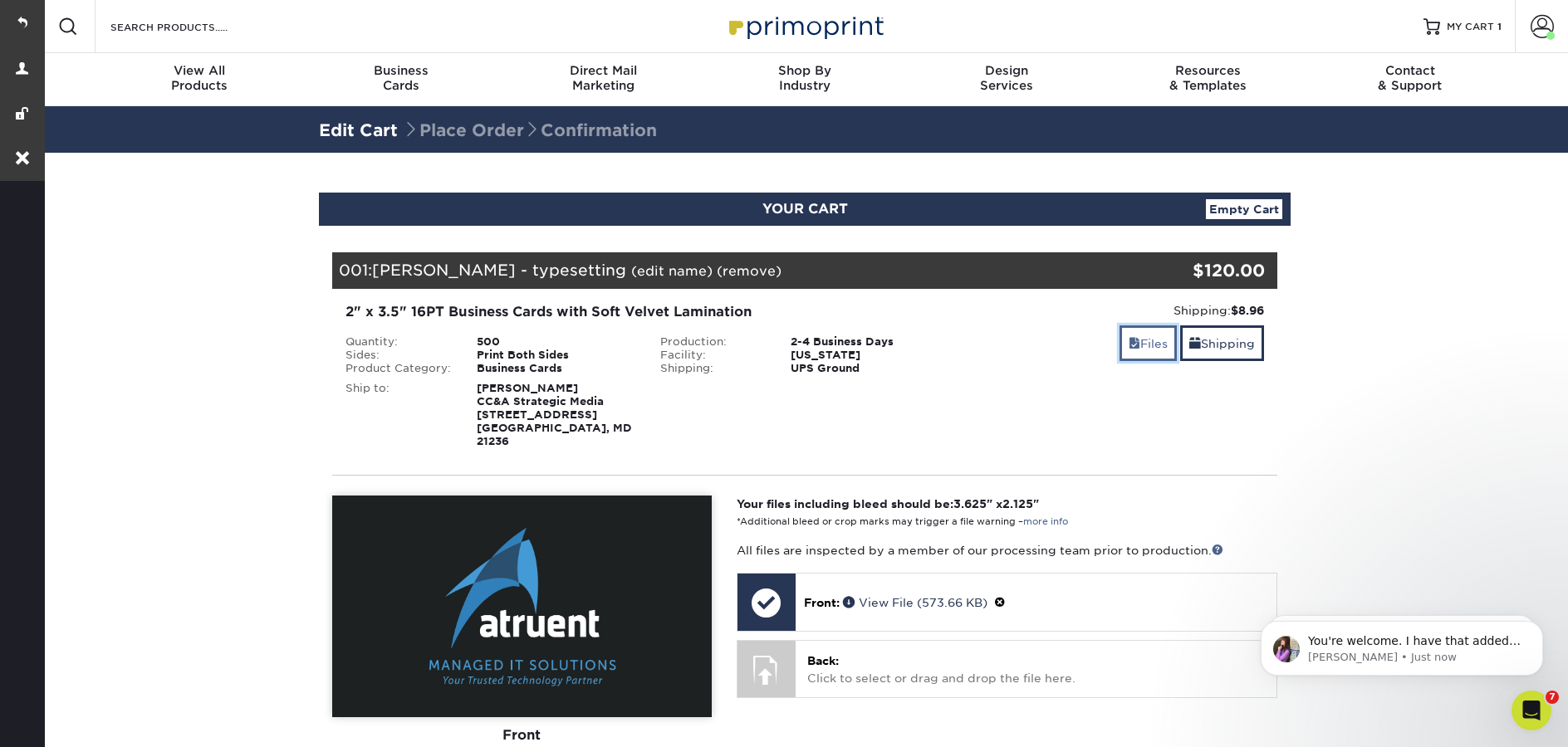
click at [1154, 347] on link "Files" at bounding box center [1148, 344] width 57 height 35
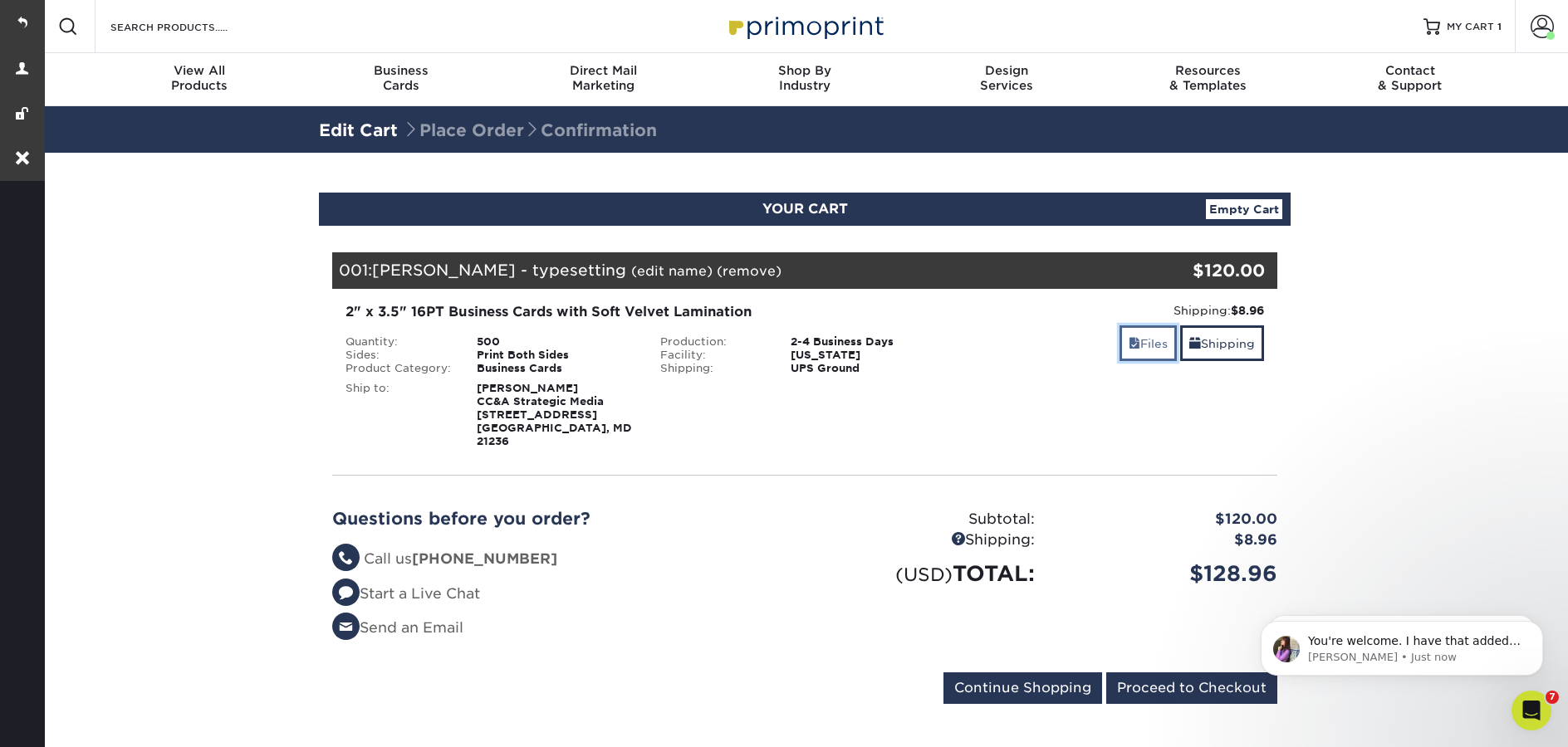
click at [1153, 347] on link "Files" at bounding box center [1148, 344] width 57 height 35
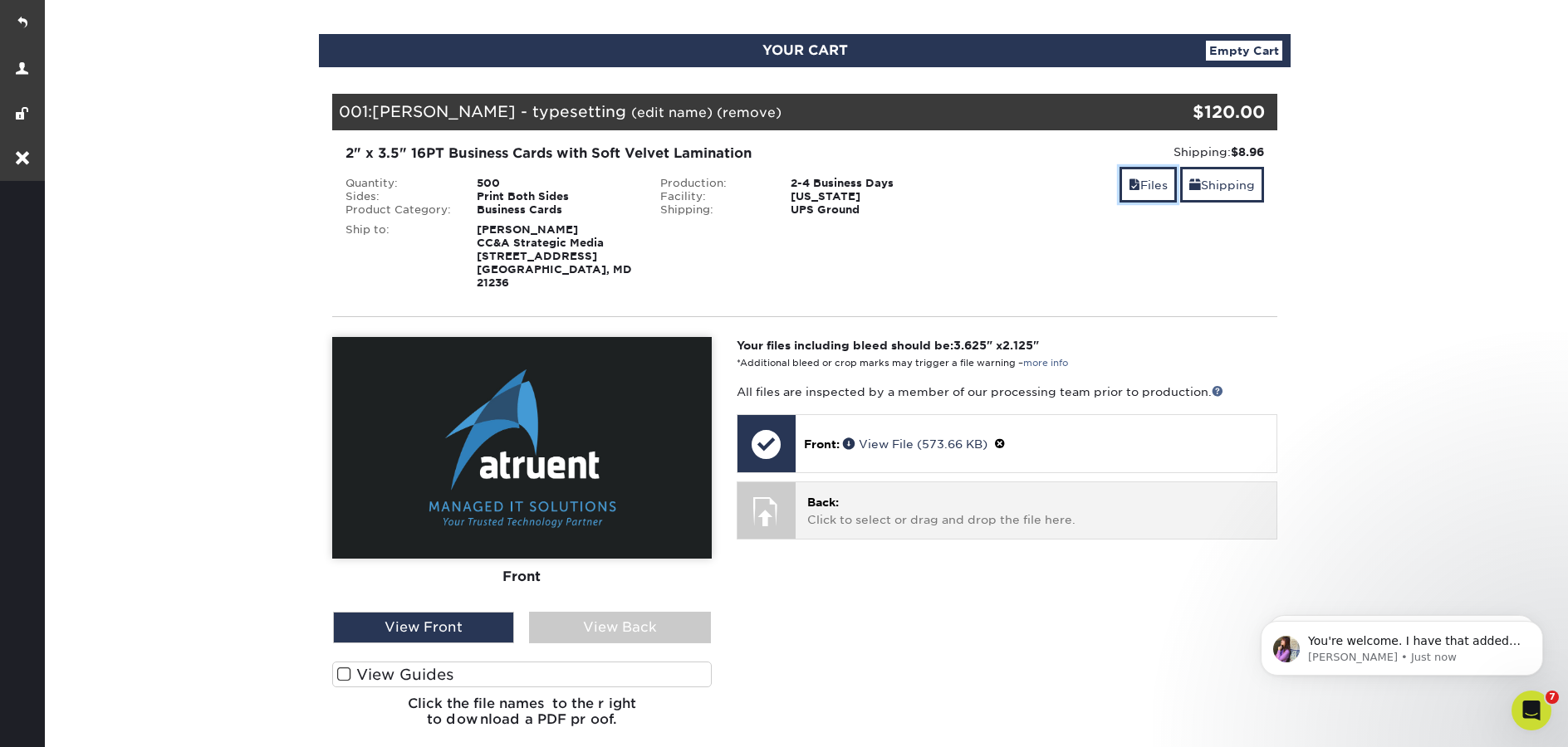
scroll to position [289, 0]
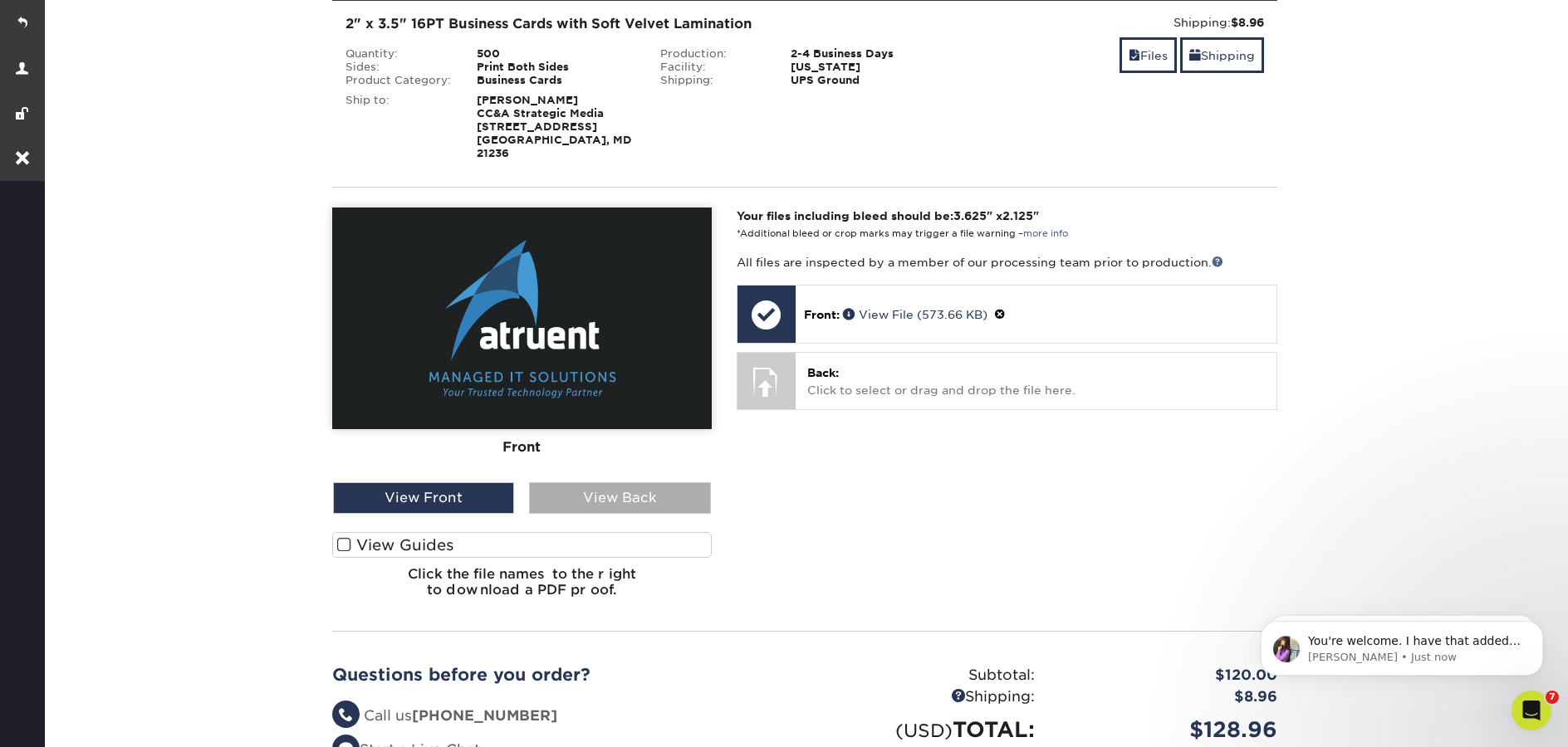
click at [596, 493] on div "View Back" at bounding box center [620, 498] width 181 height 31
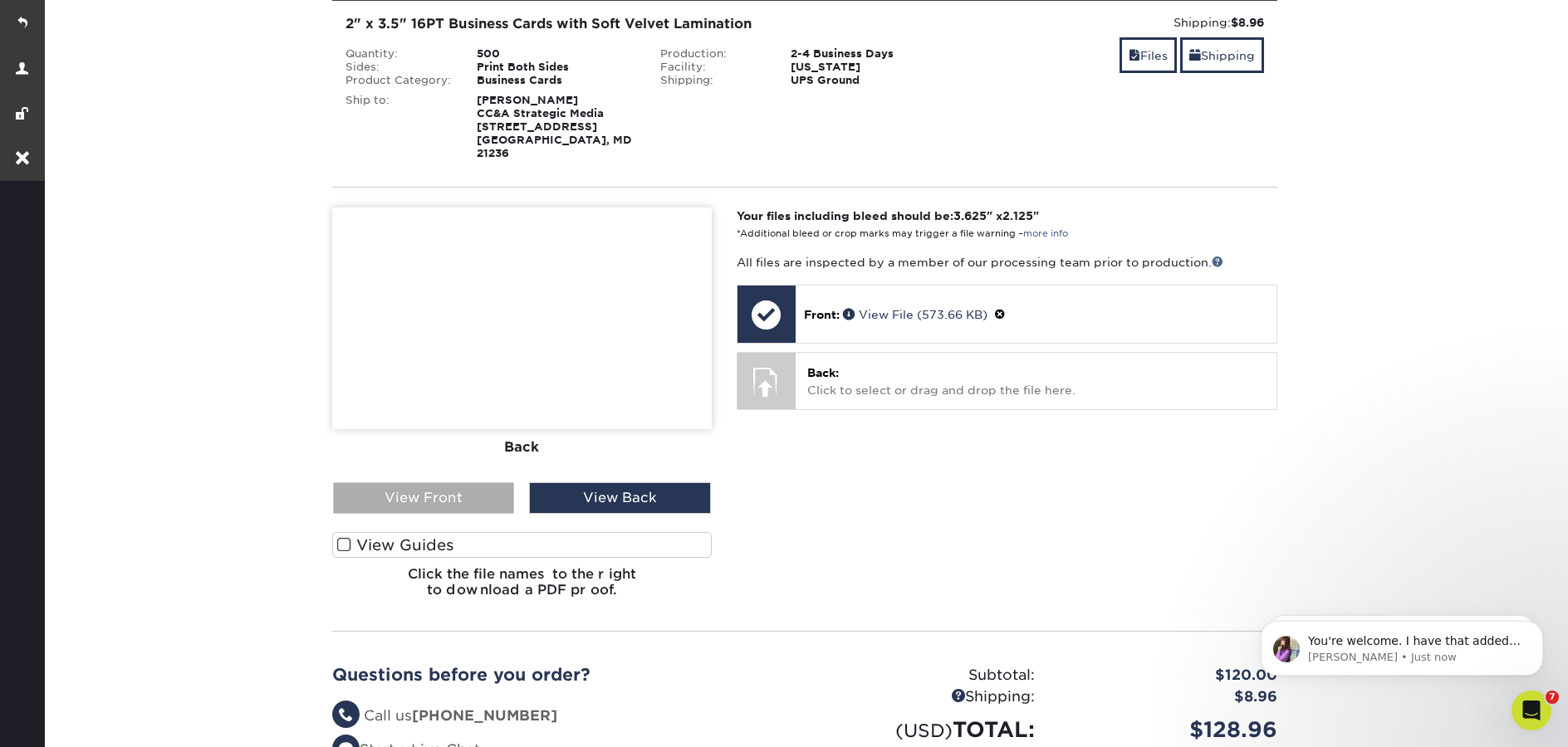
click at [439, 493] on div "View Front" at bounding box center [423, 498] width 181 height 31
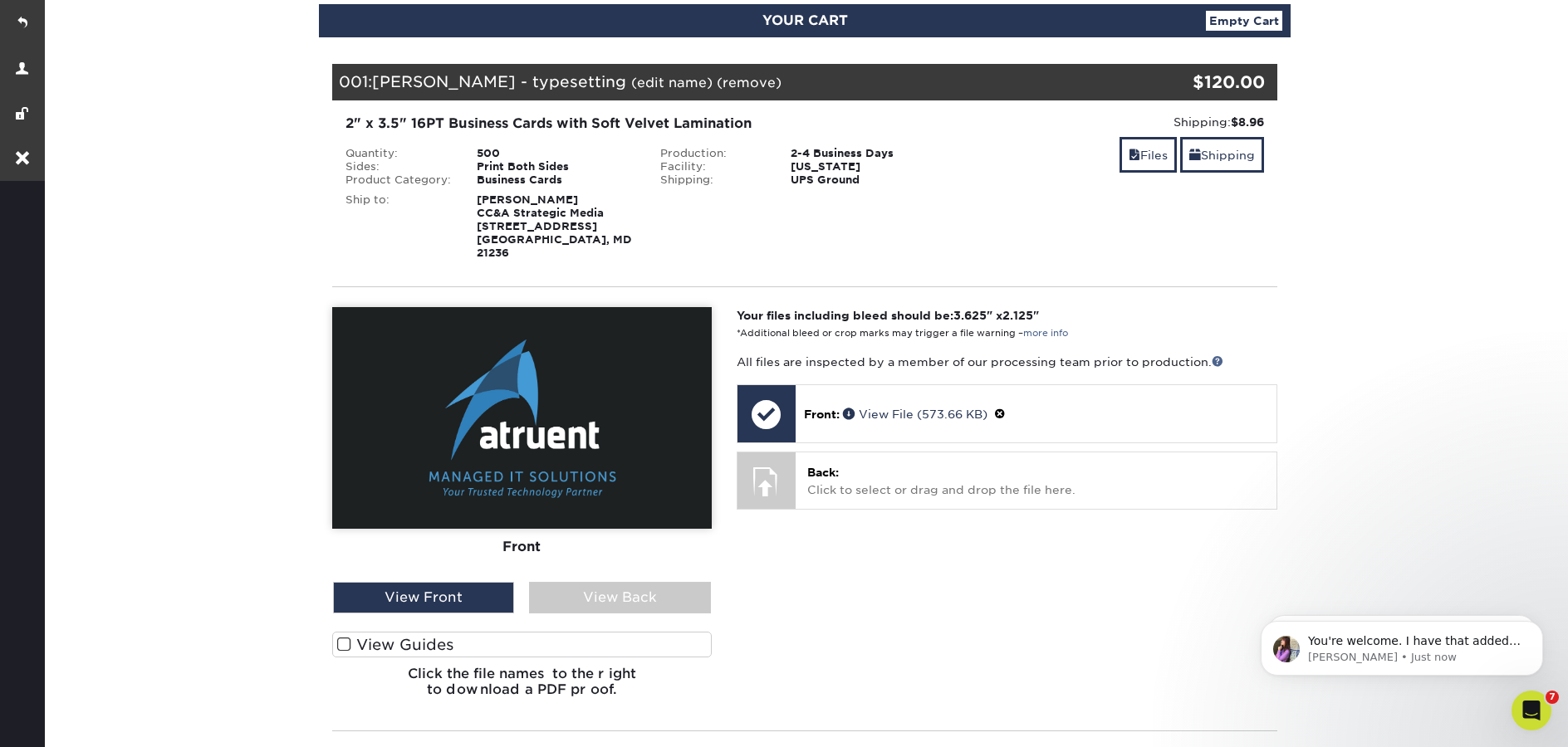
scroll to position [0, 0]
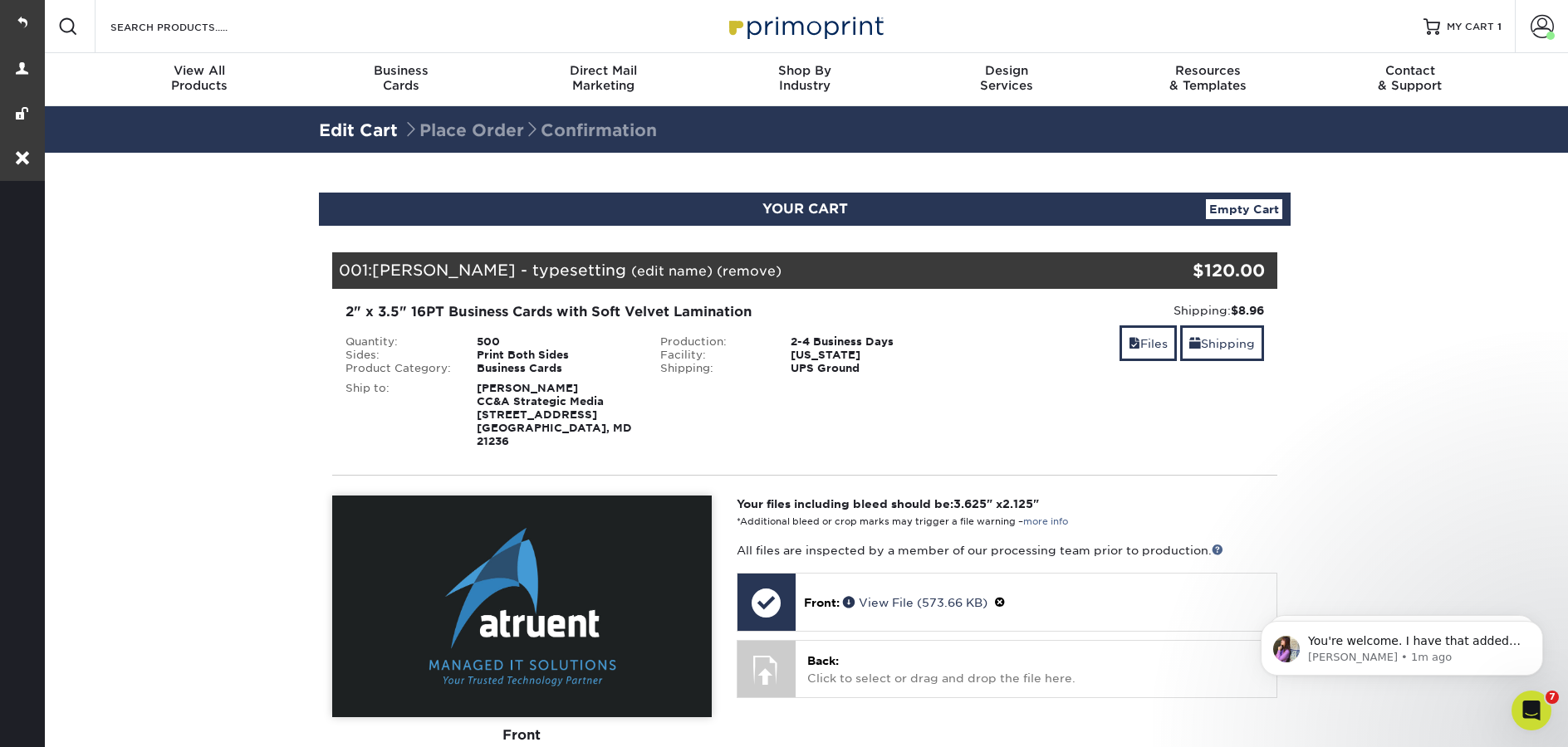
click at [760, 20] on img at bounding box center [804, 26] width 166 height 35
